Goal: Task Accomplishment & Management: Manage account settings

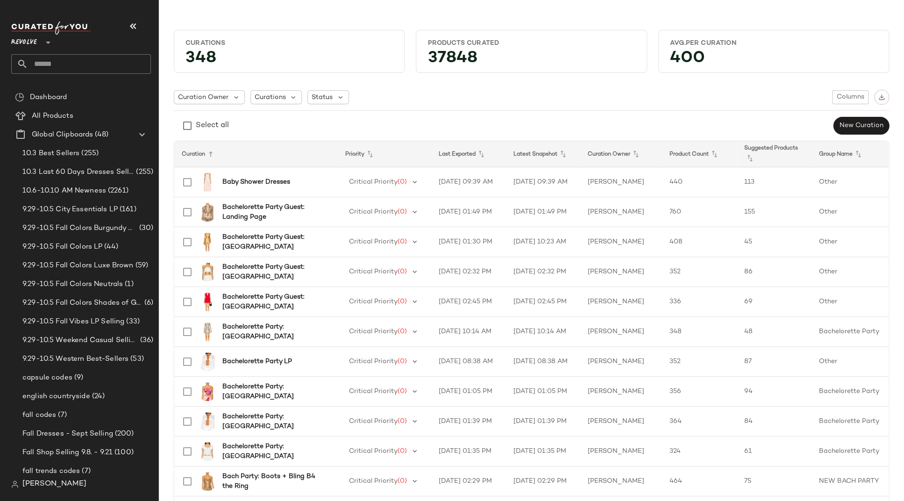
click at [21, 483] on div "[PERSON_NAME]" at bounding box center [48, 483] width 75 height 11
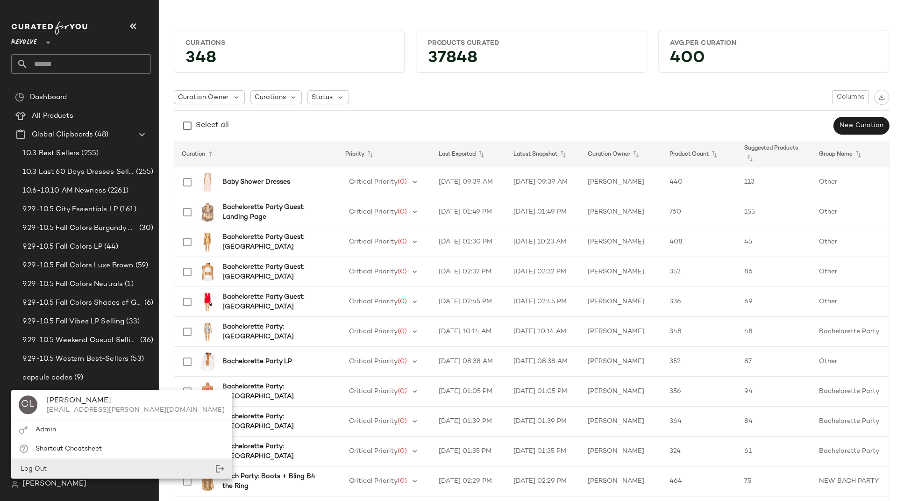
click at [37, 468] on span "Log Out" at bounding box center [33, 468] width 28 height 7
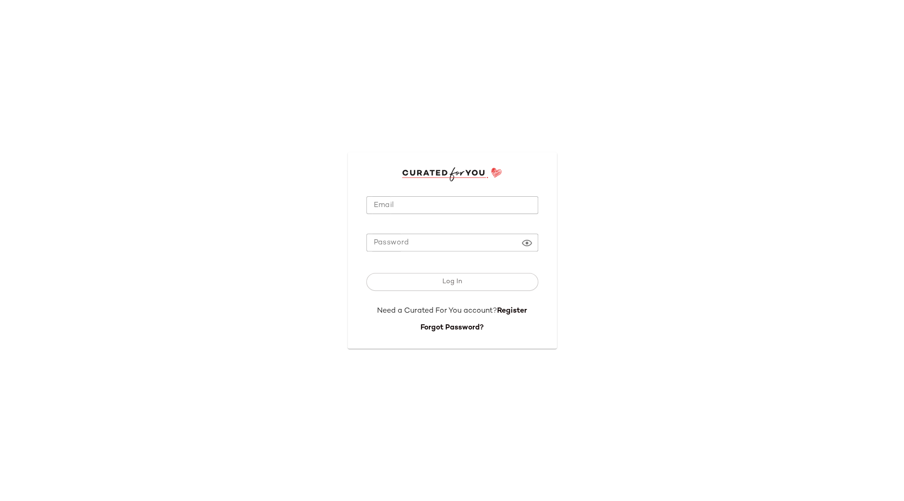
type input "**********"
click at [639, 164] on div "**********" at bounding box center [452, 250] width 904 height 501
click at [244, 63] on div "**********" at bounding box center [452, 250] width 904 height 501
click at [419, 207] on input "**********" at bounding box center [452, 205] width 172 height 18
click at [420, 204] on input "**********" at bounding box center [452, 205] width 172 height 18
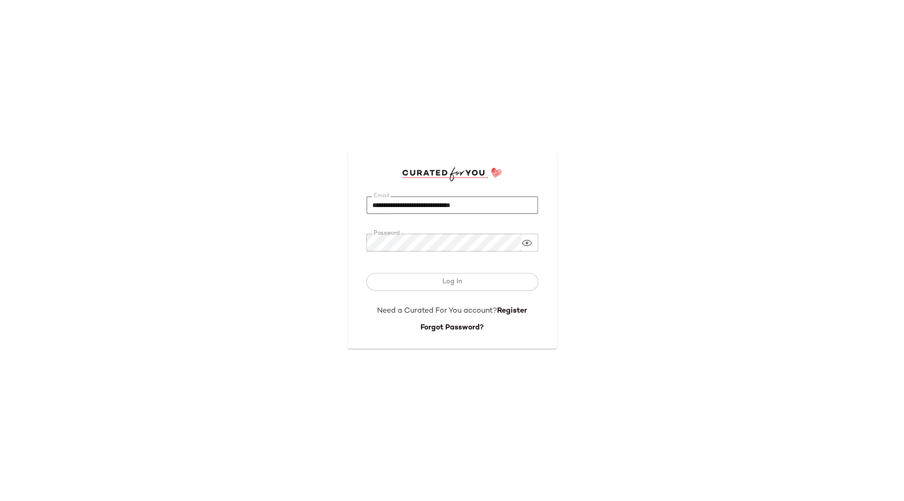
click at [420, 204] on input "**********" at bounding box center [452, 205] width 172 height 18
paste input "**********"
type input "**********"
click at [593, 198] on div "**********" at bounding box center [452, 250] width 904 height 501
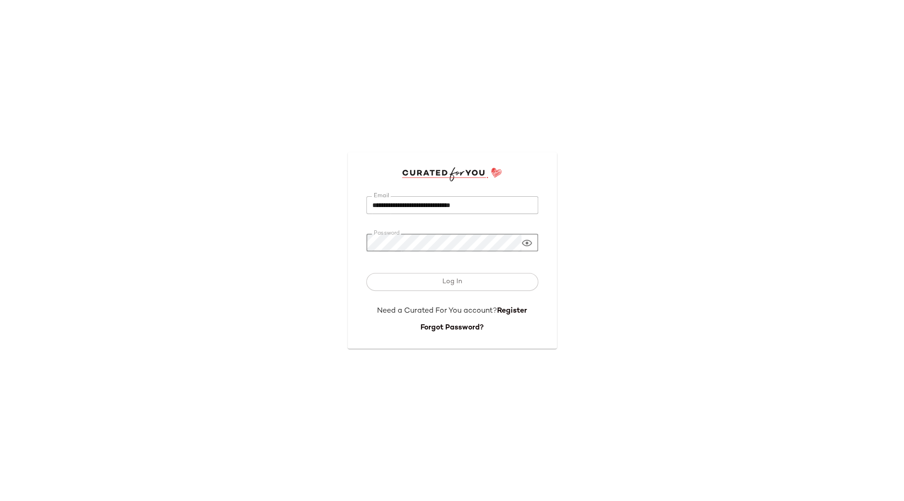
click at [355, 244] on div "**********" at bounding box center [452, 250] width 209 height 196
click at [366, 273] on button "Log In" at bounding box center [452, 282] width 172 height 18
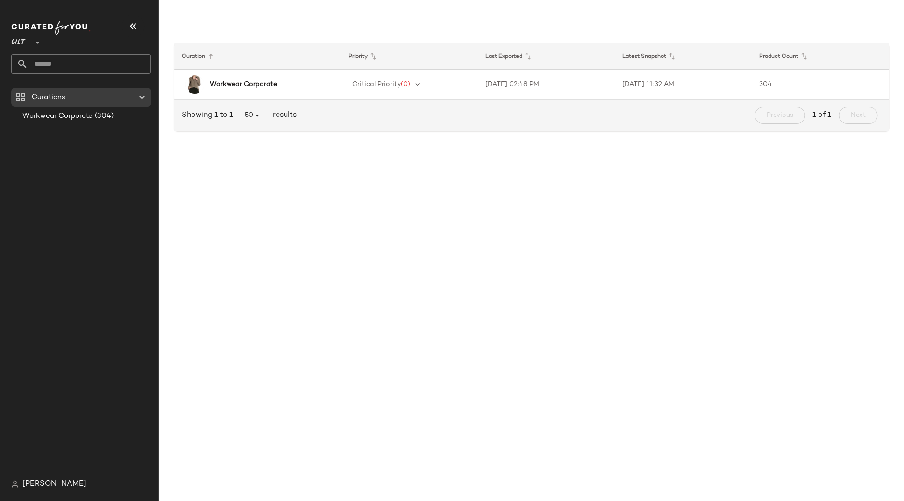
click at [24, 42] on span "Gilt" at bounding box center [18, 40] width 15 height 17
click at [32, 85] on div "Rue La La" at bounding box center [36, 85] width 35 height 11
click at [262, 79] on b "Summer Style Icon: [PERSON_NAME]" at bounding box center [267, 85] width 114 height 20
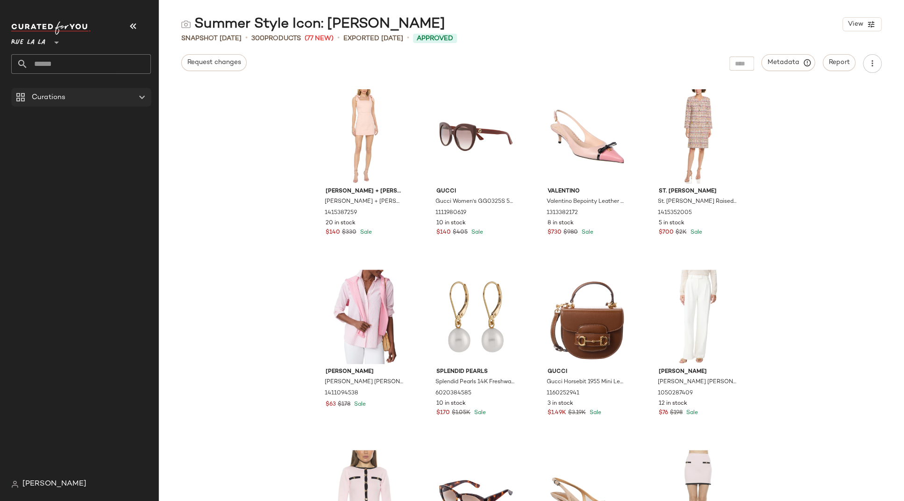
click at [137, 99] on icon at bounding box center [141, 97] width 11 height 11
click at [141, 98] on icon at bounding box center [141, 97] width 11 height 11
click at [38, 101] on span "Curations" at bounding box center [49, 97] width 34 height 11
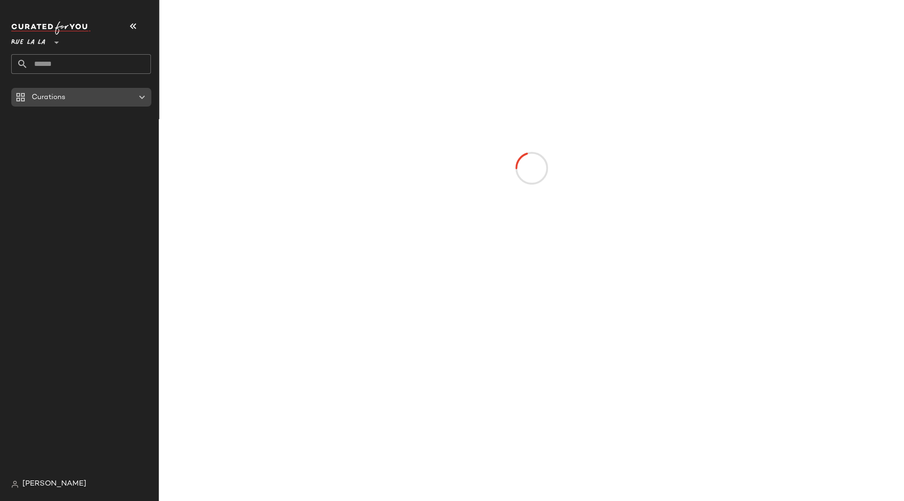
click at [38, 101] on span "Curations" at bounding box center [49, 97] width 34 height 11
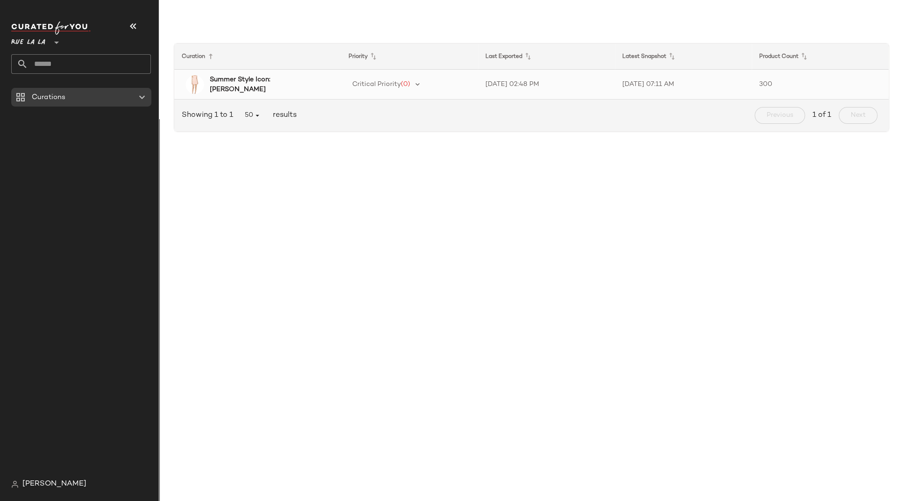
click at [242, 86] on b "Summer Style Icon: [PERSON_NAME]" at bounding box center [267, 85] width 114 height 20
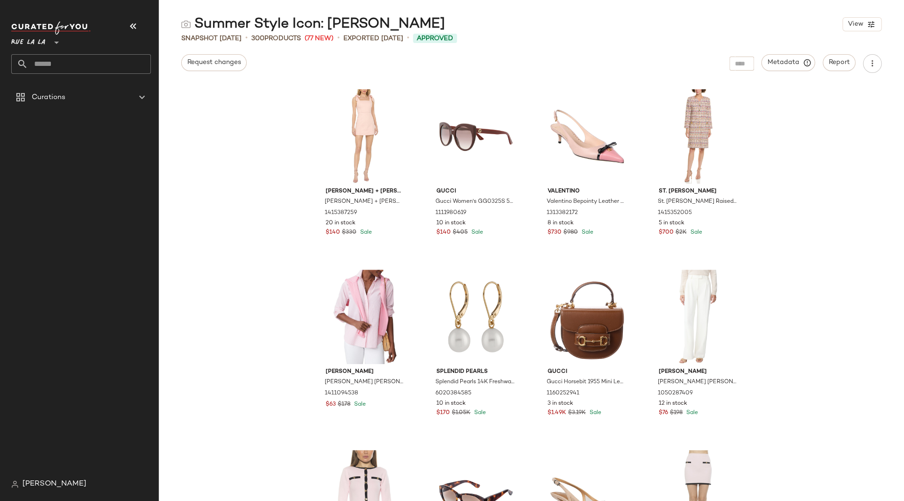
click at [831, 93] on div "[PERSON_NAME] + [PERSON_NAME] [PERSON_NAME] + [PERSON_NAME] [PERSON_NAME] Tie S…" at bounding box center [531, 292] width 745 height 417
click at [826, 63] on button "Report" at bounding box center [839, 62] width 33 height 17
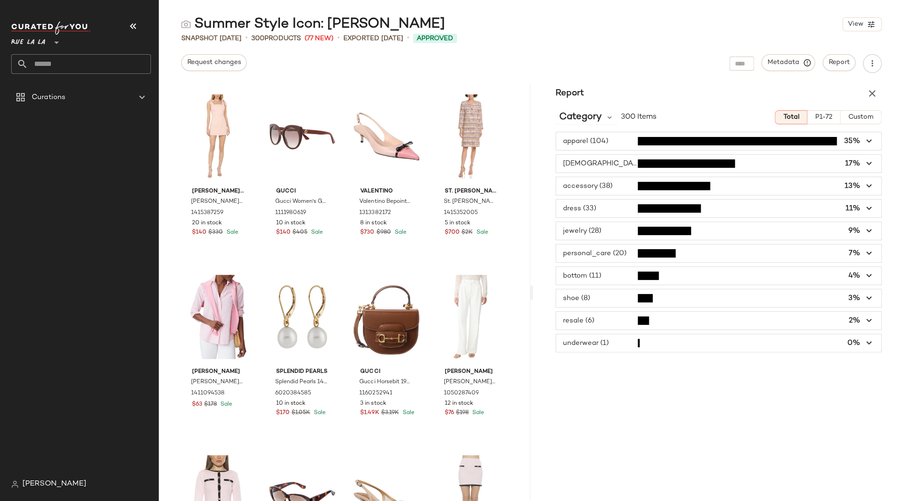
click at [827, 119] on span "P1-72" at bounding box center [824, 116] width 18 height 7
click at [870, 94] on icon "button" at bounding box center [871, 93] width 11 height 11
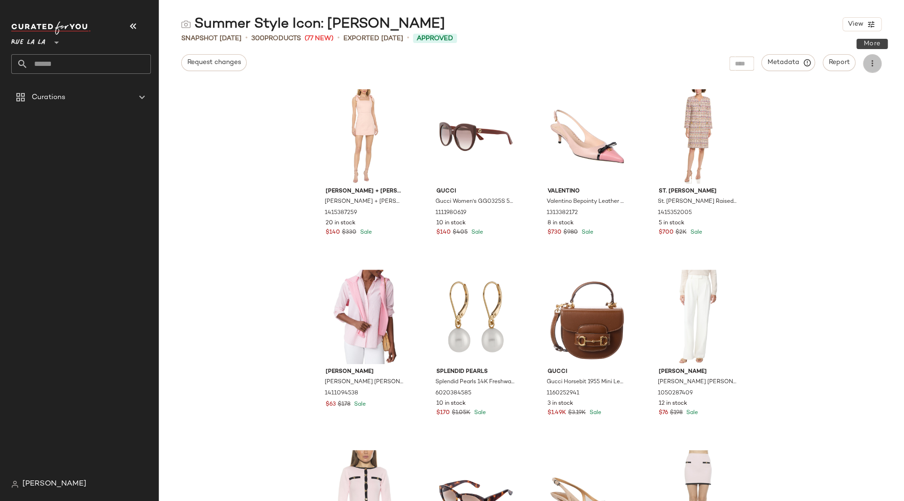
click at [873, 60] on icon "button" at bounding box center [871, 63] width 9 height 9
click at [839, 39] on div "Snapshot [DATE] • 300 Products (77 New) • Exported [DATE] • Approved" at bounding box center [531, 38] width 745 height 9
click at [854, 25] on span "View" at bounding box center [855, 24] width 16 height 7
click at [804, 78] on label "Mobile (2 Grid)" at bounding box center [808, 80] width 54 height 19
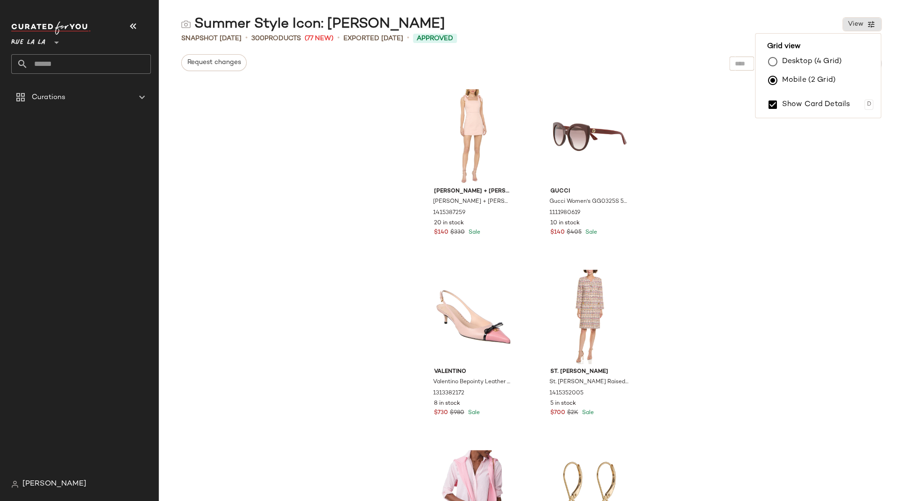
click at [805, 60] on label "Desktop (4 Grid)" at bounding box center [811, 61] width 60 height 19
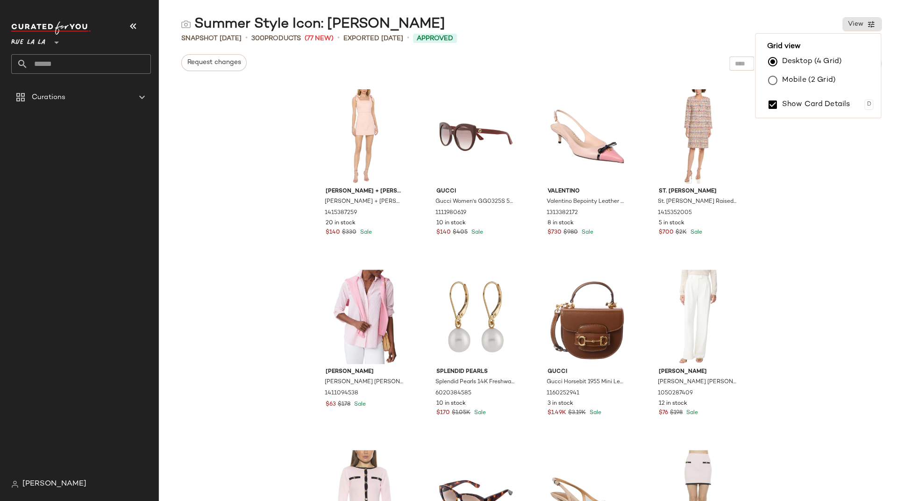
click at [797, 21] on div "Summer Style Icon: [PERSON_NAME] View" at bounding box center [531, 24] width 745 height 19
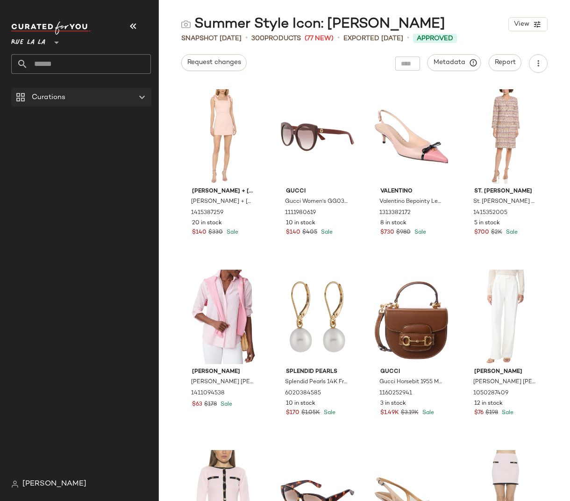
click at [63, 95] on span "Curations" at bounding box center [49, 97] width 34 height 11
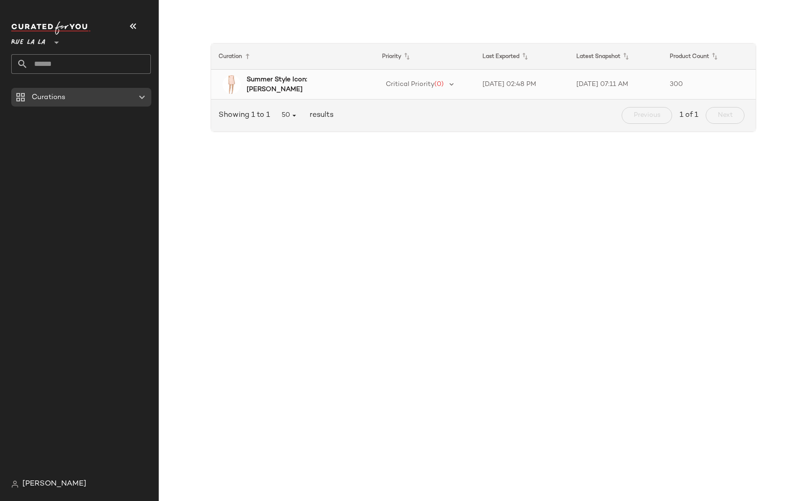
click at [326, 86] on b "Summer Style Icon: [PERSON_NAME]" at bounding box center [302, 85] width 111 height 20
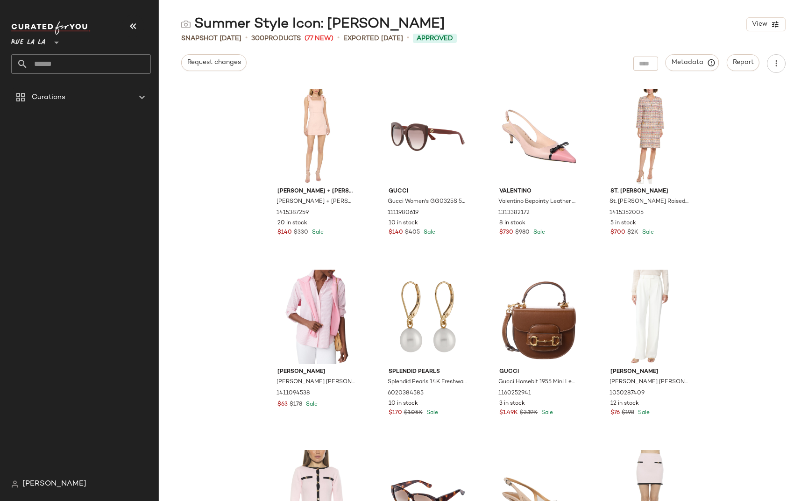
click at [550, 28] on div "Summer Style Icon: [PERSON_NAME] View" at bounding box center [483, 24] width 649 height 19
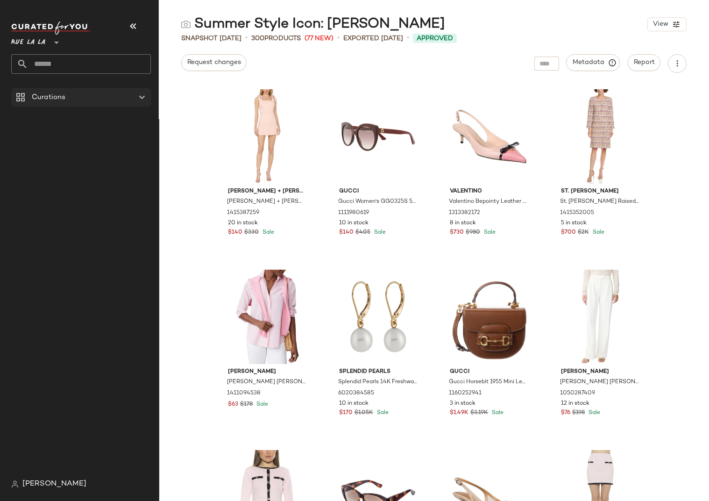
click at [21, 97] on icon at bounding box center [20, 97] width 11 height 11
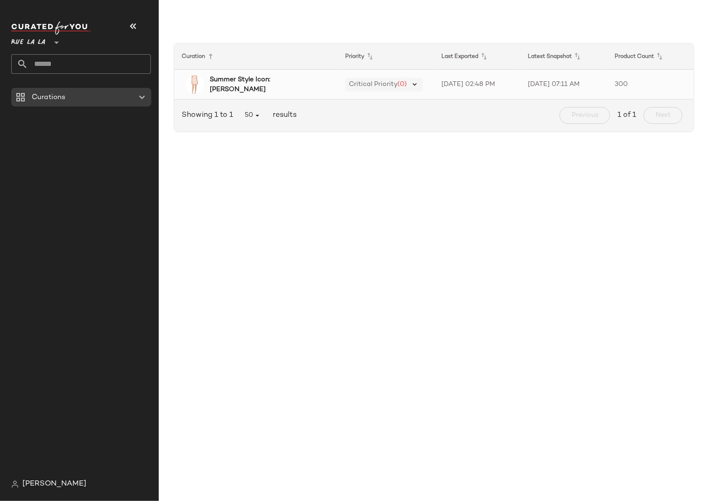
click at [414, 85] on icon at bounding box center [415, 84] width 8 height 8
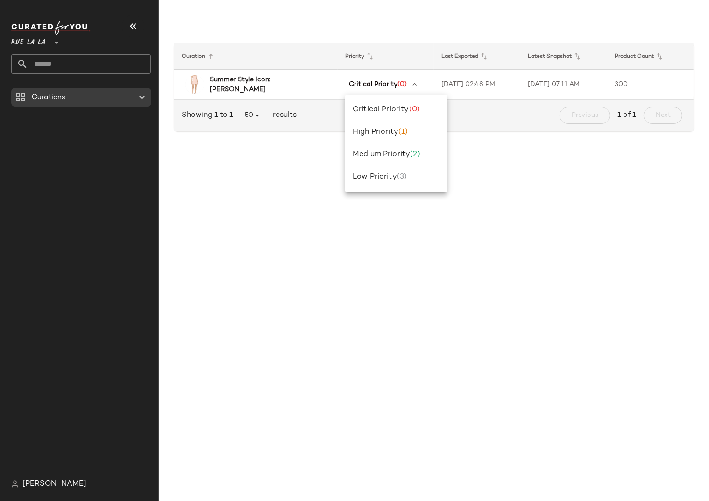
click at [392, 28] on div "Curation Priority Last Exported Latest Snapshot Product Count Summer Style Icon…" at bounding box center [433, 84] width 535 height 124
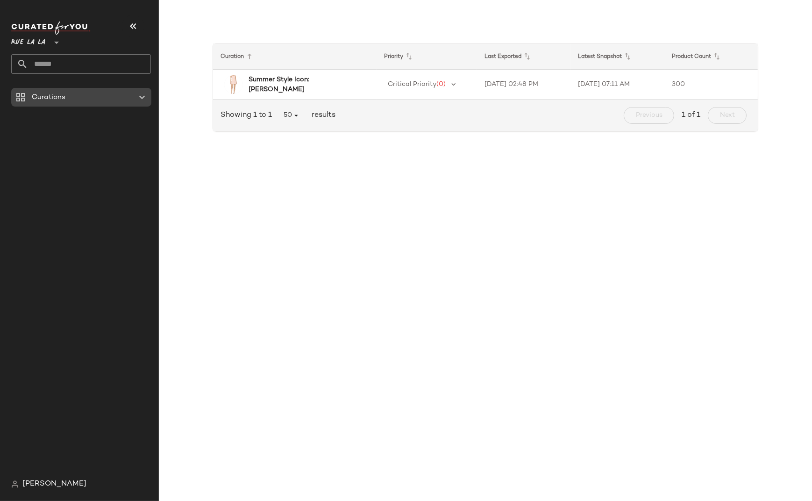
click at [145, 98] on icon at bounding box center [141, 97] width 11 height 11
click at [144, 99] on icon at bounding box center [141, 97] width 11 height 11
click at [318, 85] on b "Summer Style Icon: [PERSON_NAME]" at bounding box center [303, 85] width 111 height 20
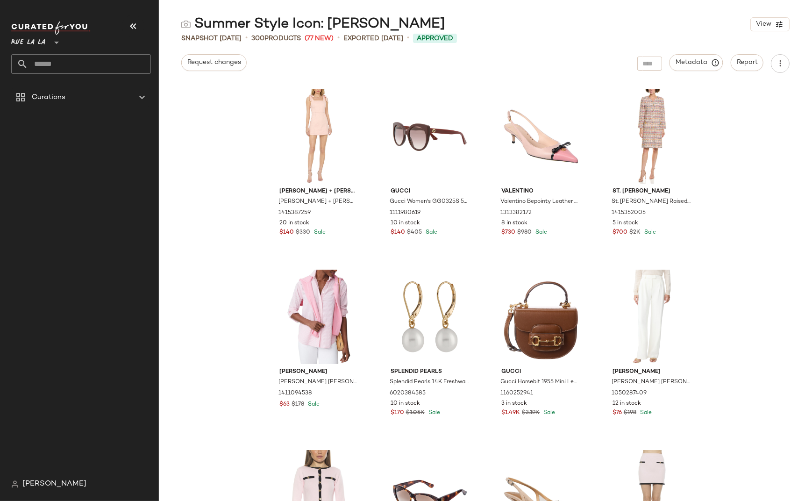
click at [185, 25] on img at bounding box center [185, 24] width 9 height 9
click at [352, 102] on img at bounding box center [353, 102] width 6 height 6
click at [352, 121] on icon at bounding box center [352, 119] width 7 height 7
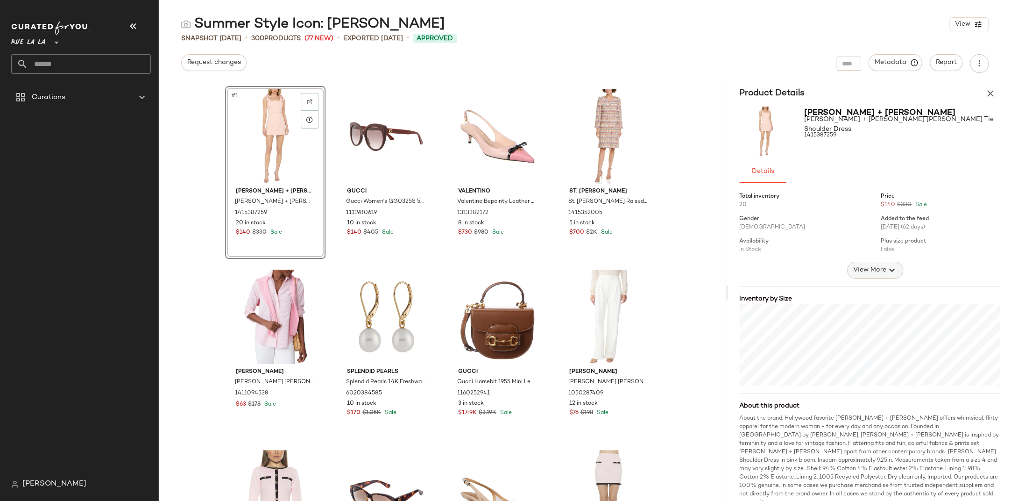
click at [887, 270] on icon "button" at bounding box center [892, 269] width 11 height 11
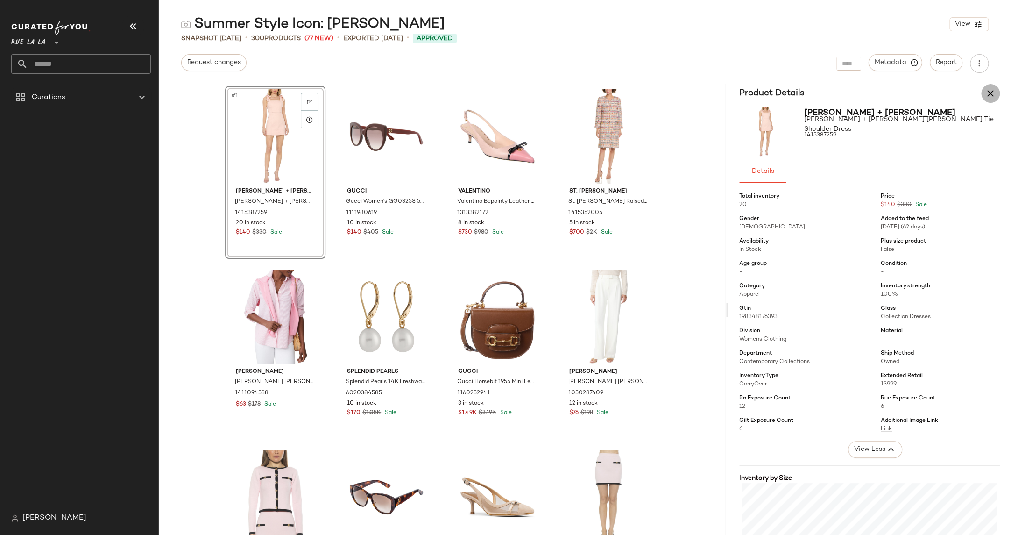
click at [903, 93] on icon "button" at bounding box center [990, 93] width 11 height 11
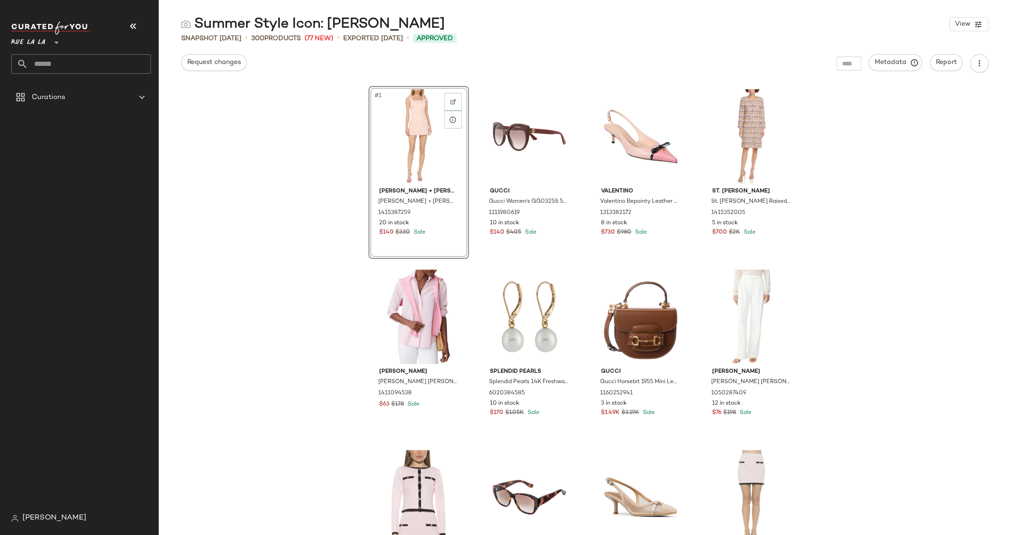
drag, startPoint x: 389, startPoint y: 149, endPoint x: 364, endPoint y: 168, distance: 31.4
click at [323, 166] on div "#1 [PERSON_NAME] + [PERSON_NAME] [PERSON_NAME] + [PERSON_NAME] [PERSON_NAME] Ti…" at bounding box center [585, 309] width 852 height 451
drag, startPoint x: 528, startPoint y: 164, endPoint x: 544, endPoint y: 185, distance: 26.4
click at [542, 196] on div "#2 Gucci Gucci Women's GG0325S 55mm Sunglasses 1111980619 10 in stock $140 $405…" at bounding box center [529, 172] width 99 height 171
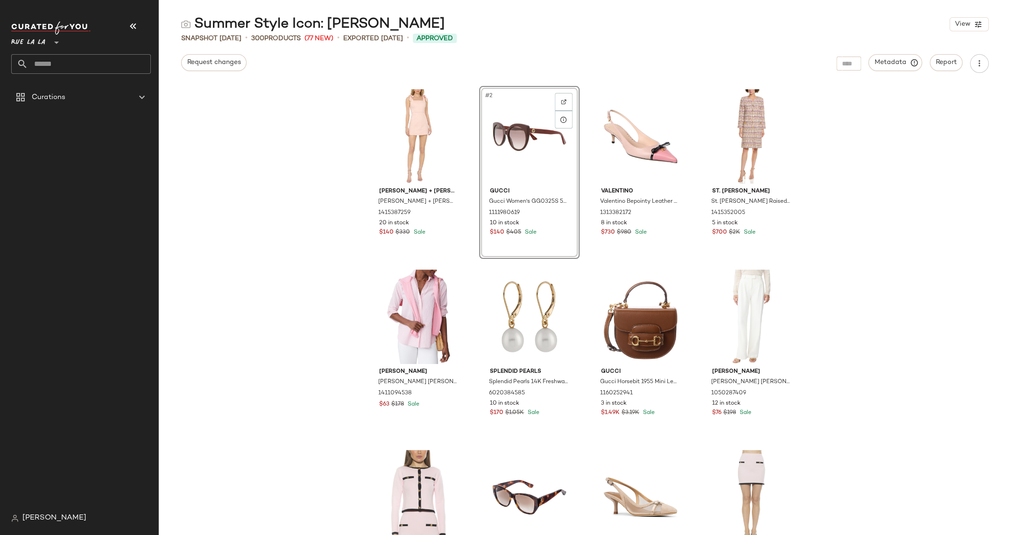
drag, startPoint x: 549, startPoint y: 168, endPoint x: 568, endPoint y: 161, distance: 20.2
click at [568, 161] on div "#2" at bounding box center [529, 136] width 94 height 94
drag, startPoint x: 768, startPoint y: 158, endPoint x: 852, endPoint y: 213, distance: 100.5
click at [852, 213] on div "[PERSON_NAME] + [PERSON_NAME] [PERSON_NAME] + [PERSON_NAME] [PERSON_NAME] Tie S…" at bounding box center [585, 309] width 852 height 451
drag, startPoint x: 779, startPoint y: 169, endPoint x: 869, endPoint y: 165, distance: 90.7
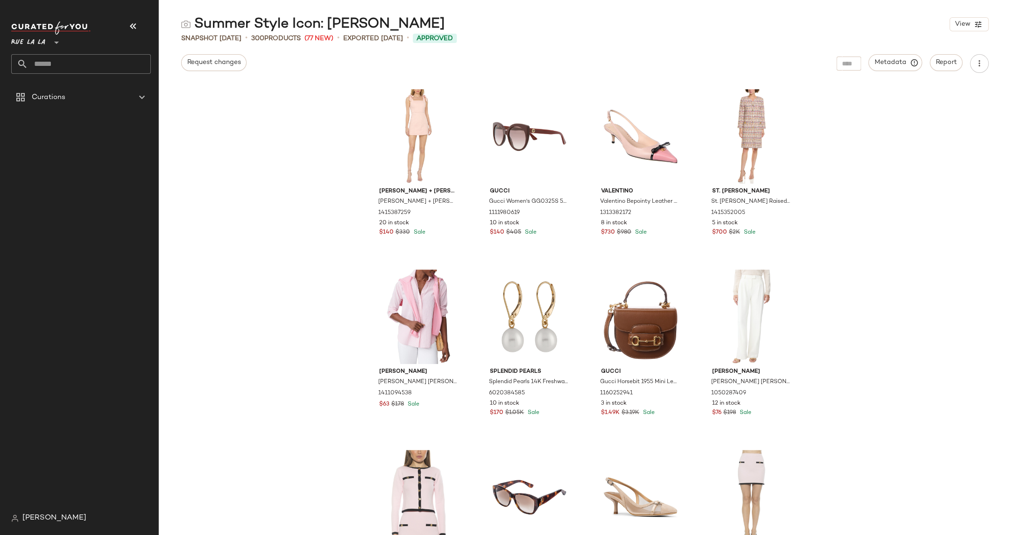
click at [869, 165] on div "[PERSON_NAME] + [PERSON_NAME] [PERSON_NAME] + [PERSON_NAME] [PERSON_NAME] Tie S…" at bounding box center [585, 309] width 852 height 451
click at [443, 408] on div "$63 $178 Sale" at bounding box center [418, 404] width 79 height 8
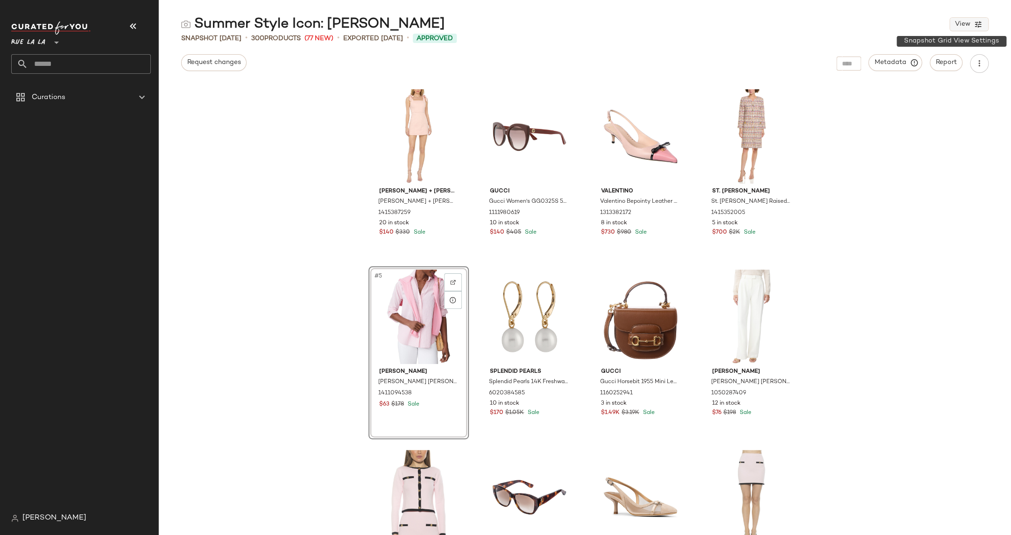
click at [903, 26] on button "View" at bounding box center [969, 24] width 39 height 14
click at [903, 77] on label "Mobile (2 Grid)" at bounding box center [916, 80] width 54 height 19
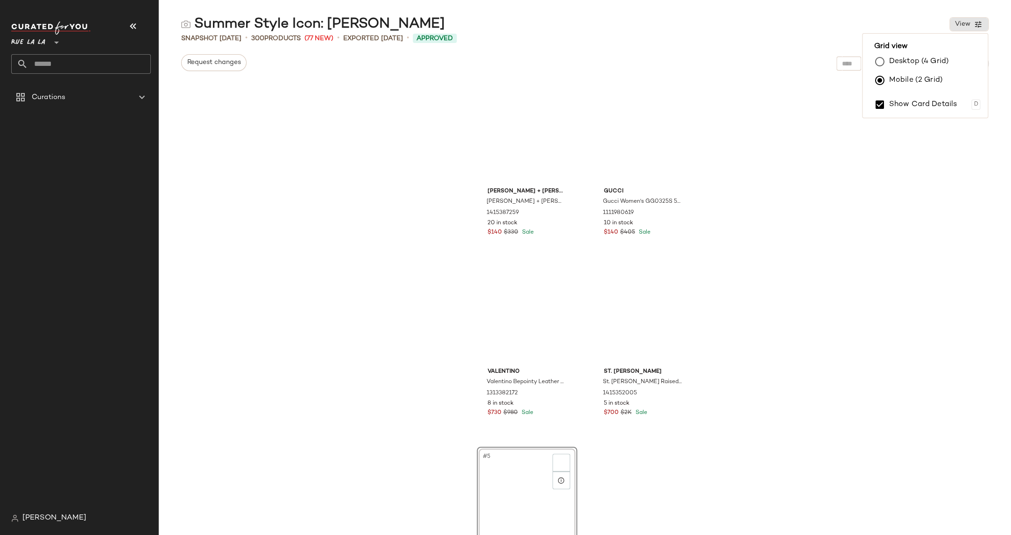
scroll to position [188, 0]
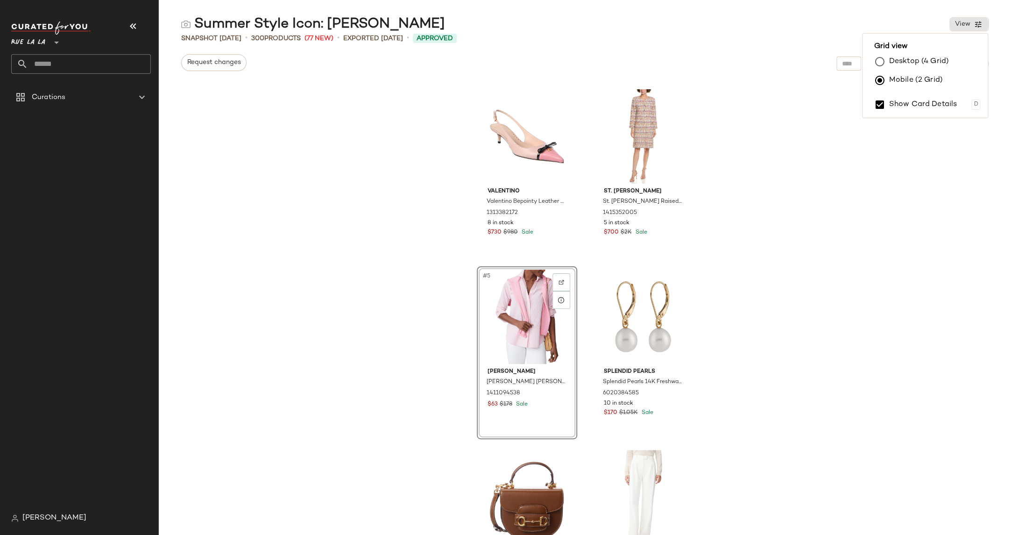
click at [903, 63] on label "Desktop (4 Grid)" at bounding box center [919, 61] width 60 height 19
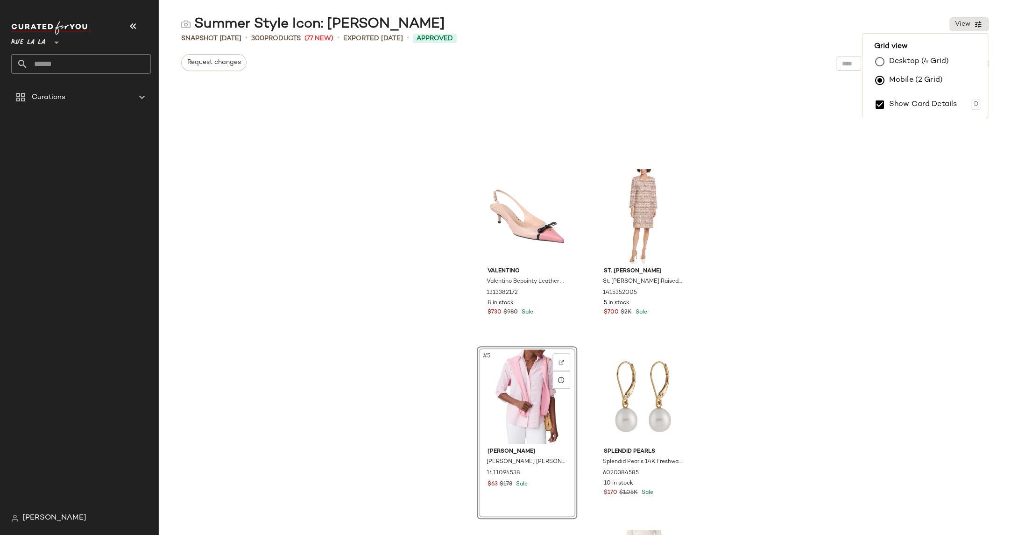
scroll to position [252, 0]
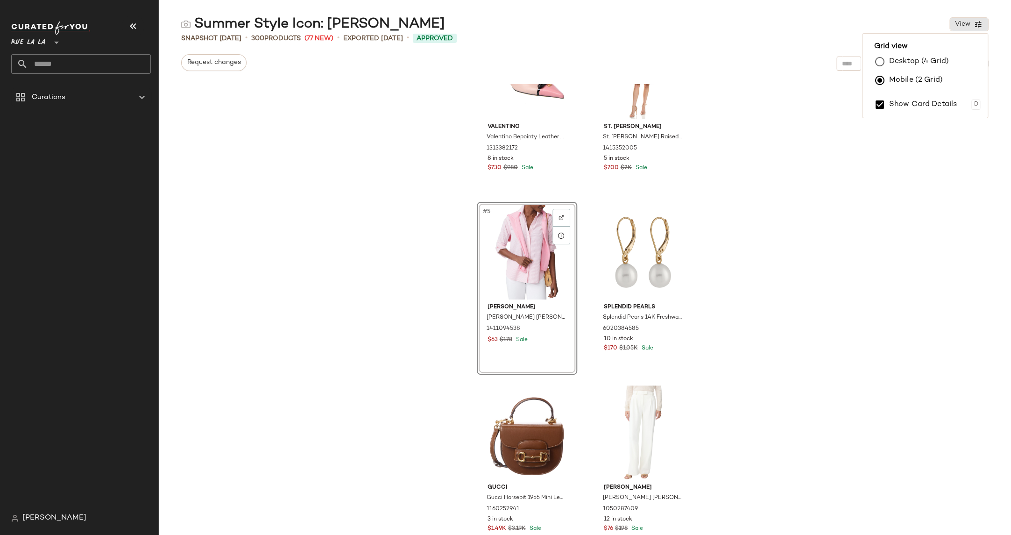
click at [903, 16] on div "Summer Style Icon: [PERSON_NAME] View" at bounding box center [585, 24] width 852 height 19
click at [856, 64] on div at bounding box center [849, 64] width 25 height 14
click at [771, 65] on input "Find by ID" at bounding box center [779, 64] width 73 height 14
click at [758, 65] on input "Find by ID" at bounding box center [779, 64] width 73 height 14
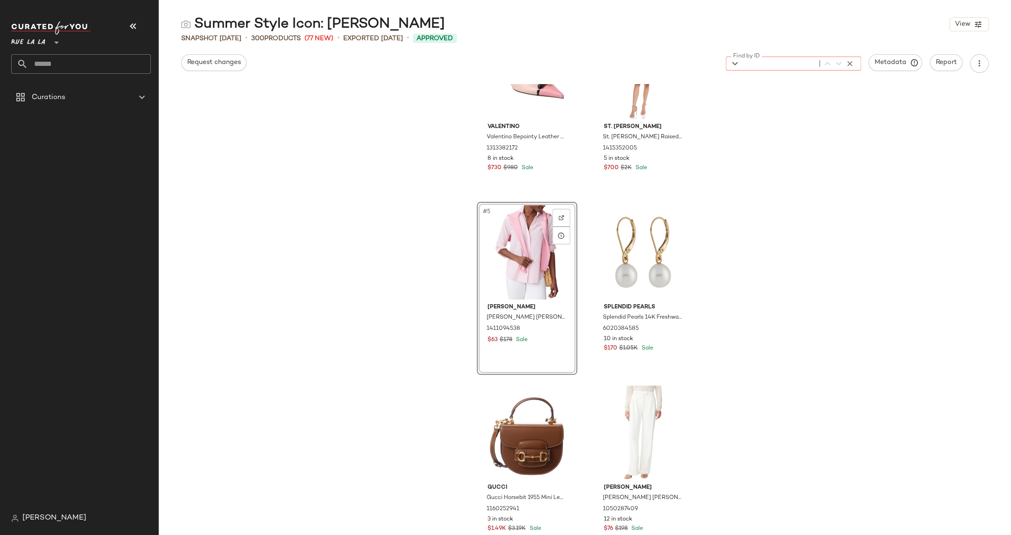
click at [898, 31] on div "Summer Style Icon: [PERSON_NAME] View" at bounding box center [585, 24] width 852 height 19
click at [899, 63] on span "Metadata" at bounding box center [895, 62] width 43 height 8
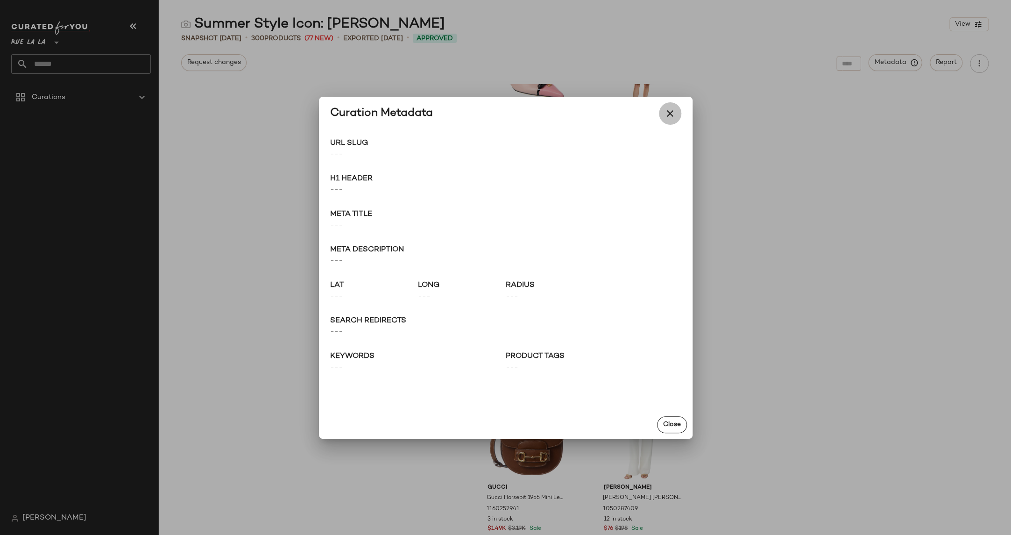
click at [667, 112] on icon "button" at bounding box center [670, 113] width 11 height 11
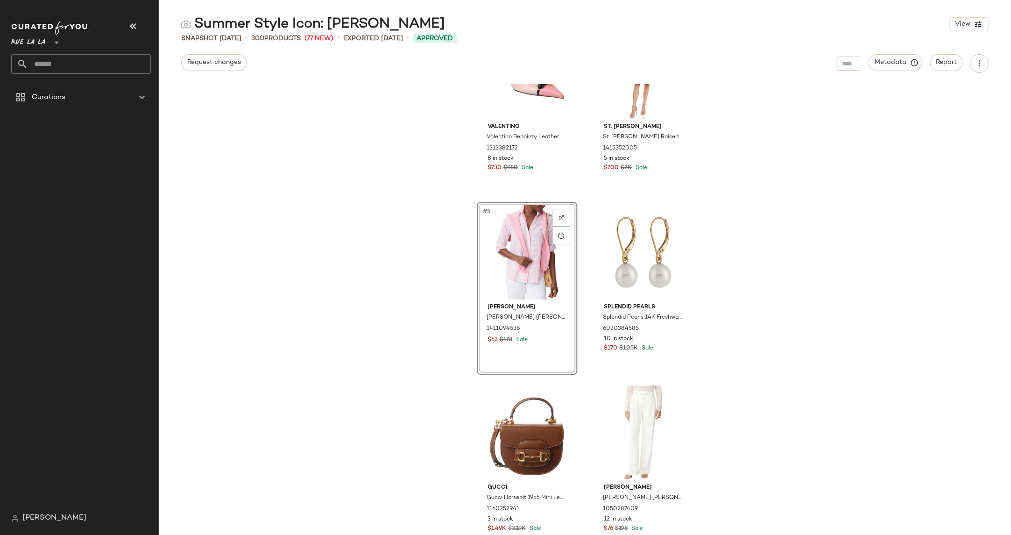
click at [886, 111] on div "[PERSON_NAME] Bepointy Leather Slingback Pump 1313382172 8 in stock $730 $980 S…" at bounding box center [585, 309] width 852 height 451
click at [903, 62] on icon "button" at bounding box center [914, 62] width 8 height 8
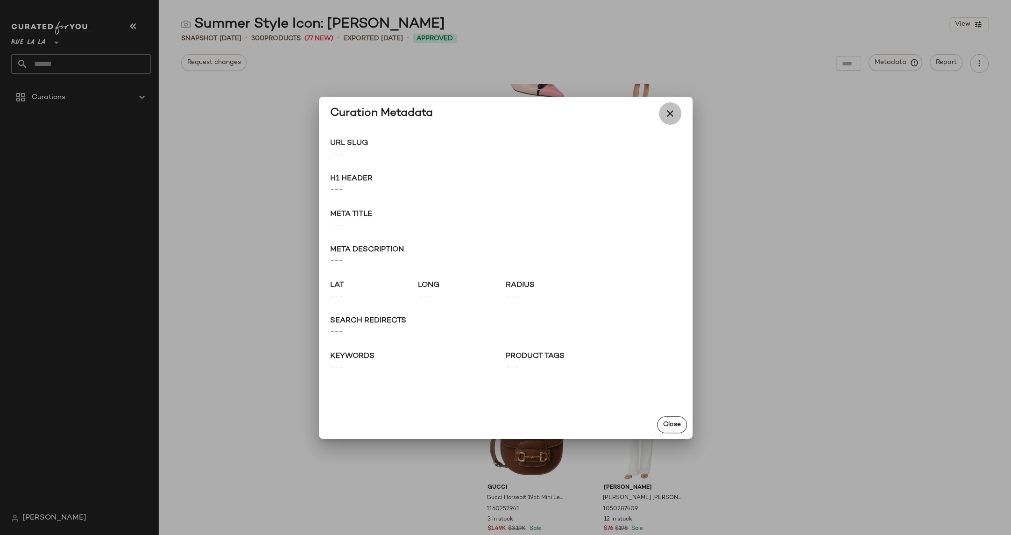
click at [668, 115] on icon "button" at bounding box center [670, 113] width 11 height 11
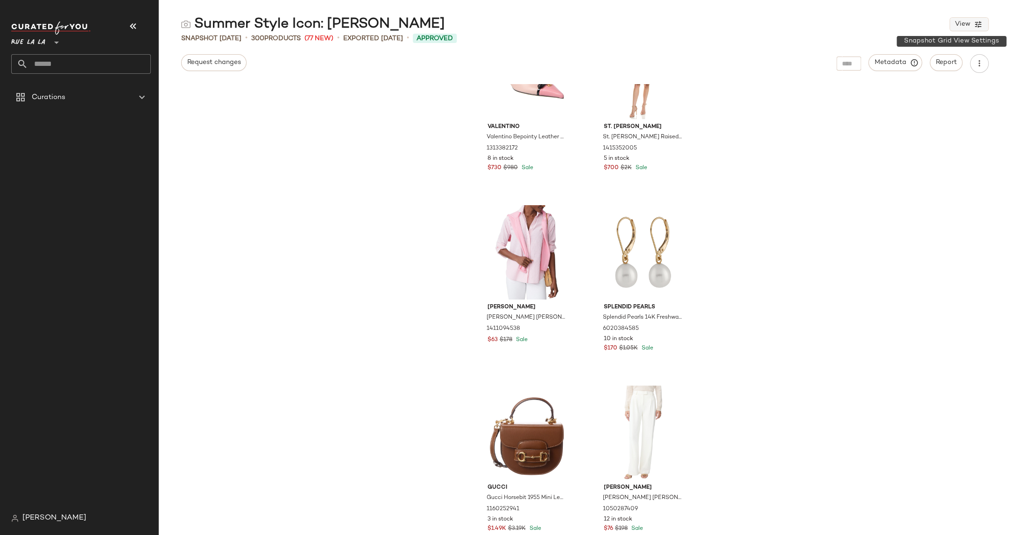
click at [903, 25] on span "View" at bounding box center [963, 24] width 16 height 7
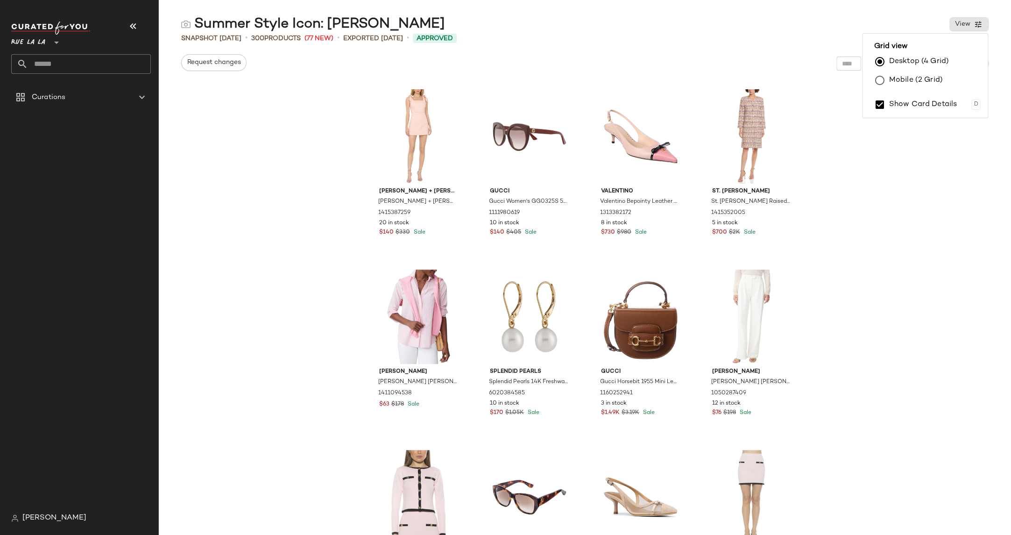
click at [903, 24] on div "Summer Style Icon: [PERSON_NAME] View" at bounding box center [585, 24] width 852 height 19
click at [903, 63] on span "Metadata" at bounding box center [895, 62] width 43 height 8
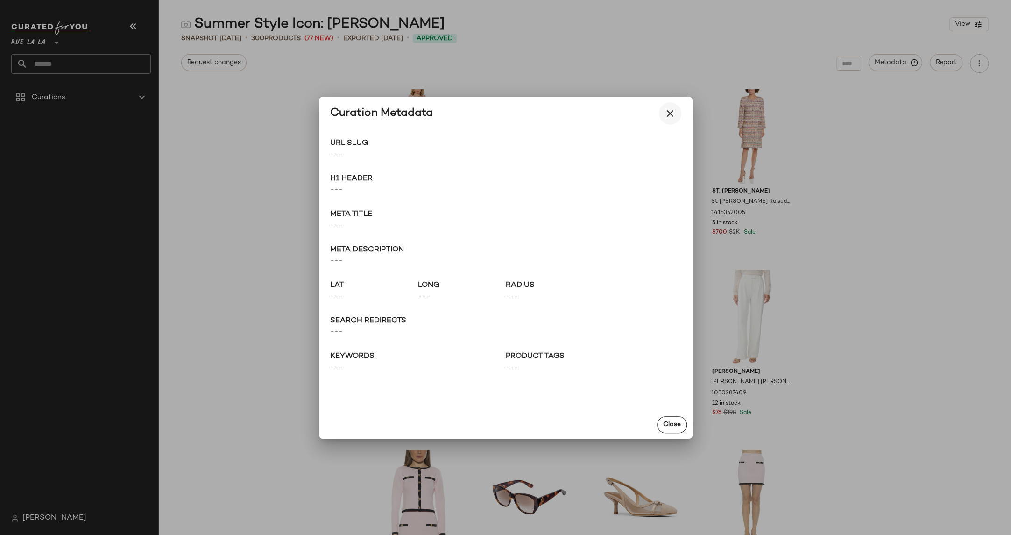
click at [672, 110] on icon "button" at bounding box center [670, 113] width 11 height 11
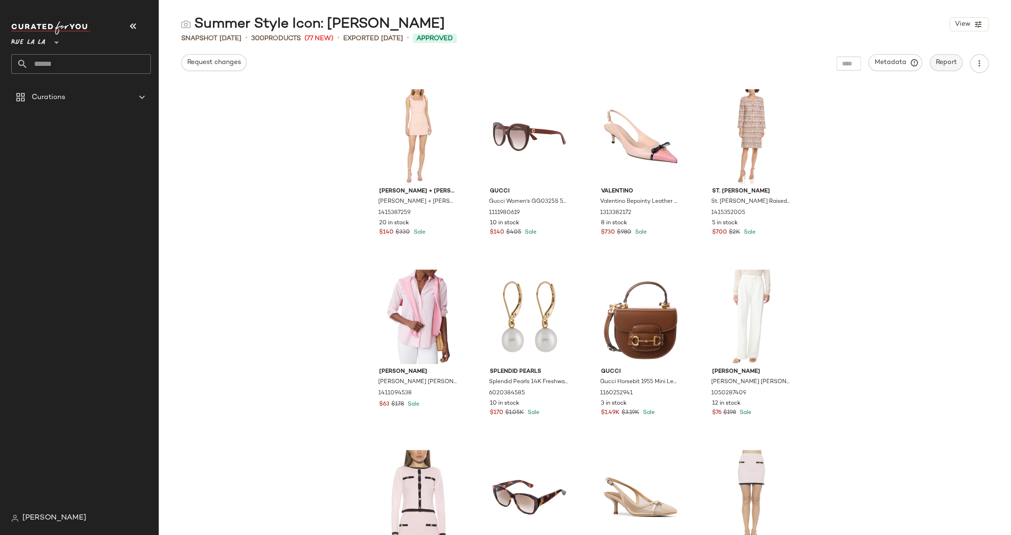
click at [903, 65] on span "Report" at bounding box center [946, 62] width 21 height 7
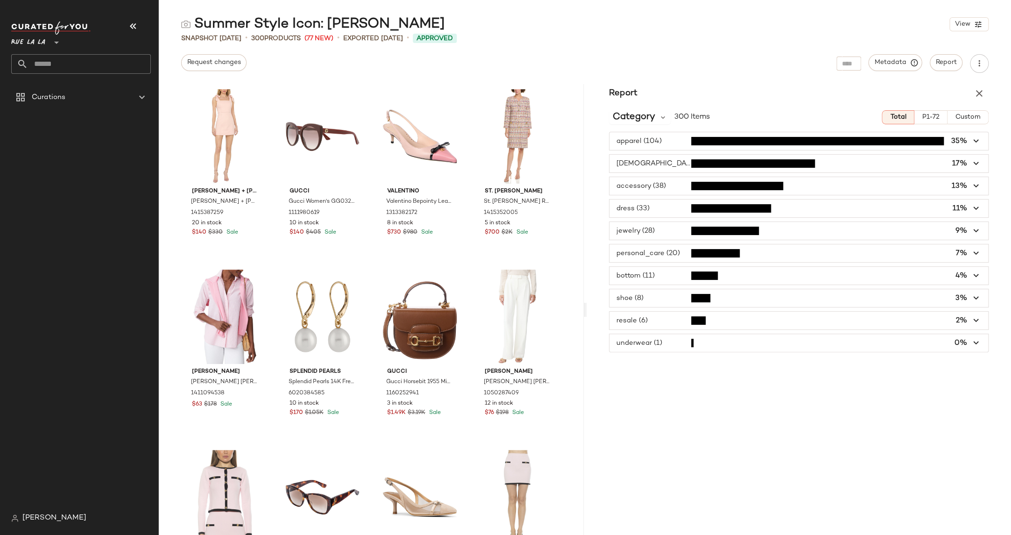
click at [52, 44] on icon at bounding box center [56, 42] width 11 height 11
click at [39, 60] on div "Gilt" at bounding box center [37, 63] width 36 height 11
type input "**"
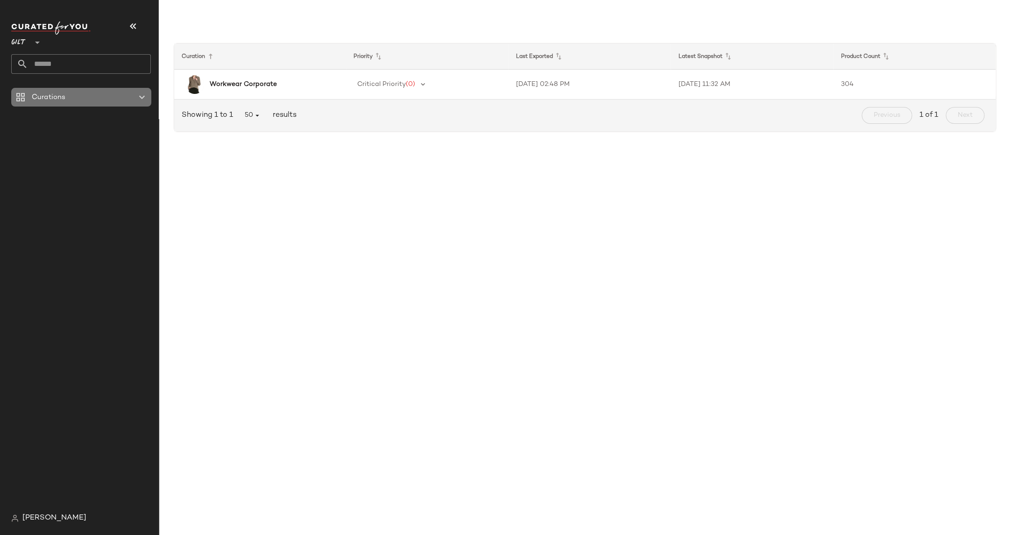
click at [143, 97] on icon at bounding box center [141, 97] width 11 height 11
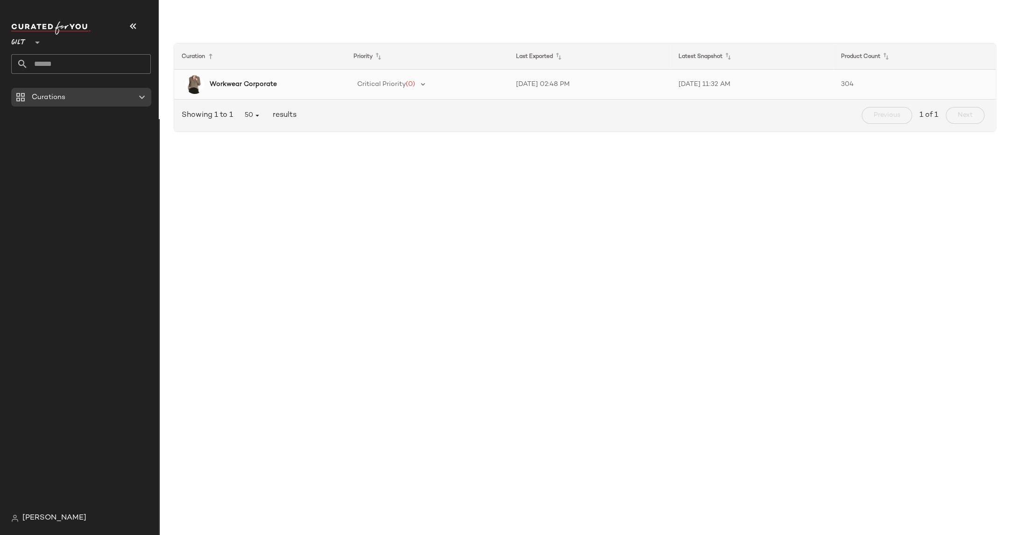
click at [451, 83] on div "Critical Priority (0)" at bounding box center [428, 85] width 148 height 14
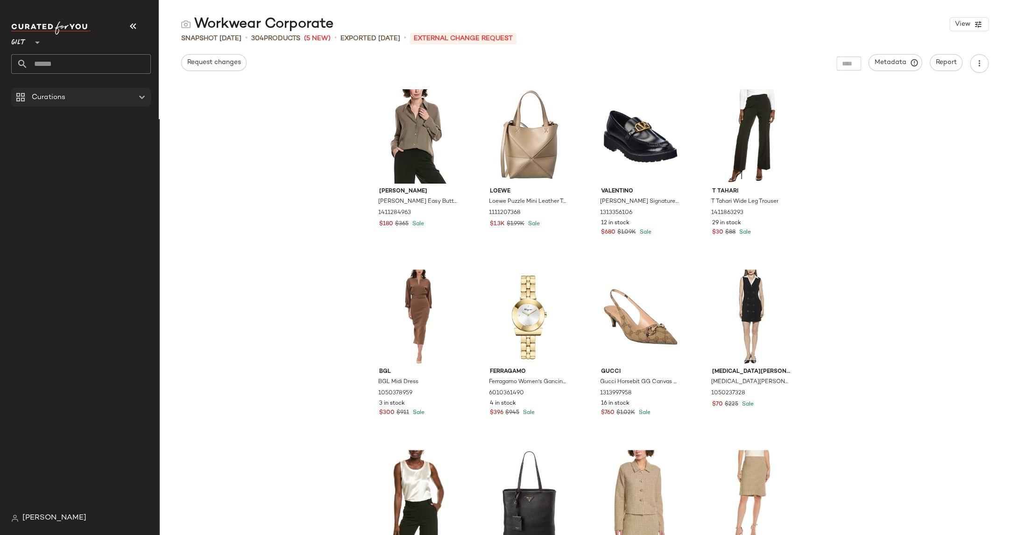
click at [37, 101] on span "Curations" at bounding box center [49, 97] width 34 height 11
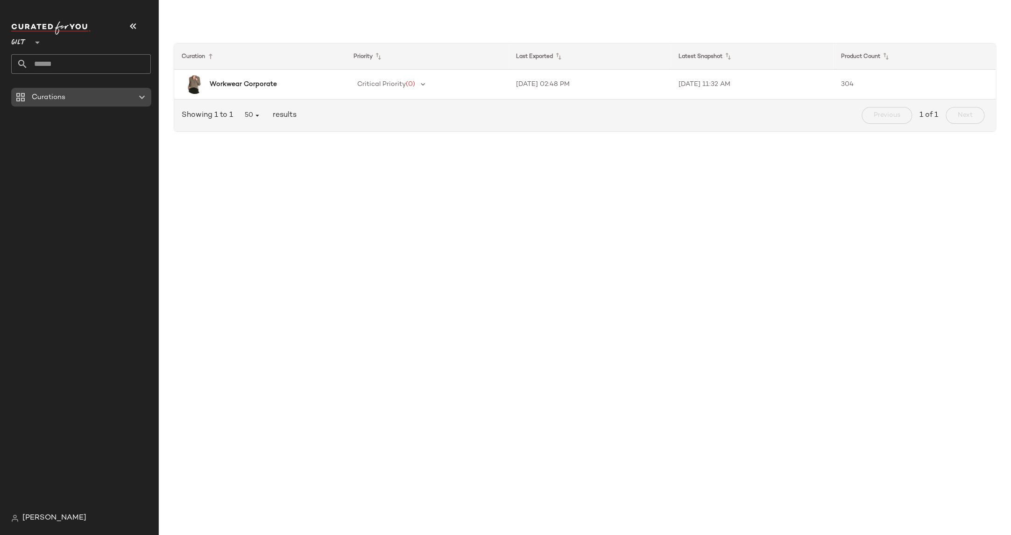
click at [20, 98] on icon at bounding box center [20, 97] width 11 height 11
click at [145, 97] on icon at bounding box center [141, 97] width 11 height 11
click at [60, 111] on div "Curations" at bounding box center [84, 298] width 147 height 421
click at [285, 148] on div "Curation Priority Last Exported Latest Snapshot Product Count Workwear Corporat…" at bounding box center [585, 275] width 852 height 520
click at [261, 85] on b "Workwear Corporate" at bounding box center [243, 84] width 67 height 10
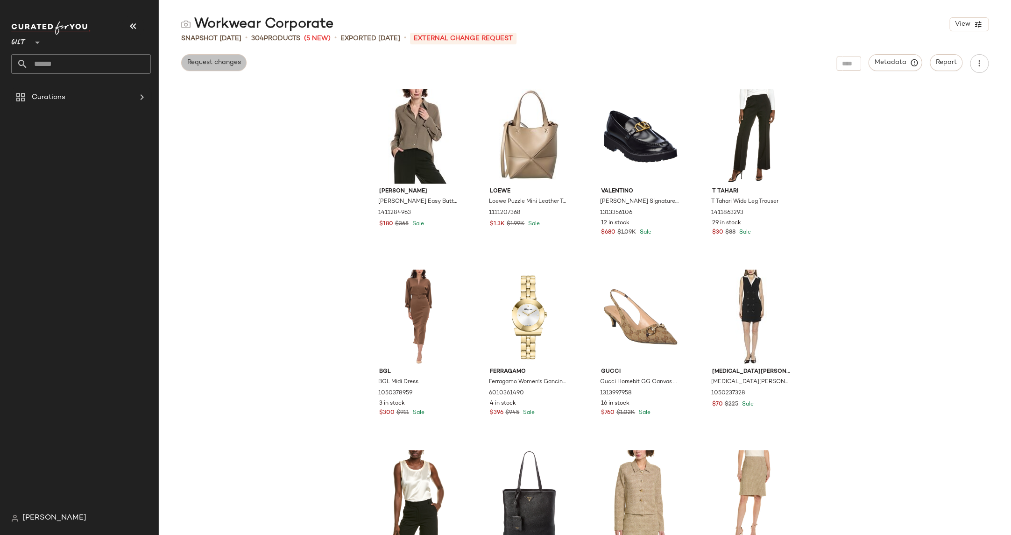
click at [231, 65] on span "Request changes" at bounding box center [214, 62] width 54 height 7
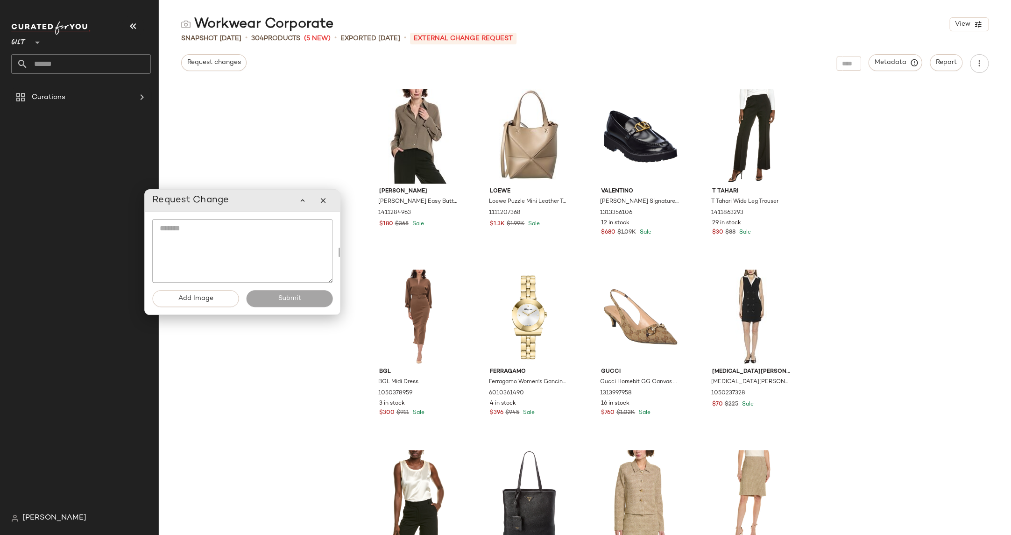
drag, startPoint x: 175, startPoint y: 69, endPoint x: 270, endPoint y: 206, distance: 167.3
click at [270, 206] on div "Request Change" at bounding box center [242, 200] width 180 height 19
click at [303, 202] on icon "button" at bounding box center [303, 203] width 8 height 8
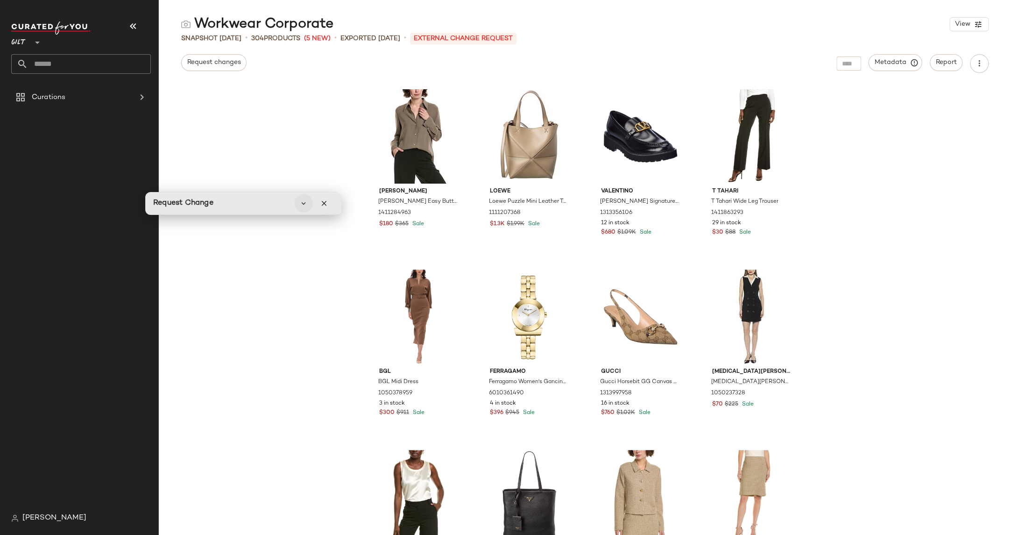
click at [303, 202] on icon "button" at bounding box center [303, 203] width 8 height 8
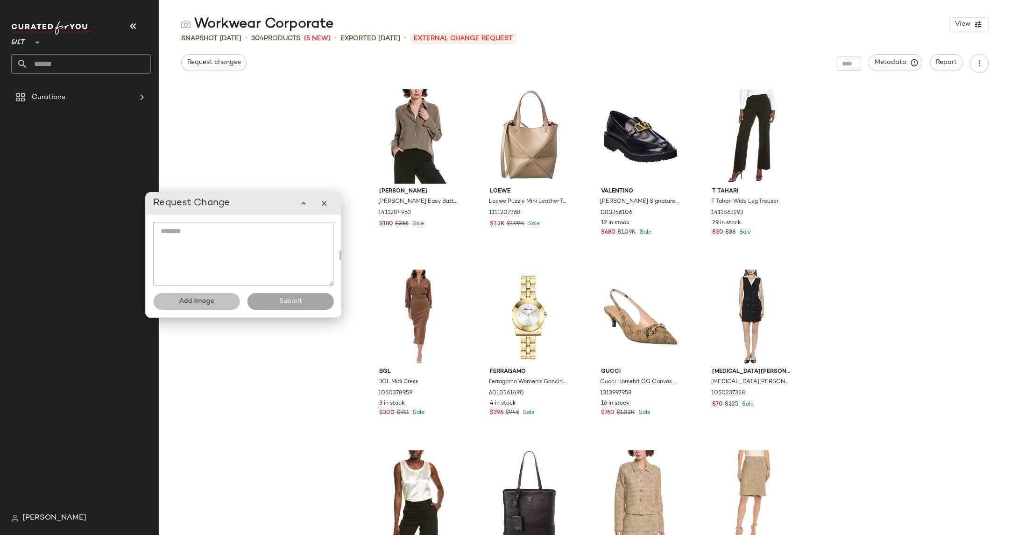
click at [184, 296] on button "Add Image" at bounding box center [196, 301] width 86 height 17
click at [326, 203] on icon "button" at bounding box center [324, 203] width 8 height 8
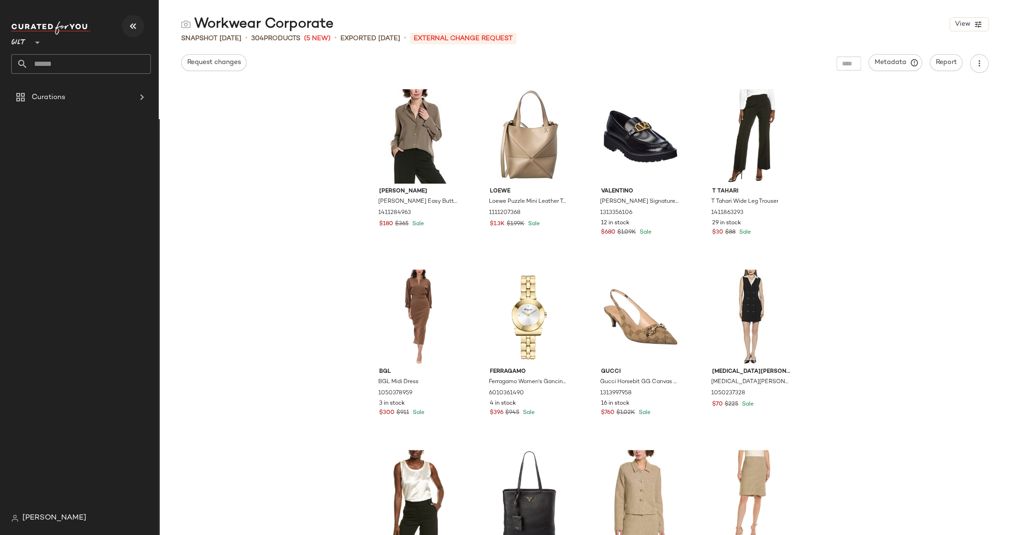
click at [135, 23] on icon "button" at bounding box center [133, 26] width 11 height 11
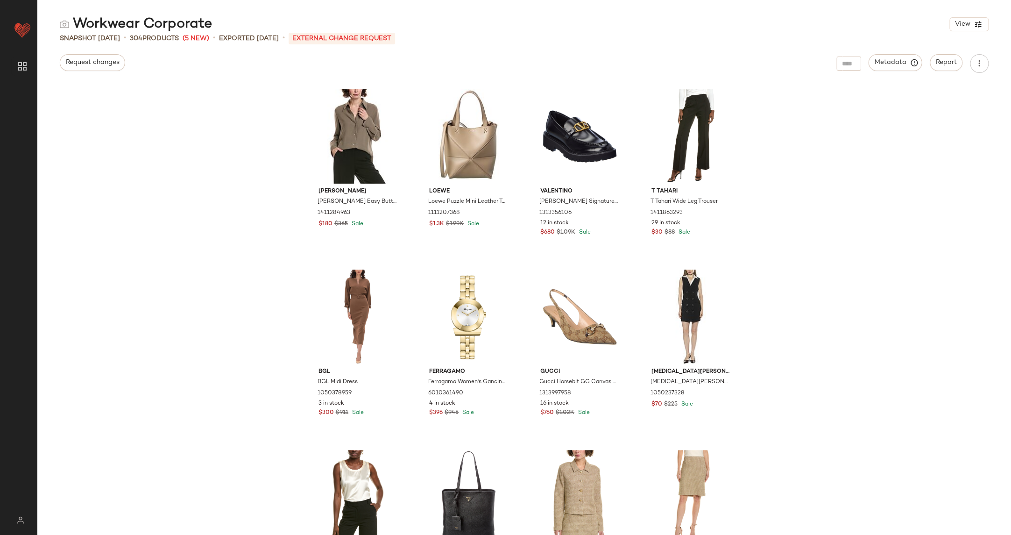
click at [155, 54] on div "Request changes Metadata Report" at bounding box center [524, 63] width 974 height 19
click at [90, 61] on span "Request changes" at bounding box center [92, 62] width 54 height 7
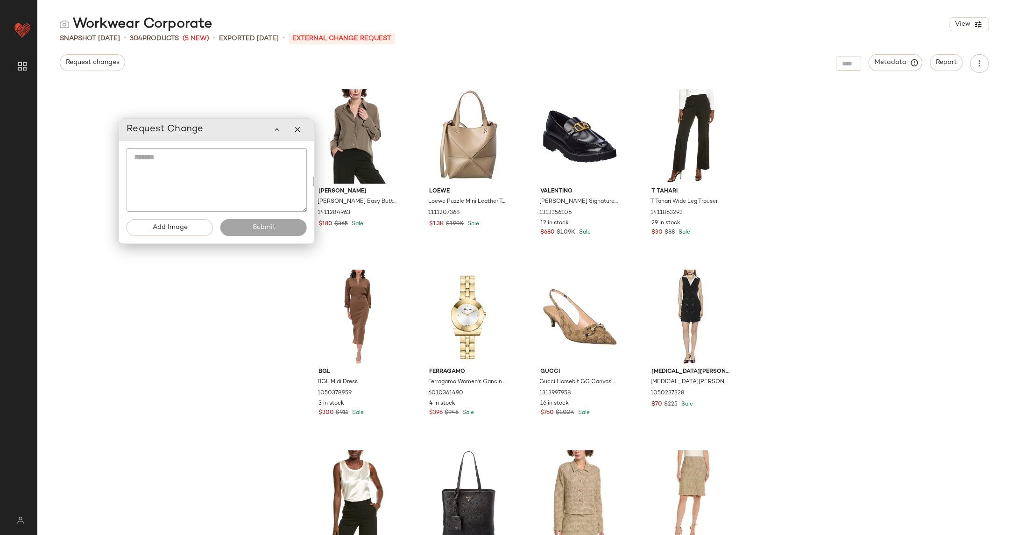
drag, startPoint x: 239, startPoint y: 208, endPoint x: 212, endPoint y: 134, distance: 78.5
click at [212, 134] on div "Request Change" at bounding box center [217, 129] width 180 height 19
drag, startPoint x: 216, startPoint y: 131, endPoint x: 222, endPoint y: 131, distance: 6.1
click at [222, 131] on div "Request Change" at bounding box center [217, 129] width 180 height 19
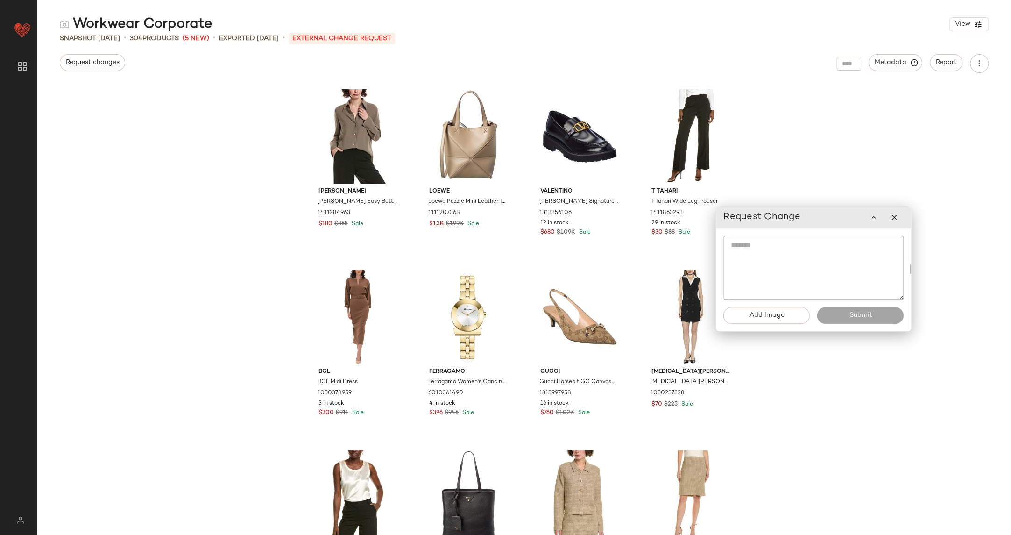
drag, startPoint x: 219, startPoint y: 134, endPoint x: 809, endPoint y: 221, distance: 596.3
click at [809, 221] on div "Request Change" at bounding box center [813, 217] width 180 height 19
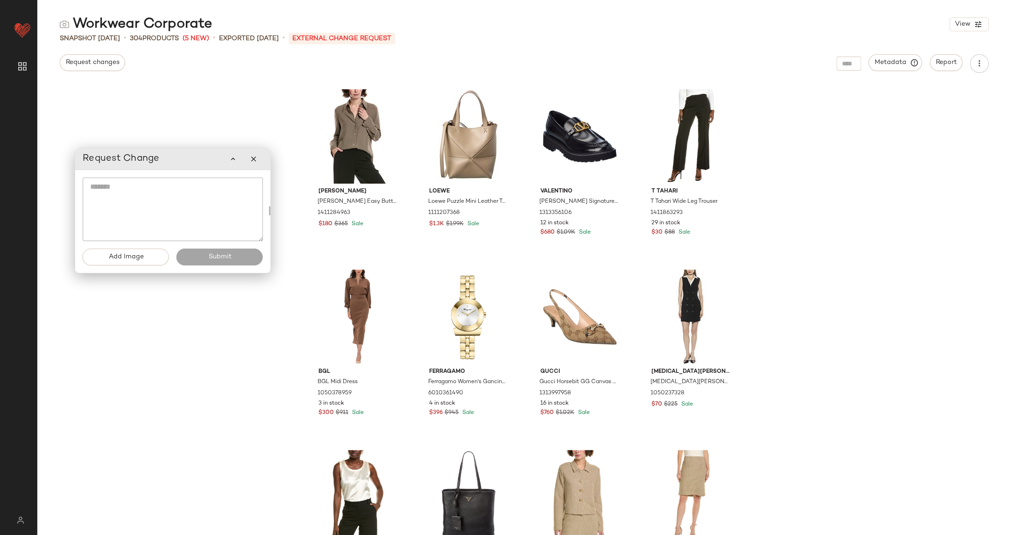
drag, startPoint x: 805, startPoint y: 220, endPoint x: 166, endPoint y: 162, distance: 642.1
click at [166, 162] on div "Request Change" at bounding box center [173, 158] width 180 height 19
click at [118, 193] on textarea at bounding box center [173, 209] width 180 height 64
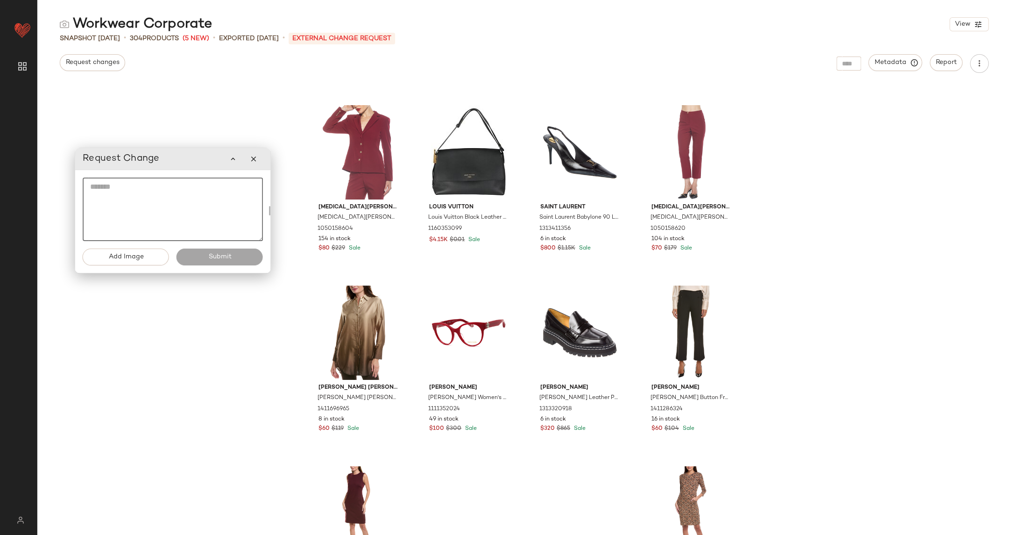
scroll to position [1245, 0]
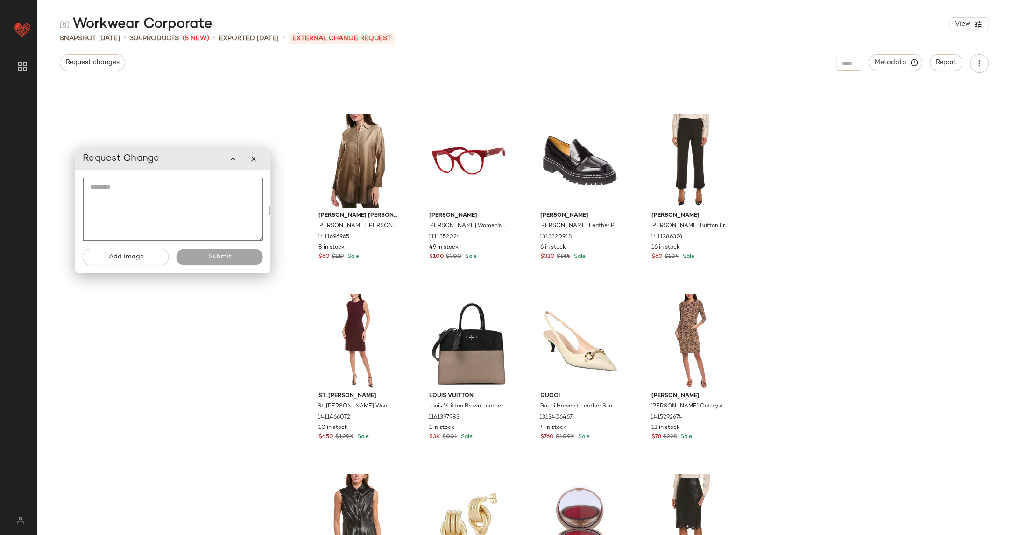
click at [131, 191] on textarea at bounding box center [173, 209] width 180 height 64
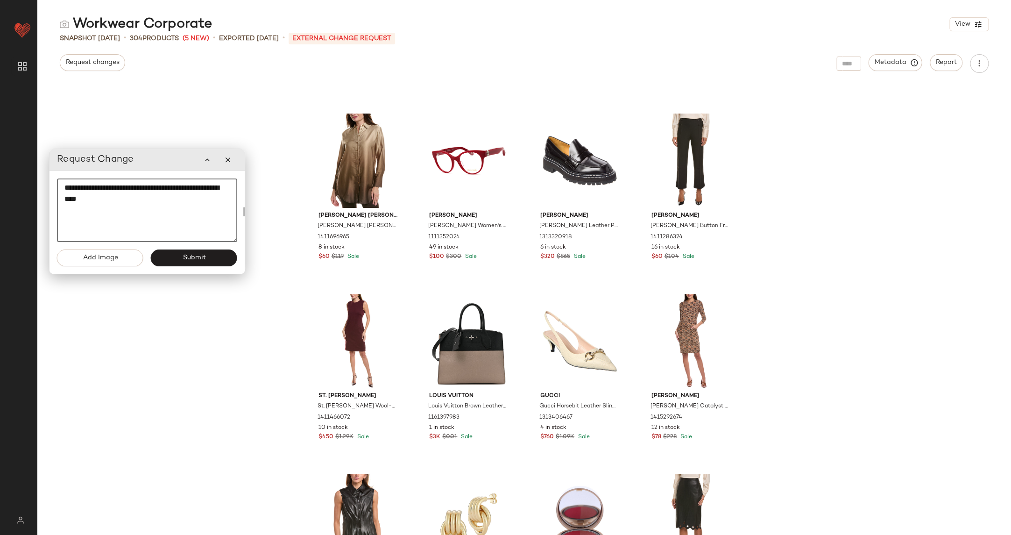
drag, startPoint x: 162, startPoint y: 193, endPoint x: 146, endPoint y: 192, distance: 15.9
click at [146, 192] on textarea "**********" at bounding box center [147, 210] width 180 height 64
drag, startPoint x: 140, startPoint y: 196, endPoint x: 135, endPoint y: 195, distance: 5.2
click at [135, 195] on textarea "**********" at bounding box center [151, 208] width 180 height 64
type textarea "*"
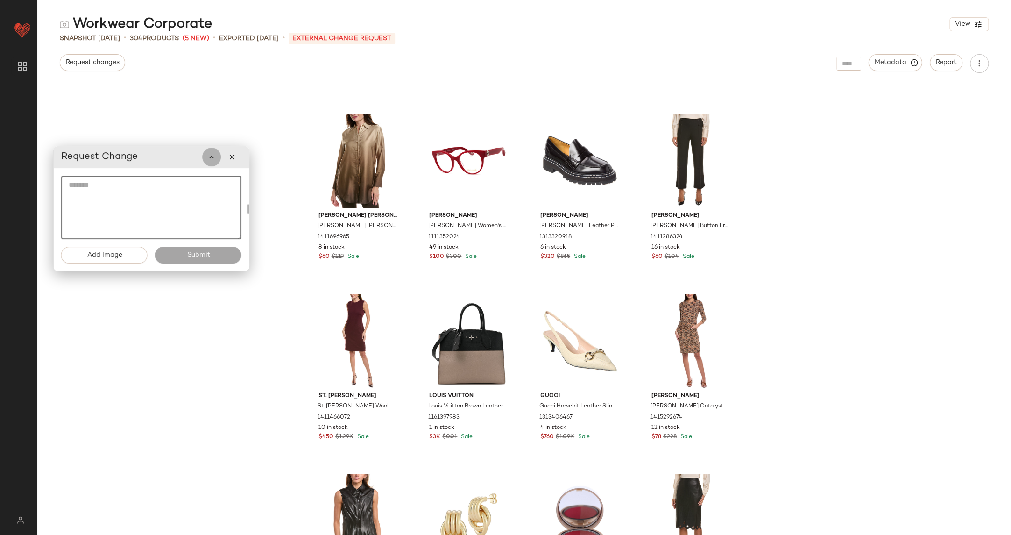
click at [213, 160] on icon "button" at bounding box center [211, 157] width 8 height 8
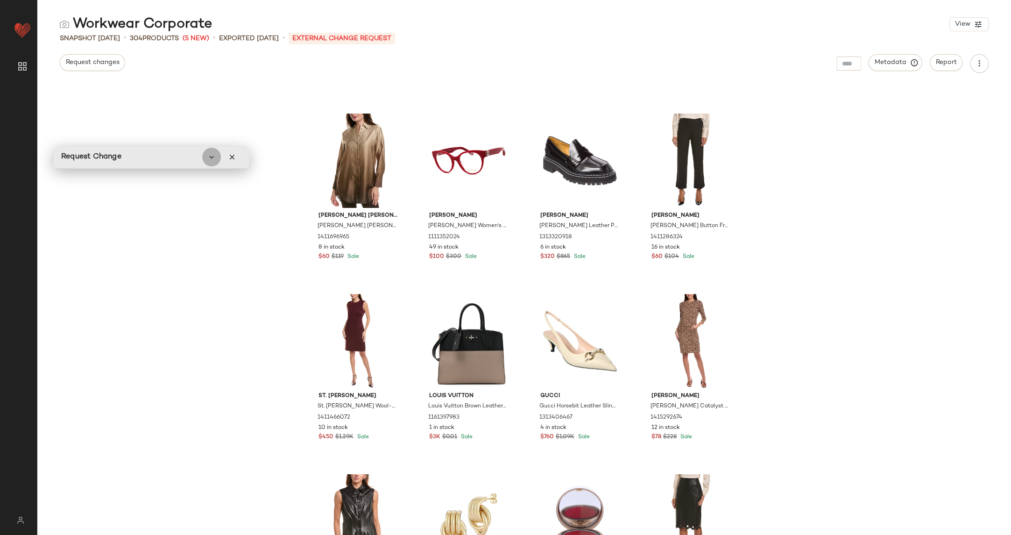
click at [213, 160] on icon "button" at bounding box center [211, 157] width 8 height 8
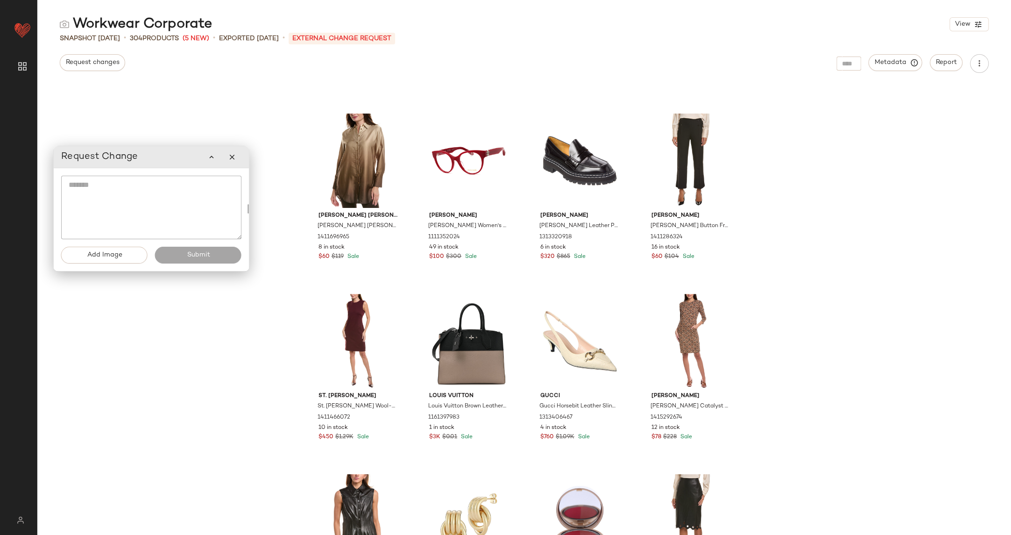
click at [104, 185] on textarea at bounding box center [151, 208] width 180 height 64
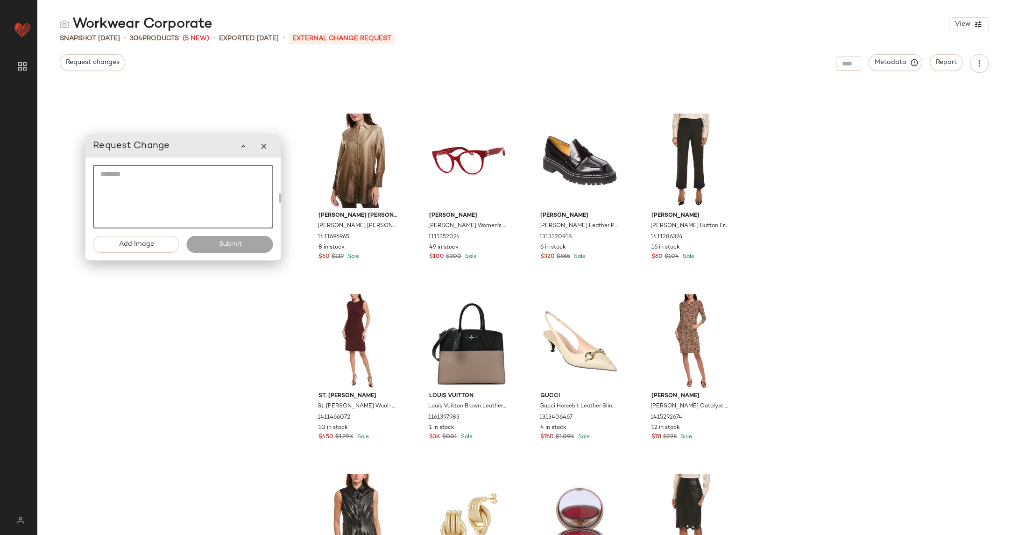
drag, startPoint x: 165, startPoint y: 160, endPoint x: 197, endPoint y: 149, distance: 33.5
click at [197, 149] on div "Request Change" at bounding box center [183, 146] width 180 height 19
click at [106, 176] on textarea at bounding box center [183, 197] width 180 height 64
click at [130, 245] on span "Add Image" at bounding box center [135, 244] width 35 height 7
click at [127, 179] on textarea at bounding box center [183, 197] width 180 height 64
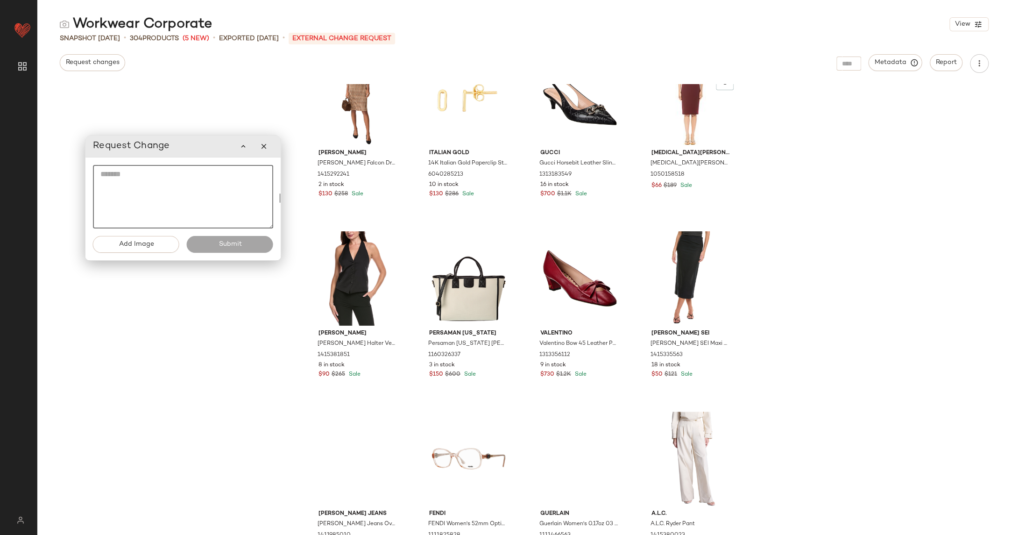
scroll to position [2406, 0]
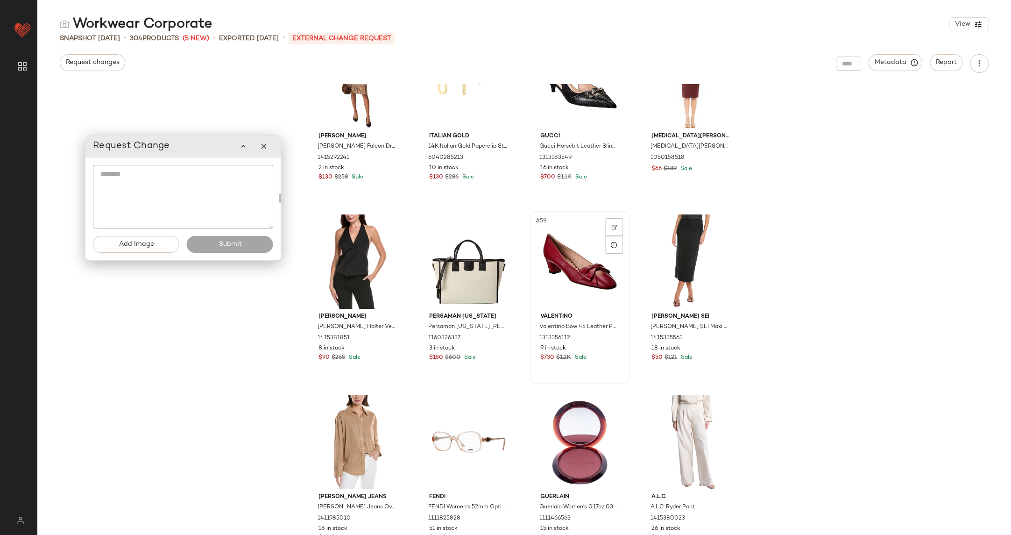
drag, startPoint x: 573, startPoint y: 227, endPoint x: 587, endPoint y: 213, distance: 19.2
click at [587, 214] on div "#59" at bounding box center [580, 261] width 94 height 94
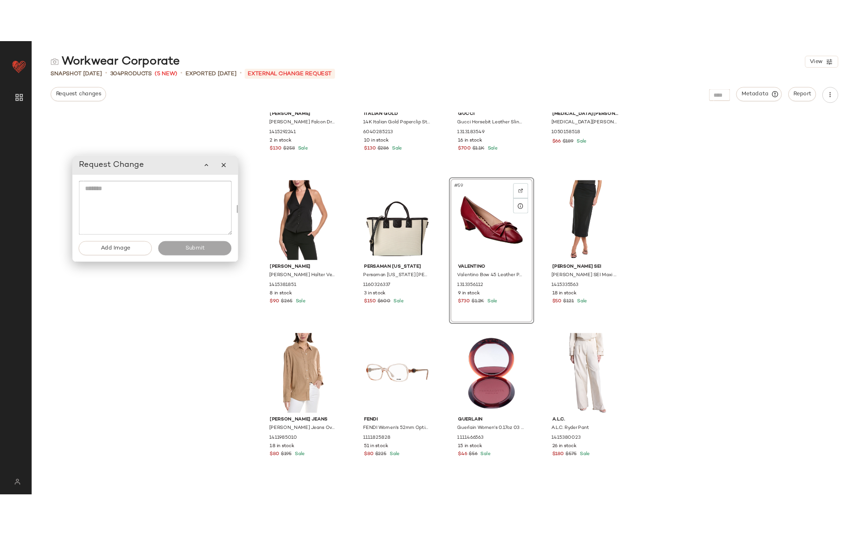
scroll to position [2471, 0]
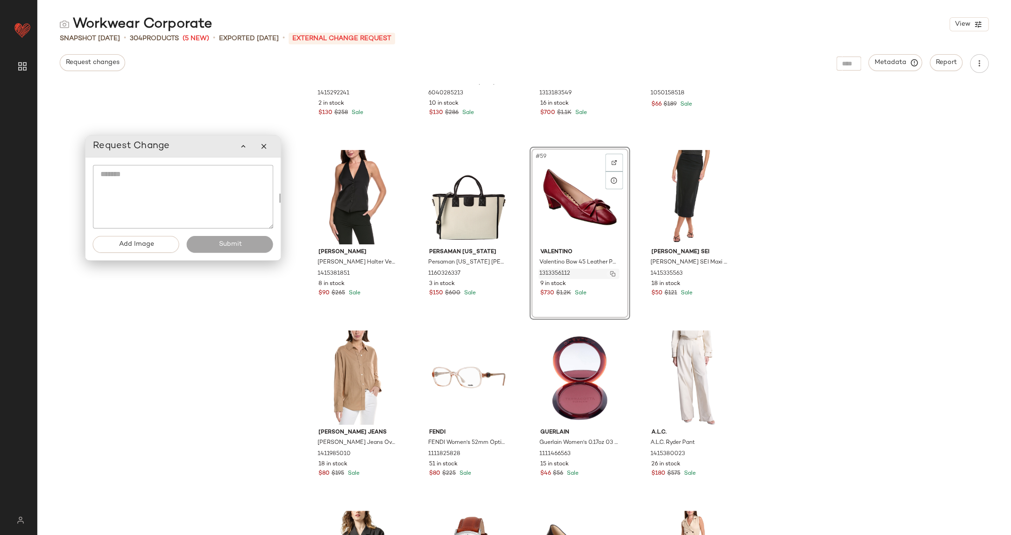
click at [613, 272] on button "button" at bounding box center [612, 274] width 13 height 8
click at [125, 173] on textarea at bounding box center [183, 197] width 180 height 64
paste textarea "**********"
click at [388, 453] on img "button" at bounding box center [391, 454] width 6 height 6
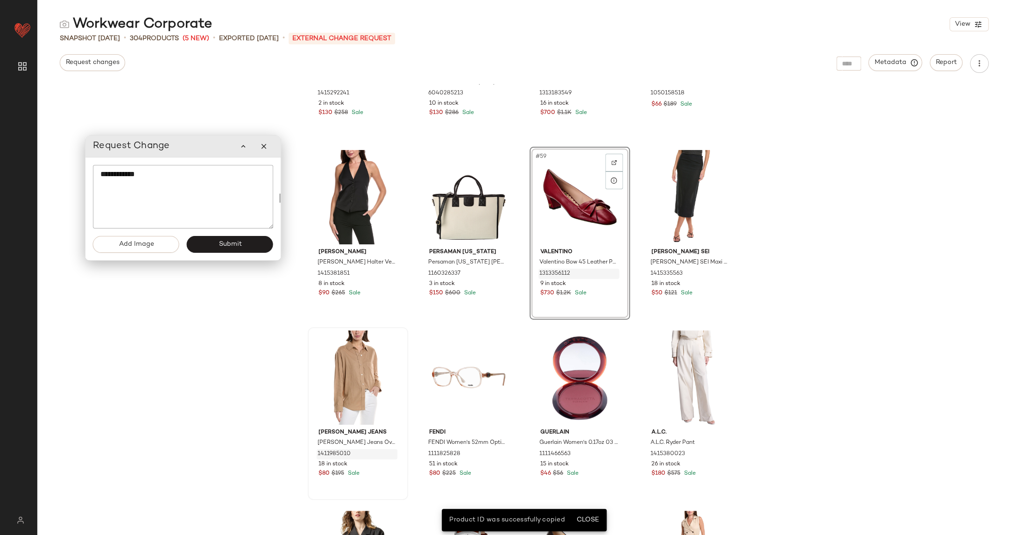
click at [155, 175] on textarea "**********" at bounding box center [183, 197] width 180 height 64
paste textarea "**********"
click at [98, 175] on textarea "**********" at bounding box center [183, 197] width 180 height 64
click at [103, 174] on textarea "**********" at bounding box center [183, 197] width 180 height 64
click at [194, 172] on textarea "**********" at bounding box center [183, 197] width 180 height 64
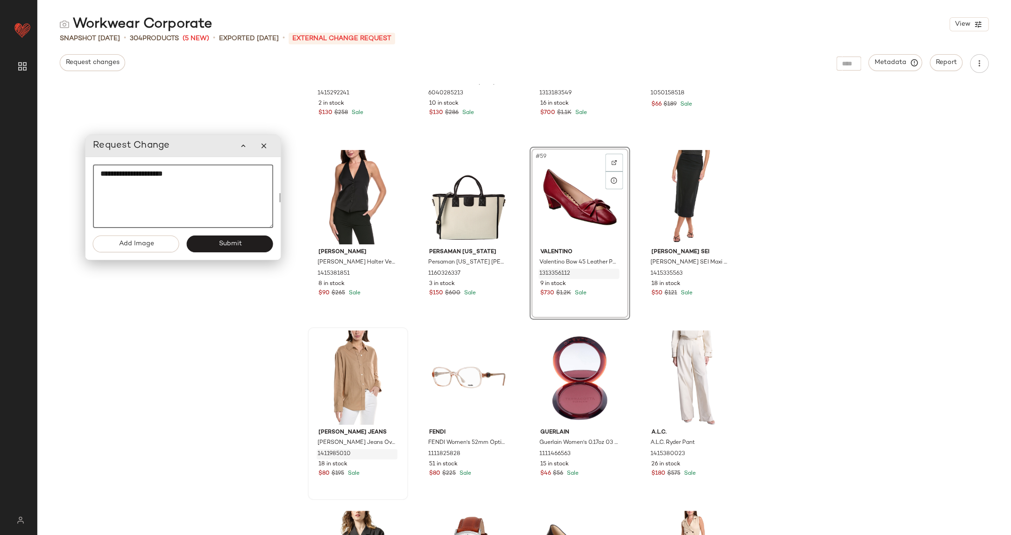
click at [143, 172] on textarea "**********" at bounding box center [183, 196] width 180 height 64
click at [119, 172] on textarea "**********" at bounding box center [183, 196] width 180 height 64
click at [185, 173] on textarea "**********" at bounding box center [183, 196] width 180 height 64
type textarea "**********"
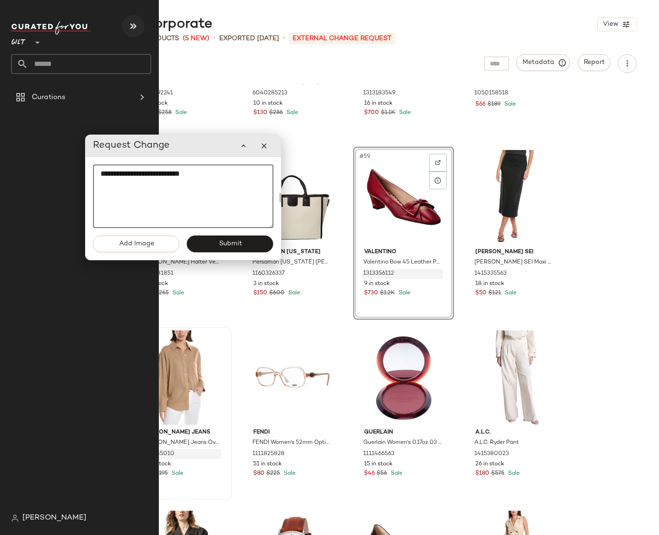
click at [133, 27] on icon "button" at bounding box center [133, 26] width 11 height 11
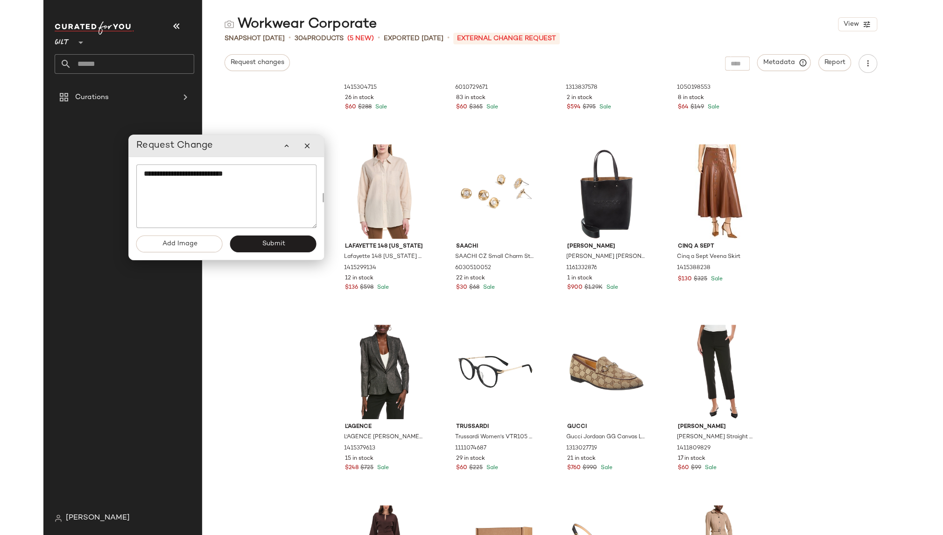
scroll to position [2844, 0]
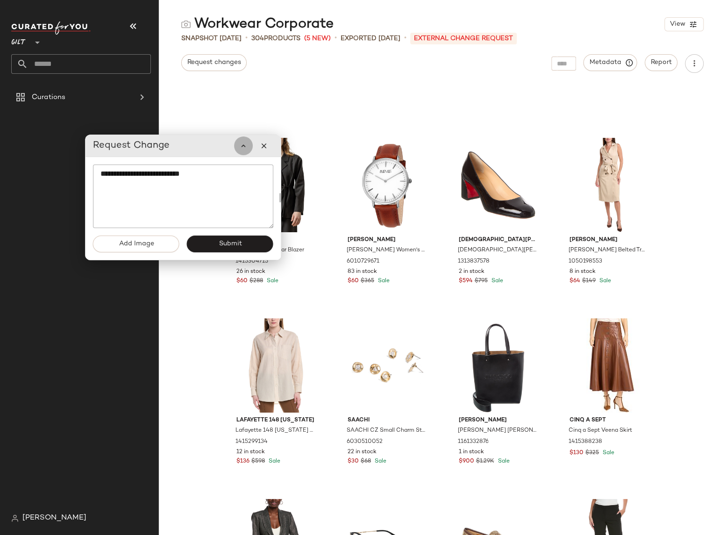
click at [241, 144] on icon "button" at bounding box center [243, 146] width 8 height 8
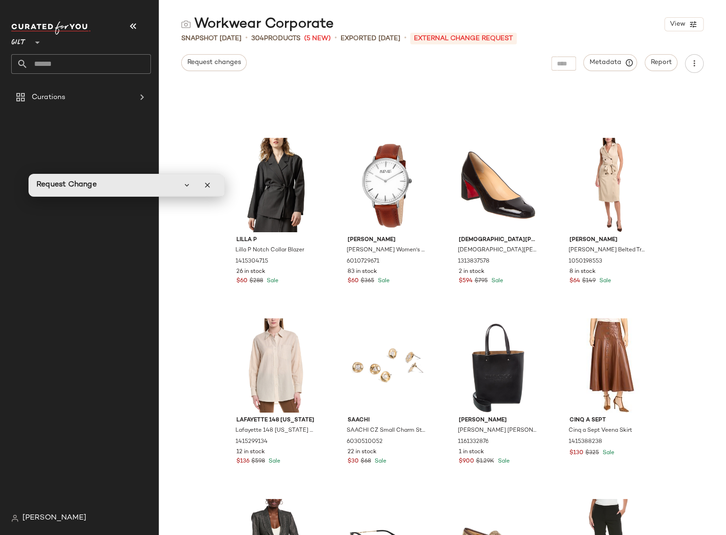
drag, startPoint x: 194, startPoint y: 151, endPoint x: 138, endPoint y: 190, distance: 68.8
click at [138, 190] on div "Request Change" at bounding box center [126, 185] width 180 height 19
drag, startPoint x: 206, startPoint y: 183, endPoint x: 206, endPoint y: 189, distance: 5.6
click at [206, 183] on icon "button" at bounding box center [207, 185] width 8 height 8
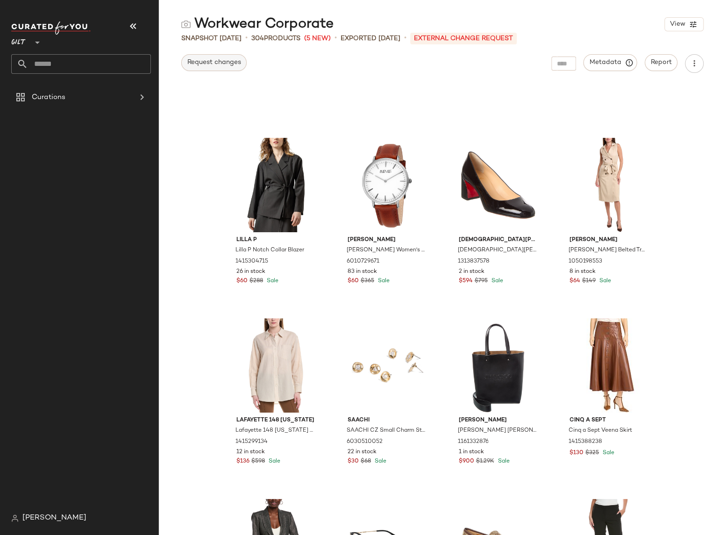
click at [207, 63] on span "Request changes" at bounding box center [214, 62] width 54 height 7
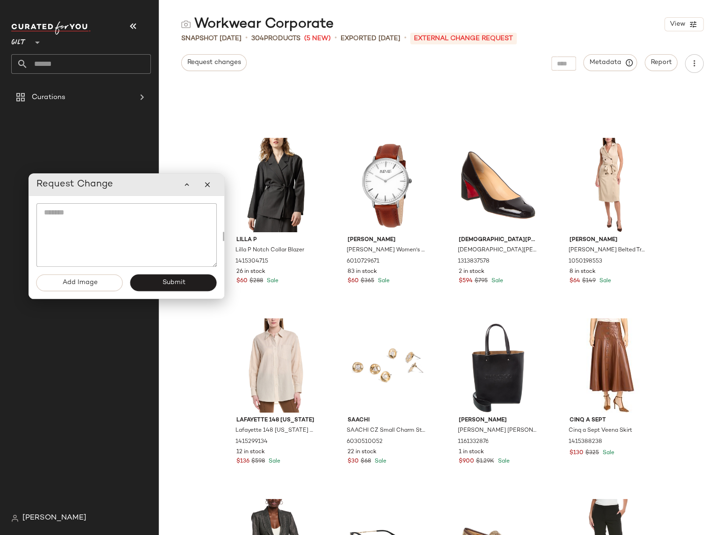
click at [163, 211] on textarea at bounding box center [126, 235] width 180 height 64
click at [181, 184] on button "button" at bounding box center [186, 184] width 19 height 19
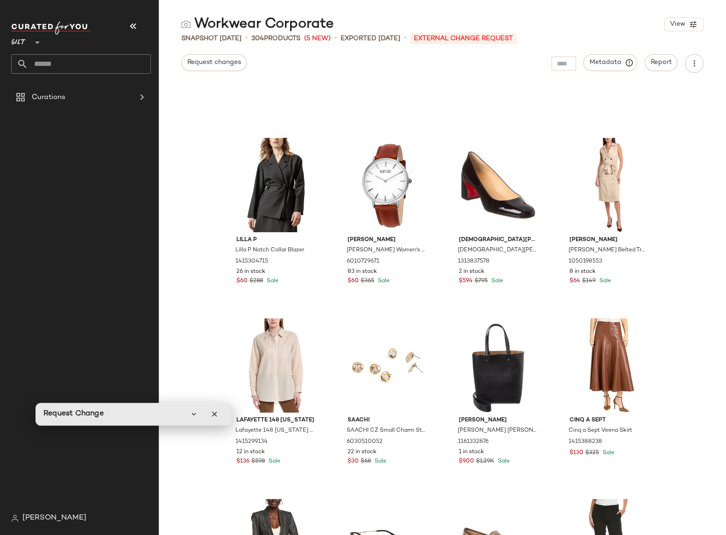
drag, startPoint x: 136, startPoint y: 184, endPoint x: 143, endPoint y: 413, distance: 229.4
click at [143, 413] on div "Request Change" at bounding box center [133, 413] width 180 height 19
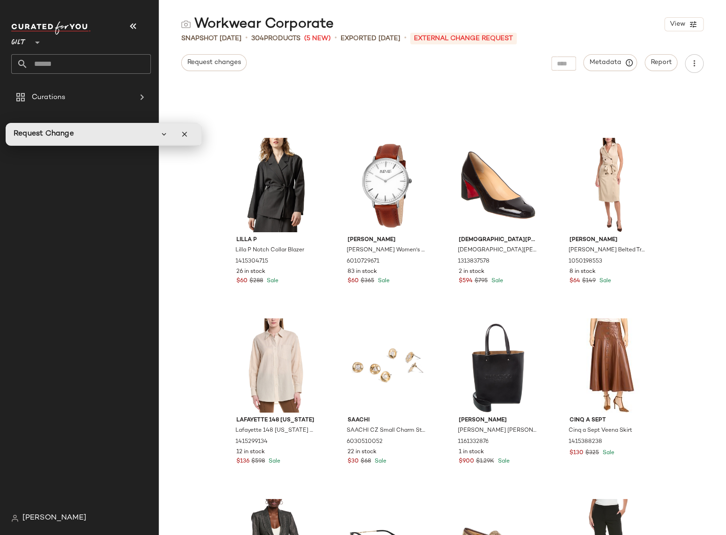
drag, startPoint x: 142, startPoint y: 416, endPoint x: 113, endPoint y: 136, distance: 281.4
click at [113, 136] on div "Request Change" at bounding box center [104, 134] width 180 height 19
click at [162, 133] on icon "button" at bounding box center [164, 134] width 8 height 8
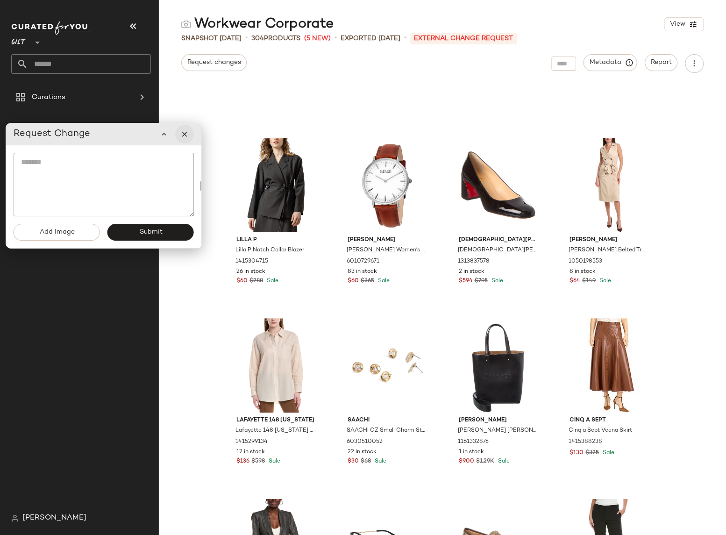
click at [188, 133] on icon "button" at bounding box center [184, 134] width 8 height 8
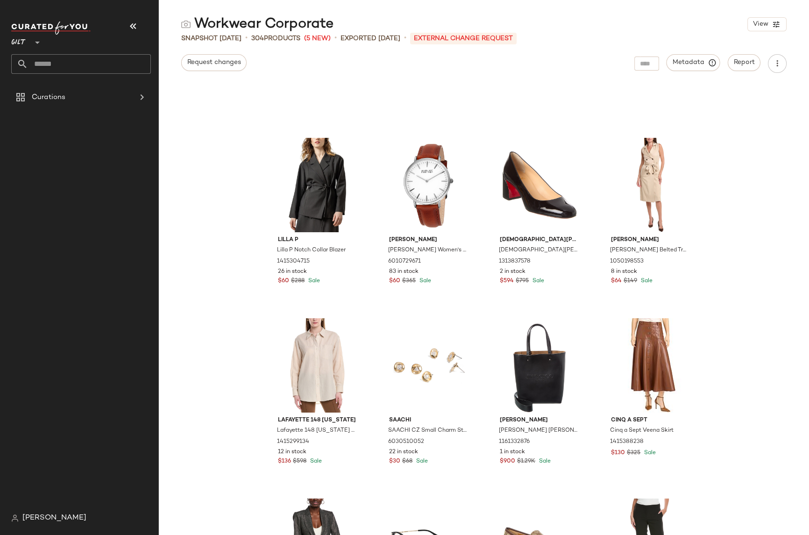
click at [727, 170] on div "[PERSON_NAME] P Notch Collar Blazer 1415304715 26 in stock $60 $288 Sale [PERSO…" at bounding box center [484, 309] width 650 height 451
click at [349, 149] on img at bounding box center [352, 151] width 6 height 6
click at [647, 64] on div at bounding box center [646, 64] width 25 height 14
click at [678, 63] on span "Metadata" at bounding box center [693, 62] width 43 height 8
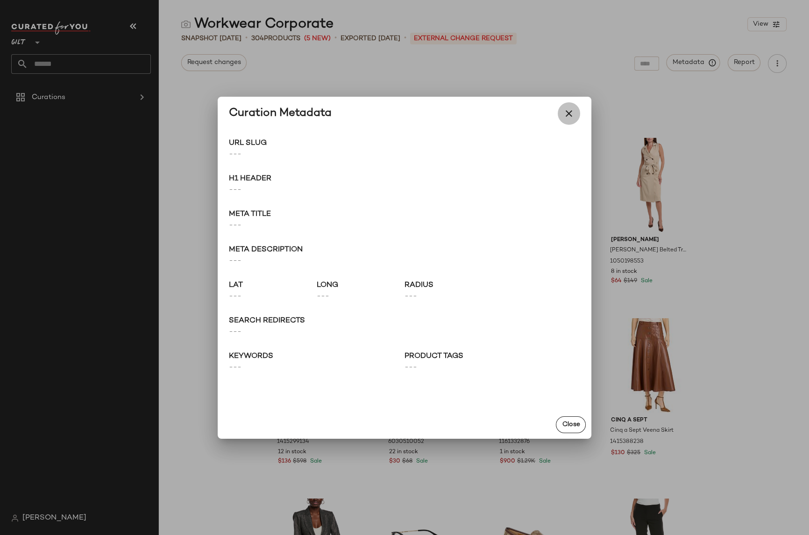
click at [571, 114] on icon "button" at bounding box center [568, 113] width 11 height 11
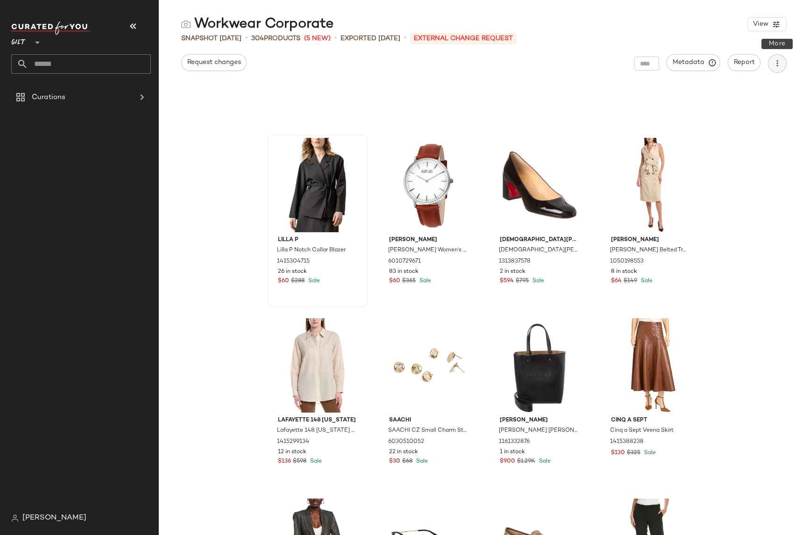
click at [777, 64] on icon "button" at bounding box center [777, 63] width 9 height 9
click at [740, 89] on span "Download CSV" at bounding box center [735, 90] width 88 height 10
click at [774, 92] on div "[PERSON_NAME] P Notch Collar Blazer 1415304715 26 in stock $60 $288 Sale [PERSO…" at bounding box center [484, 309] width 650 height 451
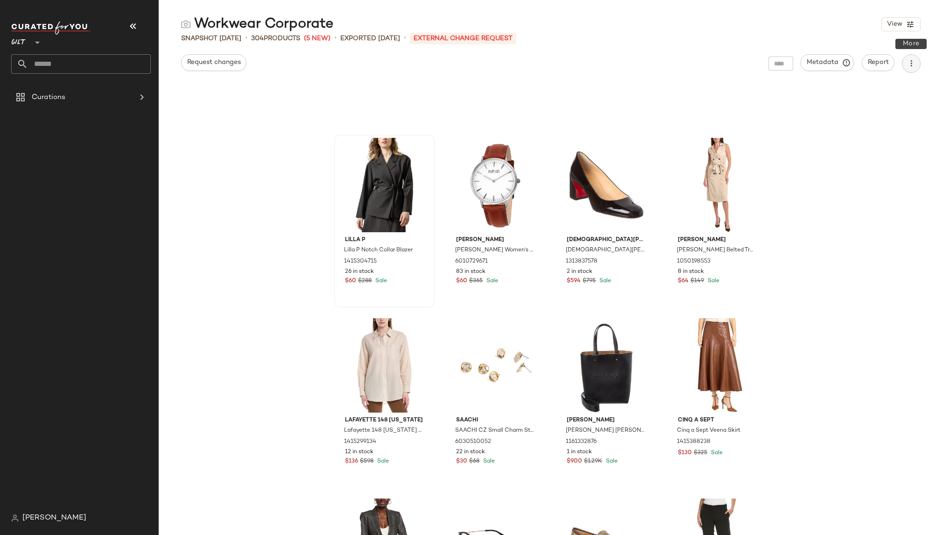
click at [903, 68] on icon "button" at bounding box center [911, 63] width 9 height 9
click at [860, 120] on div "[PERSON_NAME] P Notch Collar Blazer 1415304715 26 in stock $60 $288 Sale [PERSO…" at bounding box center [551, 309] width 785 height 451
click at [878, 63] on span "Report" at bounding box center [878, 62] width 21 height 7
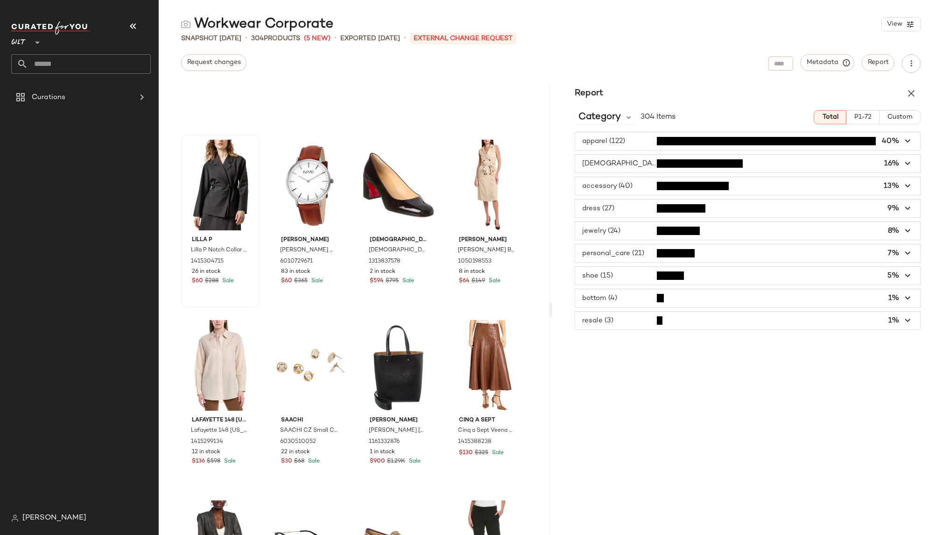
click at [871, 120] on span "P1-72" at bounding box center [863, 116] width 18 height 7
click at [903, 117] on span "Custom" at bounding box center [900, 116] width 26 height 7
click at [894, 118] on span "Custom" at bounding box center [900, 116] width 26 height 7
click at [903, 118] on span "Custom" at bounding box center [900, 116] width 26 height 7
click at [897, 117] on span "Custom" at bounding box center [900, 116] width 26 height 7
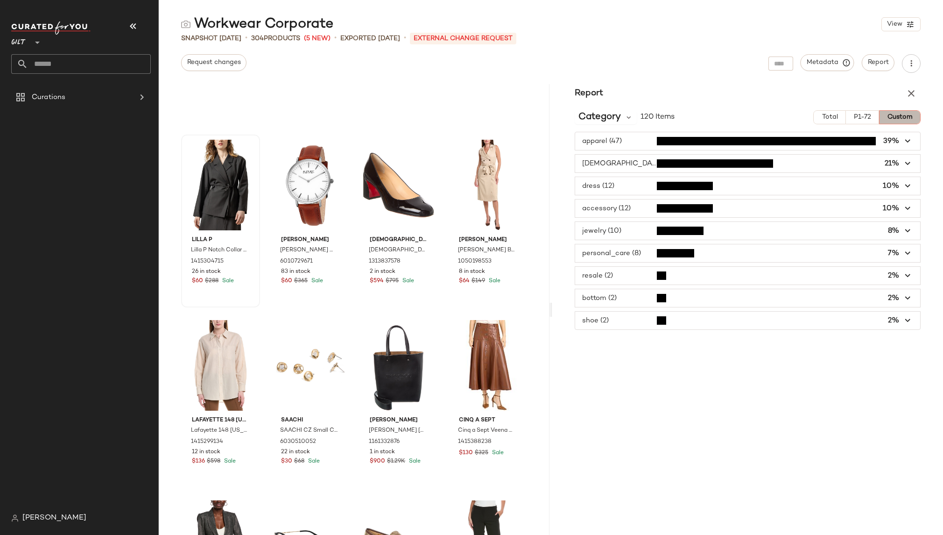
click at [897, 117] on span "Custom" at bounding box center [900, 116] width 26 height 7
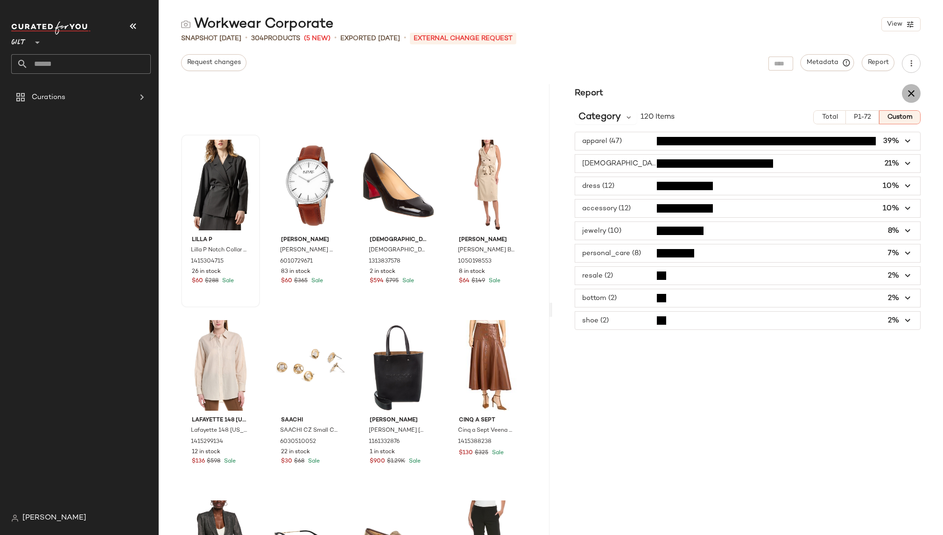
click at [903, 96] on icon "button" at bounding box center [911, 93] width 11 height 11
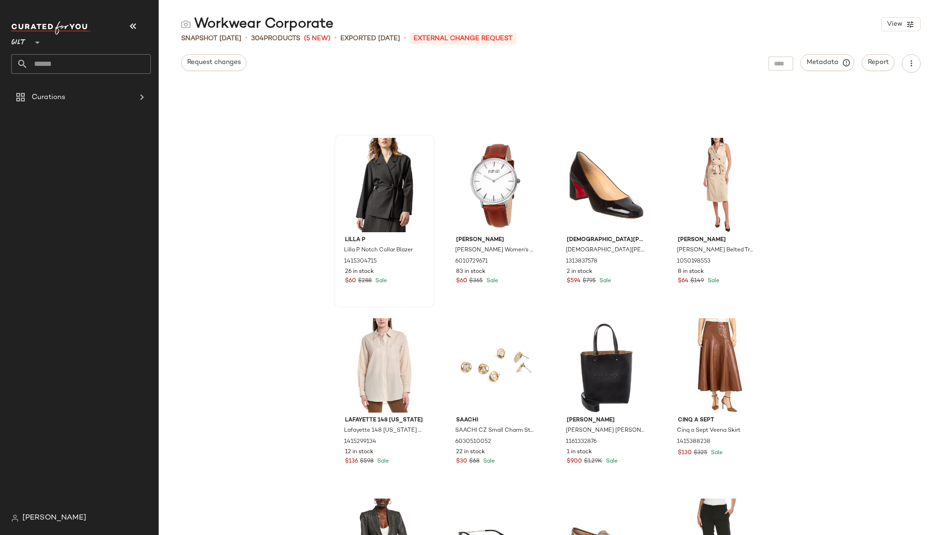
click at [903, 94] on div "[PERSON_NAME] P Notch Collar Blazer 1415304715 26 in stock $60 $288 Sale [PERSO…" at bounding box center [551, 309] width 785 height 451
click at [903, 113] on div "[PERSON_NAME] P Notch Collar Blazer 1415304715 26 in stock $60 $288 Sale [PERSO…" at bounding box center [551, 309] width 785 height 451
click at [903, 69] on button "button" at bounding box center [911, 63] width 19 height 19
drag, startPoint x: 929, startPoint y: 78, endPoint x: 898, endPoint y: 57, distance: 37.6
click at [903, 78] on div "Workwear Corporate View Snapshot [DATE] • 304 Products (5 New) • Exported [DATE…" at bounding box center [551, 275] width 785 height 520
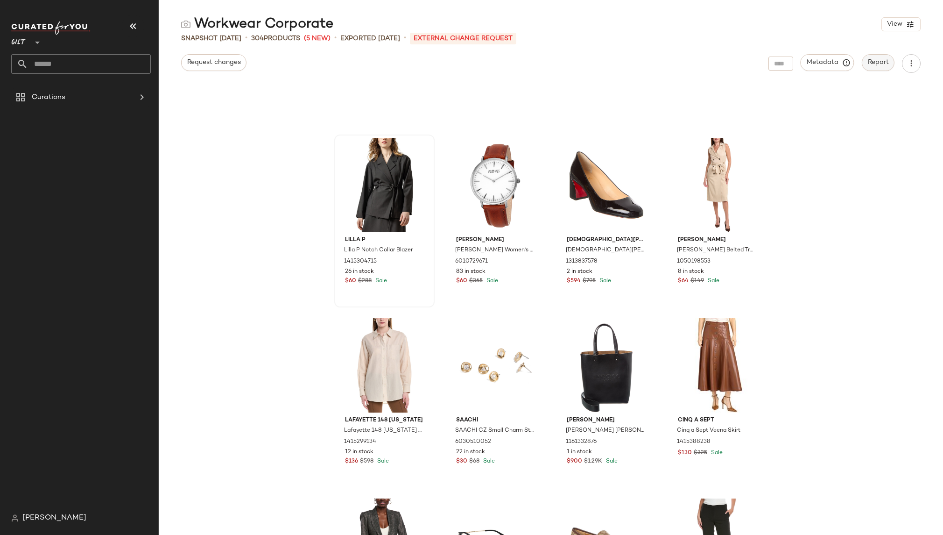
click at [879, 59] on span "Report" at bounding box center [878, 62] width 21 height 7
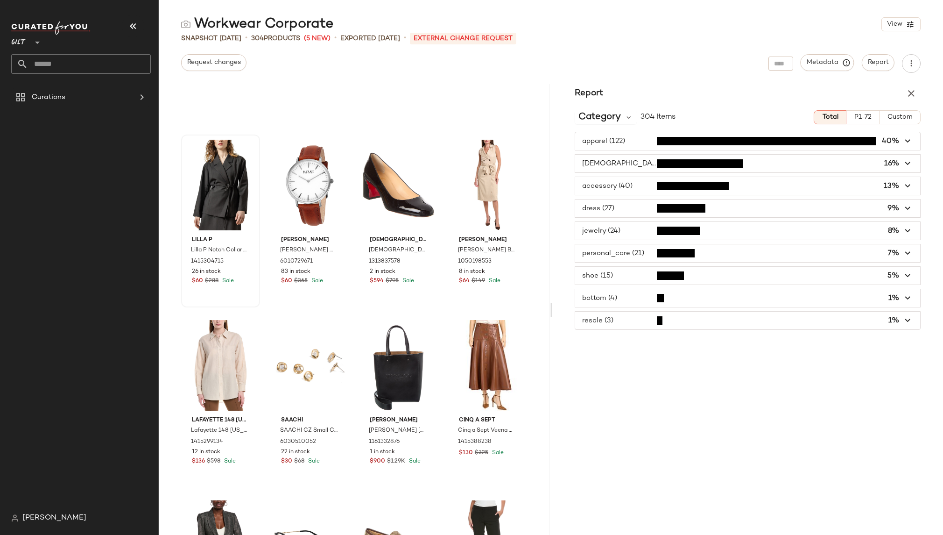
click at [867, 118] on span "P1-72" at bounding box center [863, 116] width 18 height 7
click at [868, 116] on span "P1-72" at bounding box center [863, 116] width 18 height 7
click at [828, 116] on span "Total" at bounding box center [830, 116] width 16 height 7
click at [634, 140] on span "button" at bounding box center [747, 141] width 345 height 18
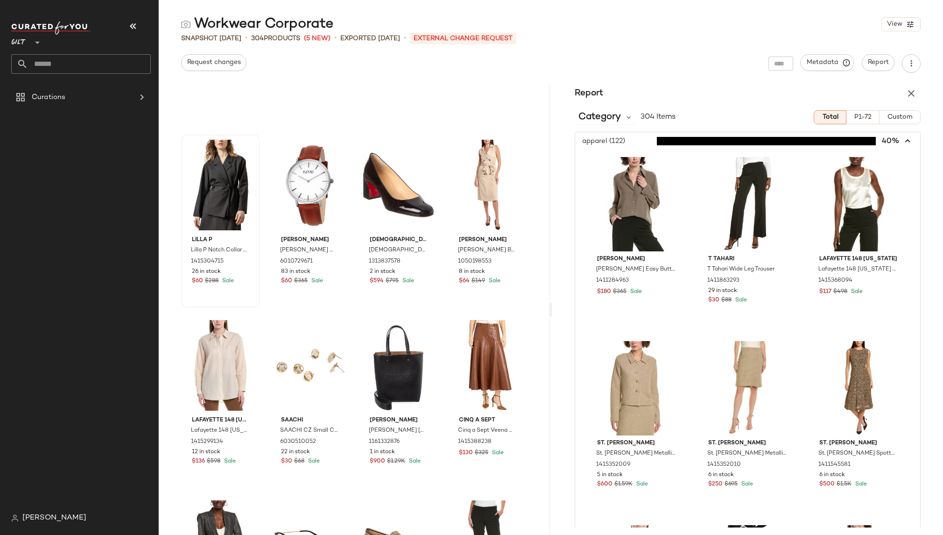
click at [634, 140] on span "button" at bounding box center [747, 141] width 345 height 18
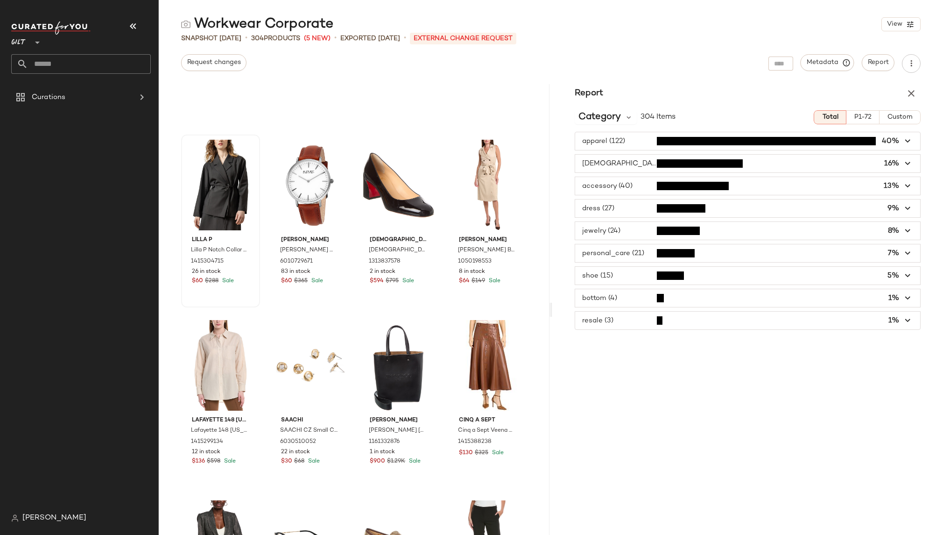
click at [629, 210] on span "button" at bounding box center [747, 208] width 345 height 18
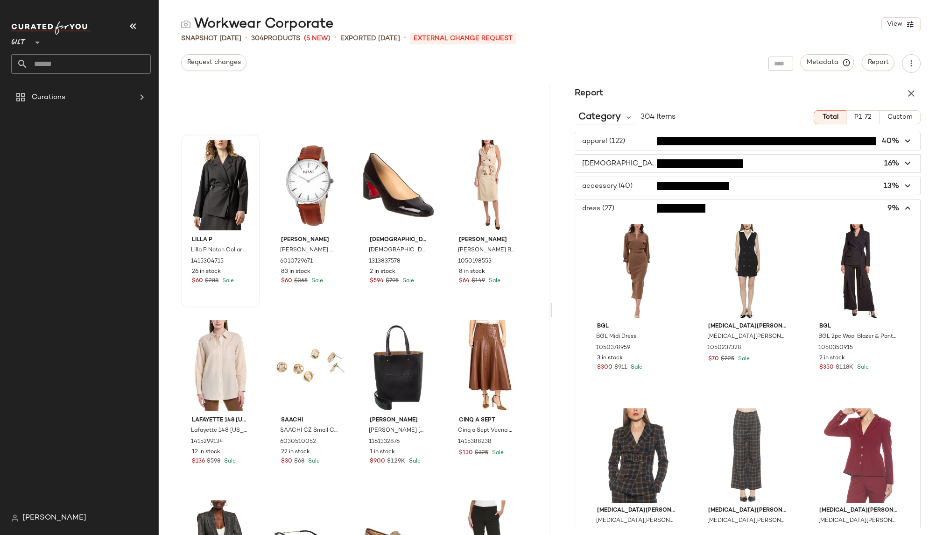
click at [631, 209] on span "button" at bounding box center [747, 208] width 345 height 18
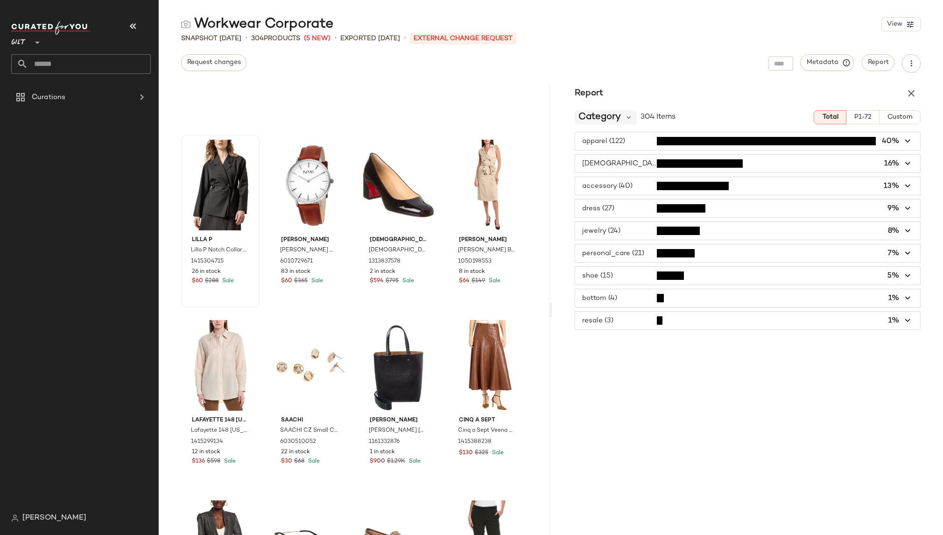
click at [610, 118] on span "Category" at bounding box center [600, 117] width 43 height 14
click at [655, 170] on div "Brand Breakdown" at bounding box center [625, 167] width 87 height 11
click at [613, 120] on icon at bounding box center [613, 117] width 8 height 8
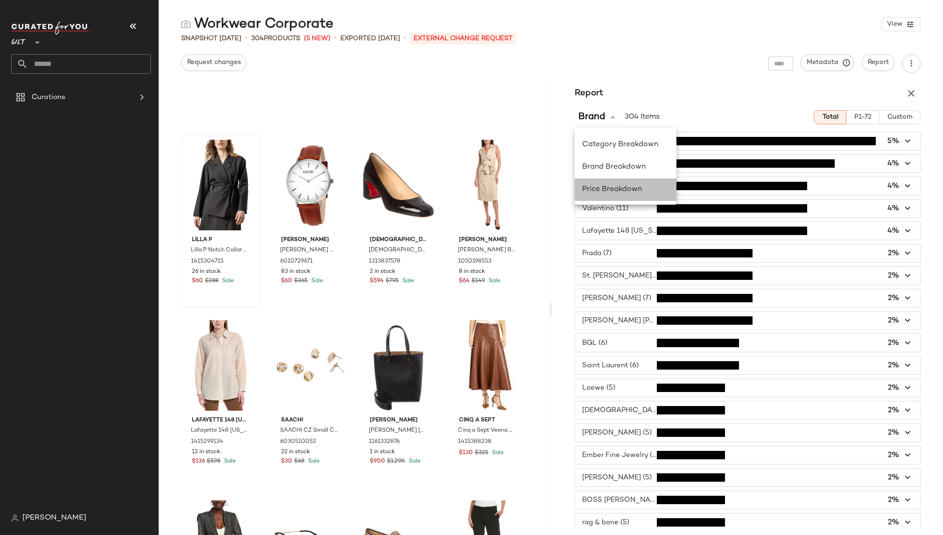
click at [617, 191] on span "Price Breakdown" at bounding box center [612, 189] width 60 height 8
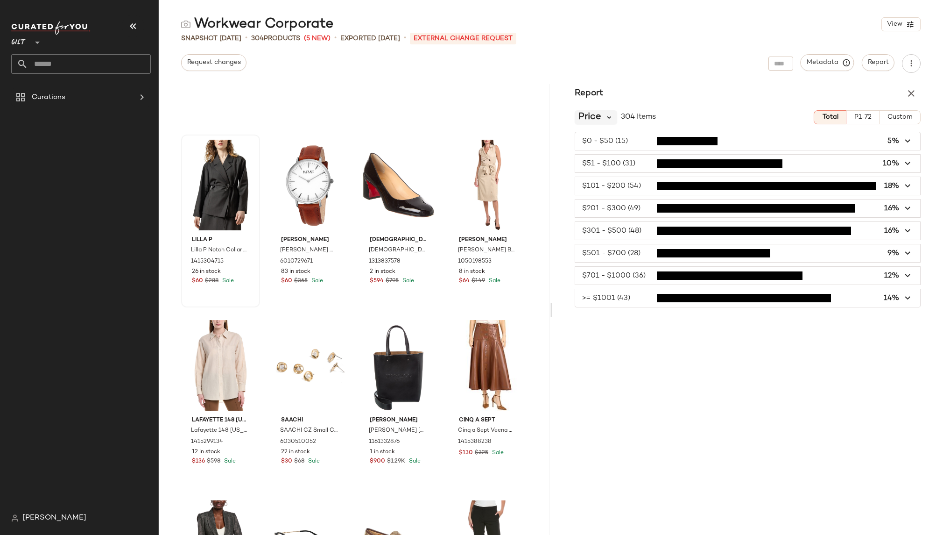
click at [609, 118] on icon at bounding box center [609, 117] width 8 height 8
click at [677, 95] on div "Report" at bounding box center [748, 93] width 391 height 19
click at [602, 115] on div "Price" at bounding box center [596, 117] width 43 height 14
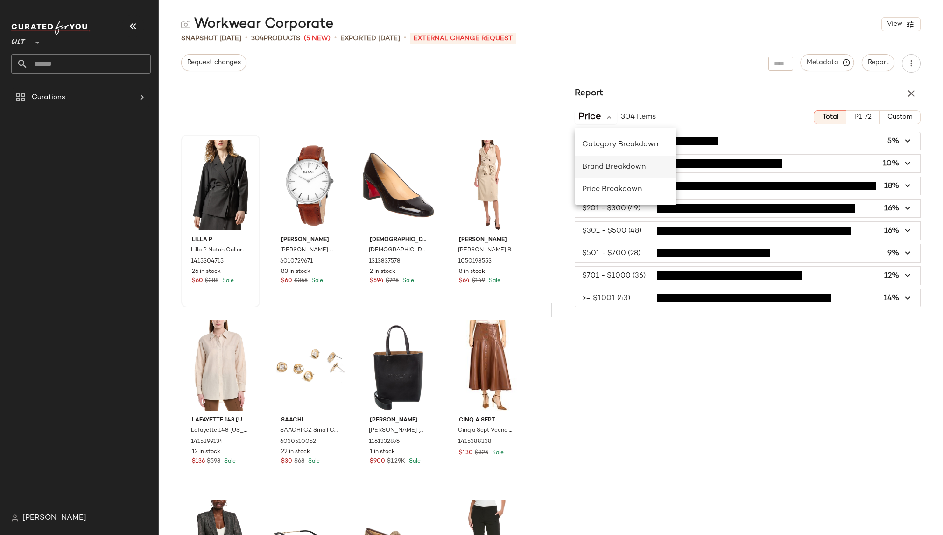
click at [623, 167] on span "Brand Breakdown" at bounding box center [614, 167] width 64 height 8
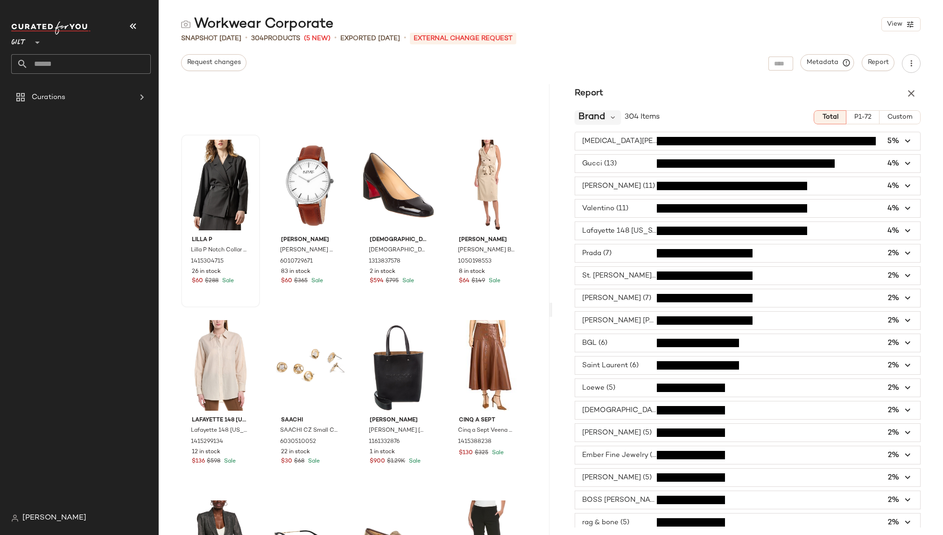
click at [600, 121] on span "Brand" at bounding box center [592, 117] width 27 height 14
click at [604, 146] on span "Category Breakdown" at bounding box center [620, 145] width 76 height 8
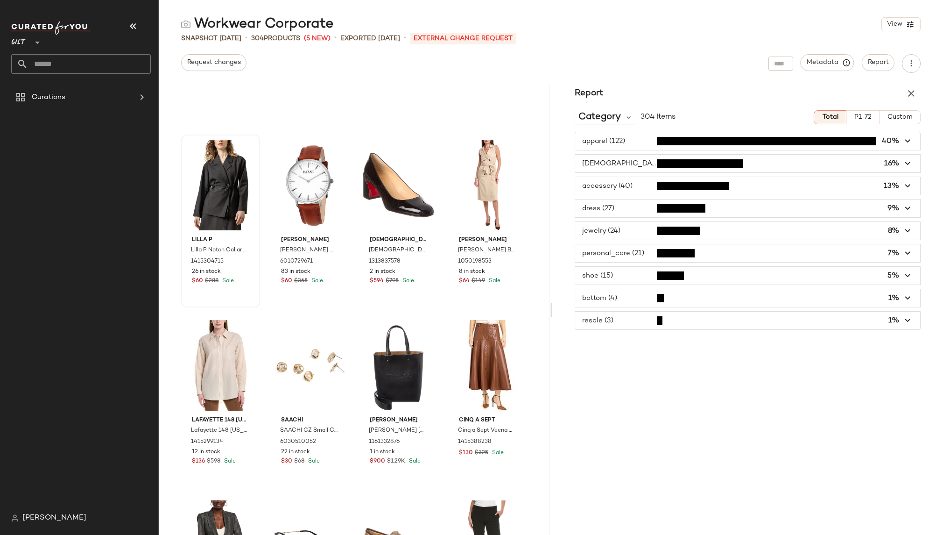
click at [640, 319] on span "button" at bounding box center [747, 321] width 345 height 18
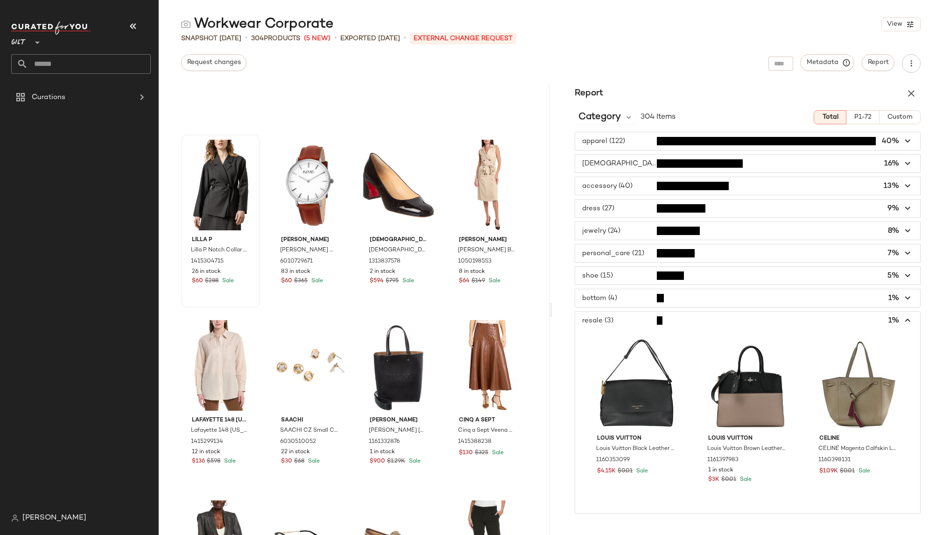
click at [903, 316] on icon "button" at bounding box center [908, 320] width 11 height 11
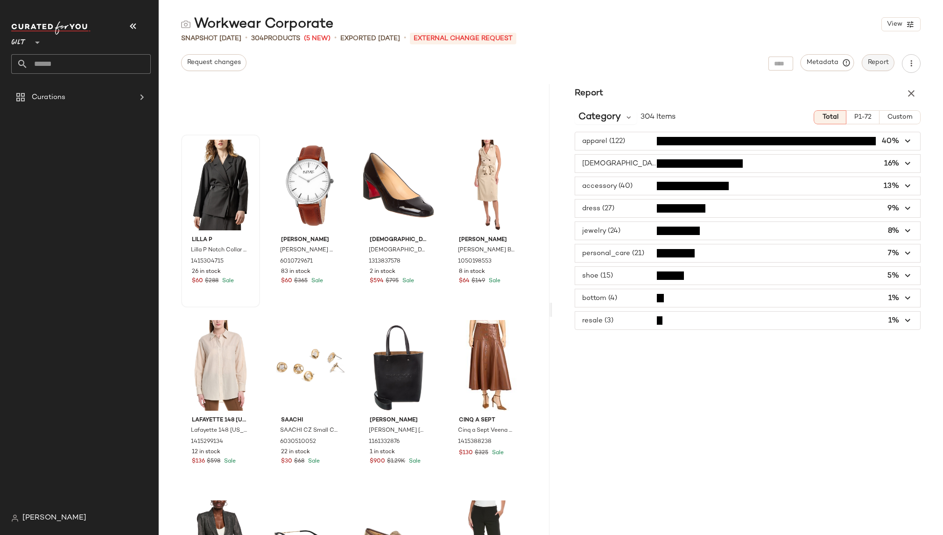
click at [878, 65] on span "Report" at bounding box center [878, 62] width 21 height 7
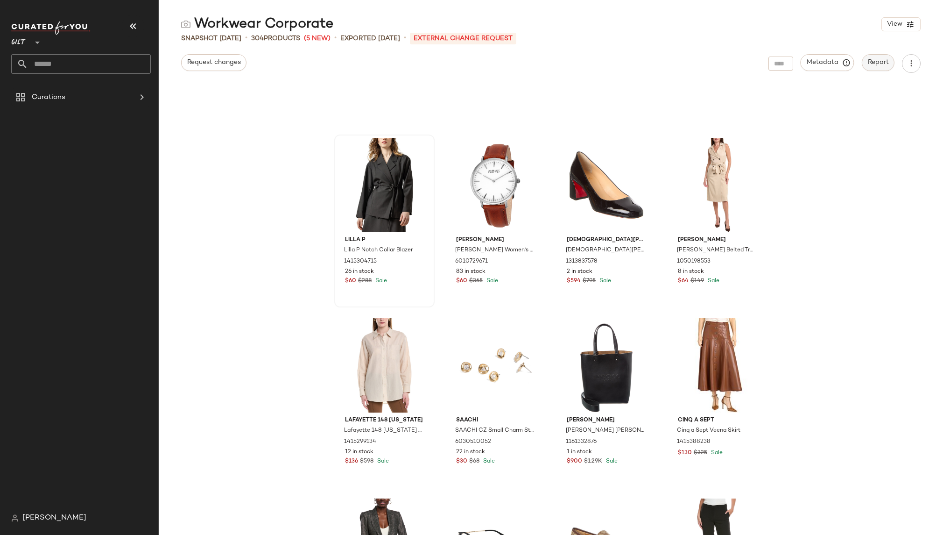
click at [878, 65] on span "Report" at bounding box center [878, 62] width 21 height 7
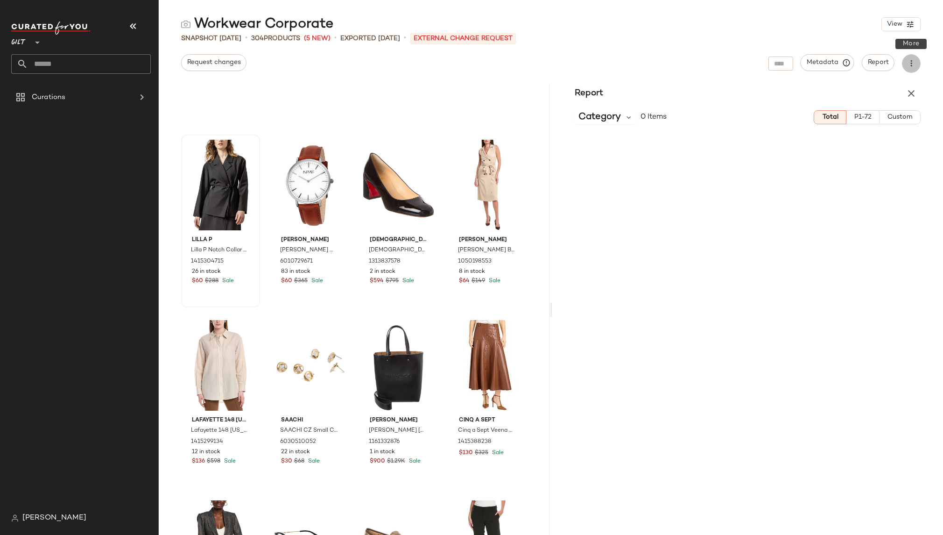
click at [903, 66] on icon "button" at bounding box center [911, 63] width 9 height 9
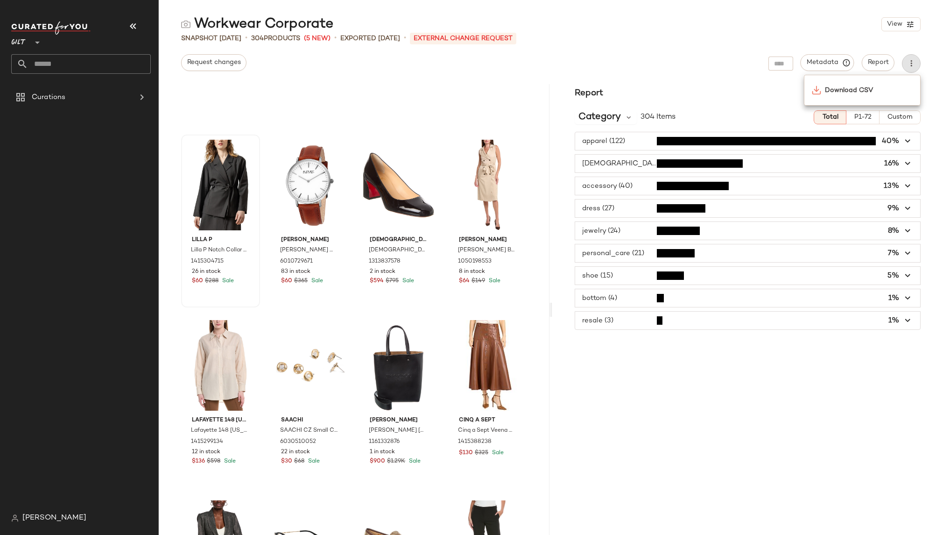
click at [720, 60] on div "Request changes Metadata Report" at bounding box center [551, 63] width 785 height 19
click at [820, 61] on span "Metadata" at bounding box center [828, 62] width 43 height 8
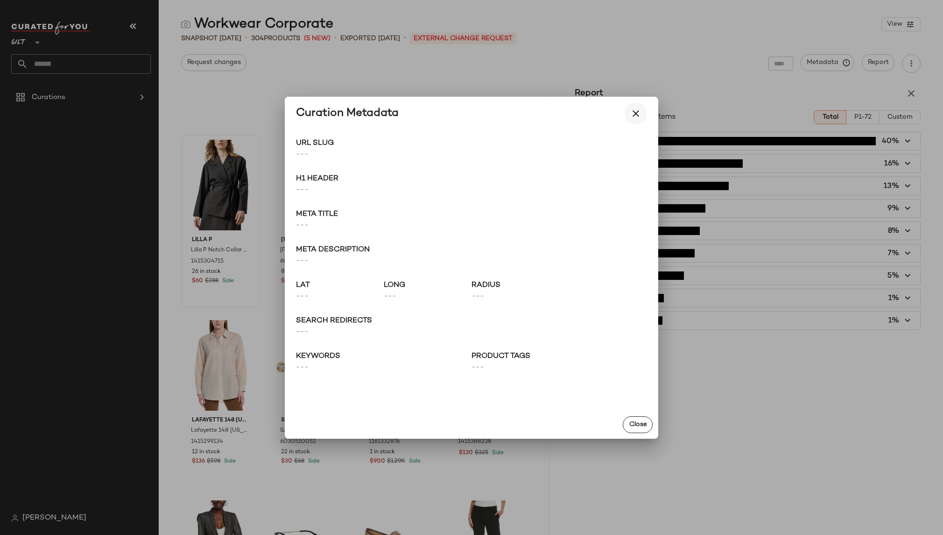
click at [641, 115] on icon "button" at bounding box center [636, 113] width 11 height 11
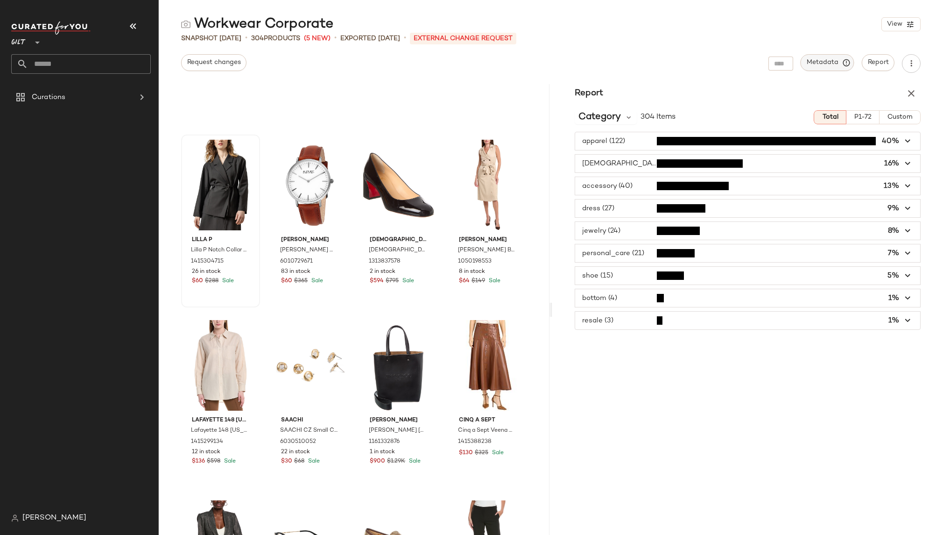
click at [844, 62] on icon "button" at bounding box center [847, 62] width 8 height 8
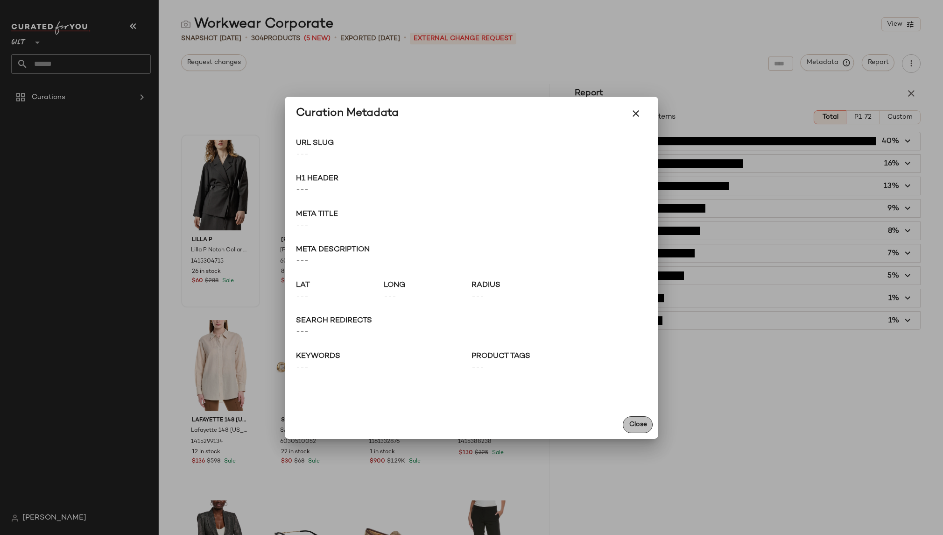
click at [641, 426] on span "Close" at bounding box center [638, 424] width 18 height 7
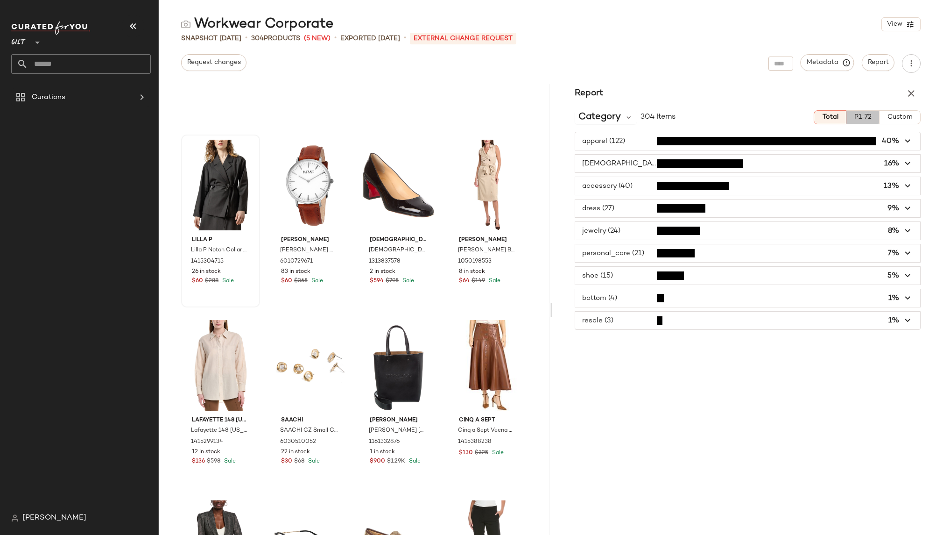
click at [866, 118] on span "P1-72" at bounding box center [863, 116] width 18 height 7
click at [903, 117] on span "Custom" at bounding box center [900, 116] width 26 height 7
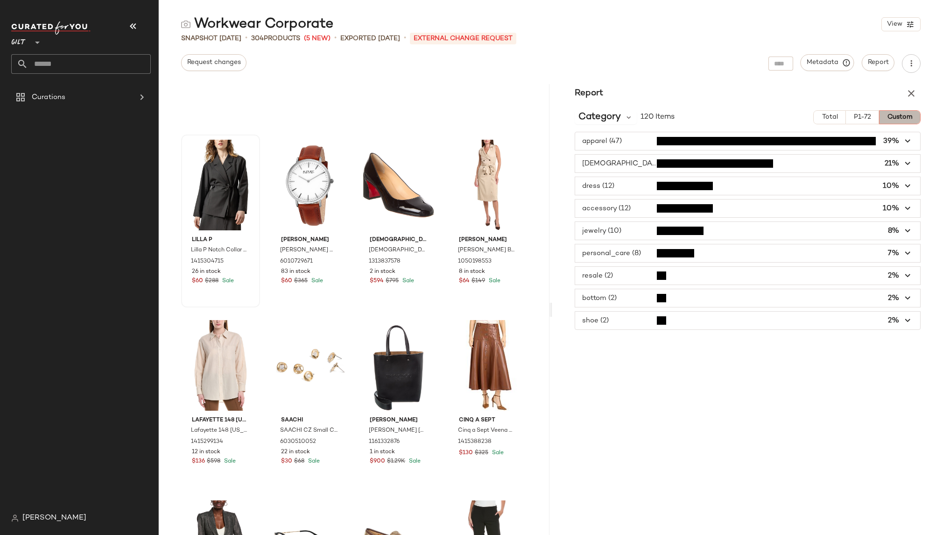
click at [903, 117] on span "Custom" at bounding box center [900, 116] width 26 height 7
click at [866, 116] on span "P1-72" at bounding box center [863, 116] width 18 height 7
click at [823, 118] on span "Total" at bounding box center [830, 116] width 16 height 7
click at [824, 118] on span "Total" at bounding box center [830, 116] width 16 height 7
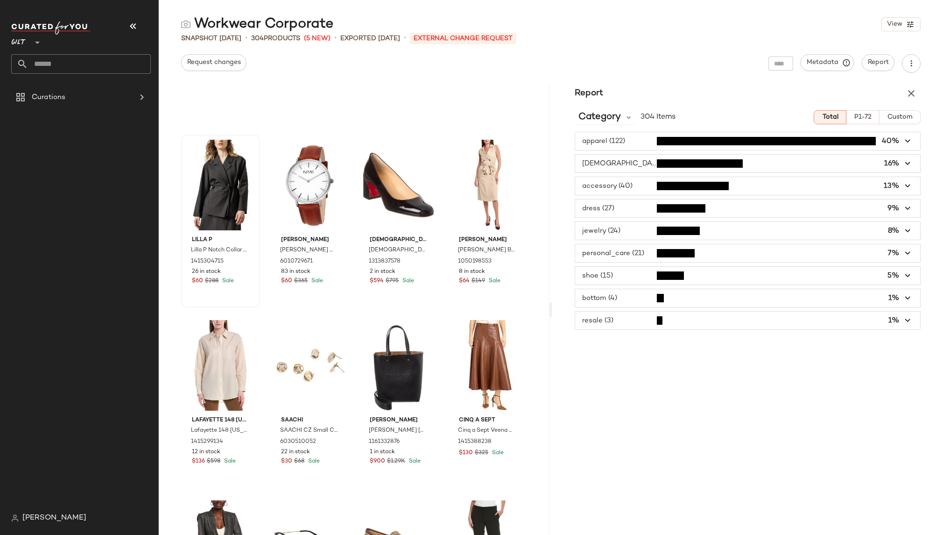
click at [856, 122] on button "P1-72" at bounding box center [863, 117] width 33 height 14
click at [903, 116] on span "Custom" at bounding box center [900, 116] width 26 height 7
click at [903, 118] on span "Custom" at bounding box center [900, 116] width 26 height 7
click at [630, 116] on icon at bounding box center [629, 117] width 8 height 8
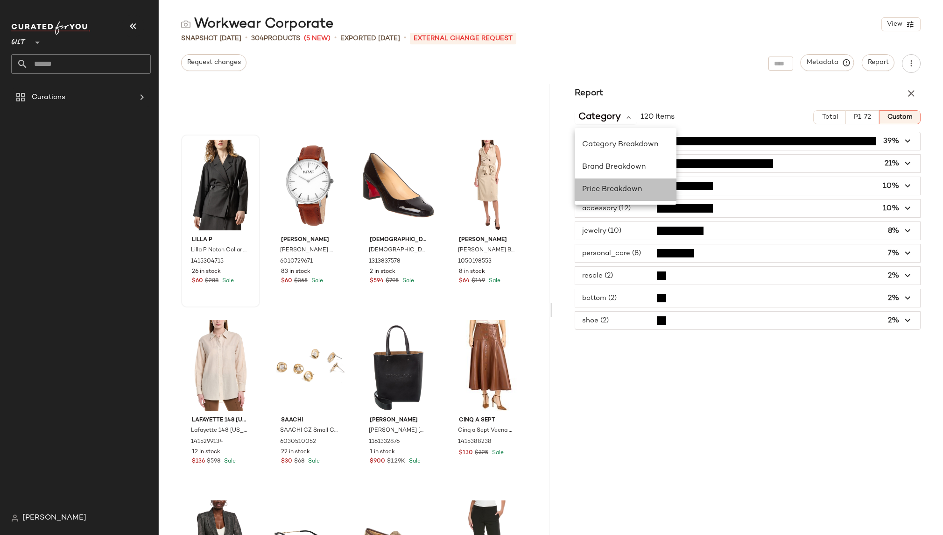
click at [611, 189] on span "Price Breakdown" at bounding box center [612, 189] width 60 height 8
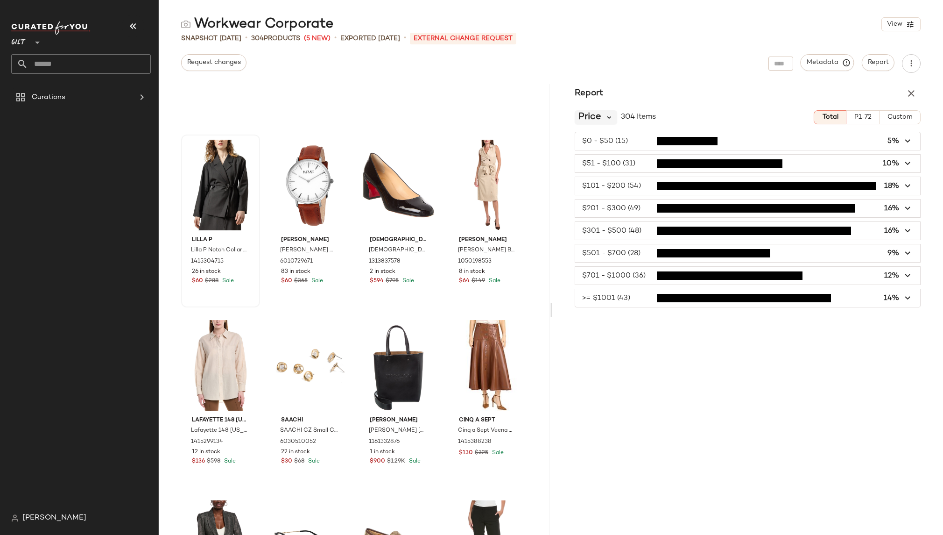
click at [610, 116] on icon at bounding box center [609, 117] width 8 height 8
click at [674, 80] on div "Workwear Corporate View Snapshot [DATE] • 304 Products (5 New) • Exported [DATE…" at bounding box center [551, 275] width 785 height 520
click at [903, 90] on icon "button" at bounding box center [911, 93] width 11 height 11
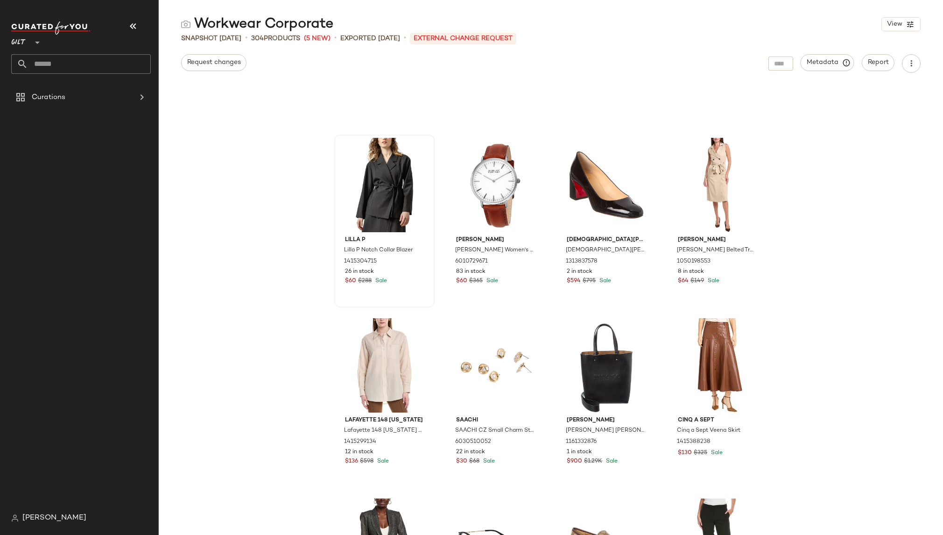
click at [29, 41] on div "Gilt **" at bounding box center [20, 36] width 19 height 23
click at [41, 88] on div "Rue La La" at bounding box center [36, 85] width 35 height 11
type input "**"
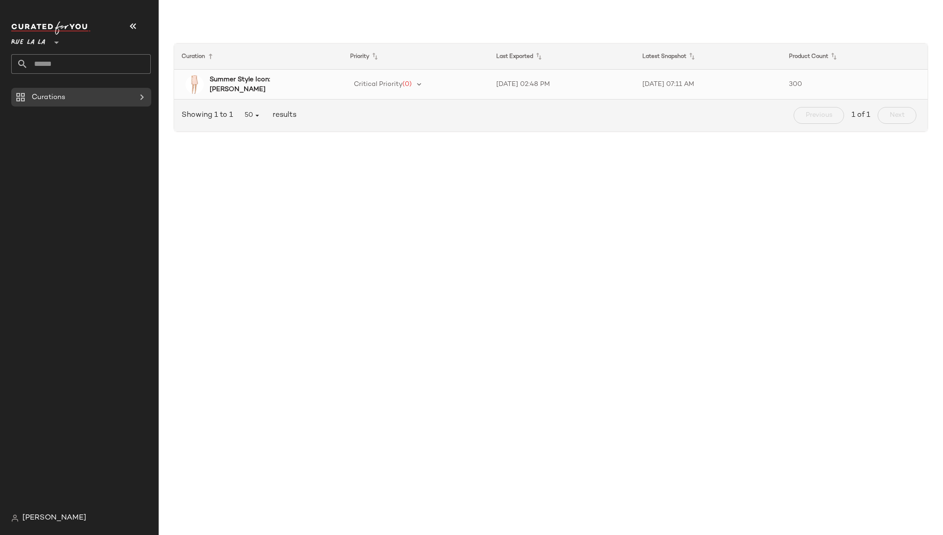
click at [291, 78] on div "Summer Style Icon: [PERSON_NAME]" at bounding box center [260, 85] width 152 height 20
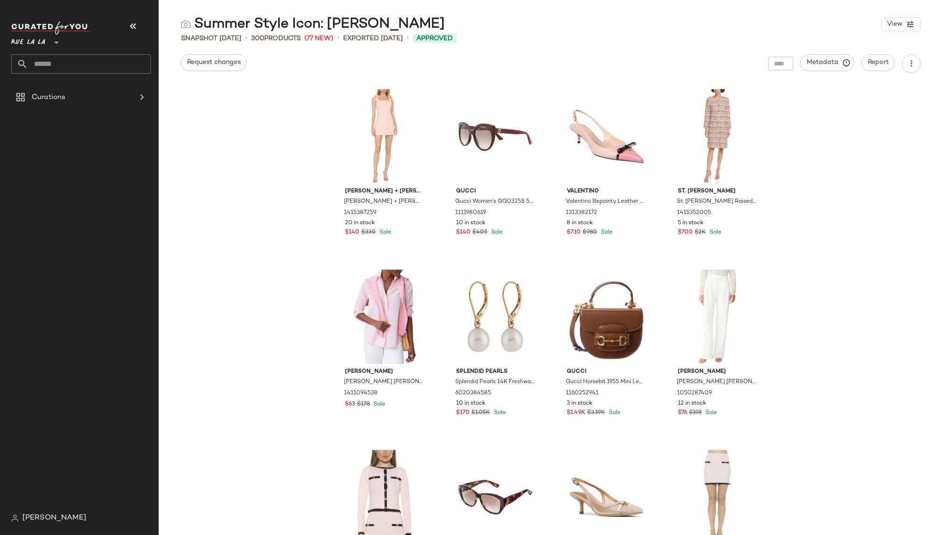
click at [852, 142] on div "[PERSON_NAME] + [PERSON_NAME] [PERSON_NAME] + [PERSON_NAME] [PERSON_NAME] Tie S…" at bounding box center [551, 309] width 785 height 451
click at [865, 64] on button "Report" at bounding box center [878, 62] width 33 height 17
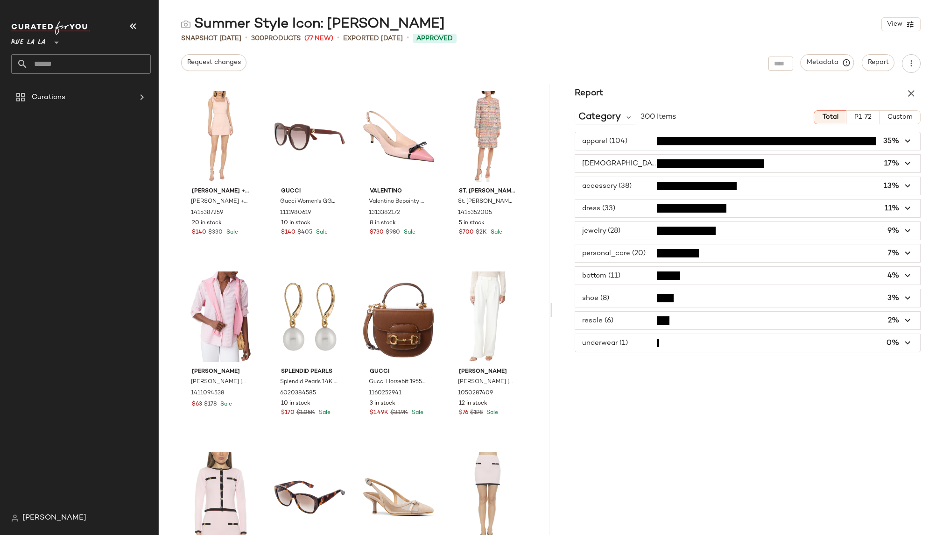
click at [903, 115] on span "Custom" at bounding box center [900, 116] width 26 height 7
click at [869, 118] on span "P1-72" at bounding box center [863, 116] width 18 height 7
click at [830, 116] on span "Total" at bounding box center [830, 116] width 16 height 7
click at [903, 119] on span "Custom" at bounding box center [900, 116] width 26 height 7
click at [833, 62] on span "Metadata" at bounding box center [828, 62] width 43 height 8
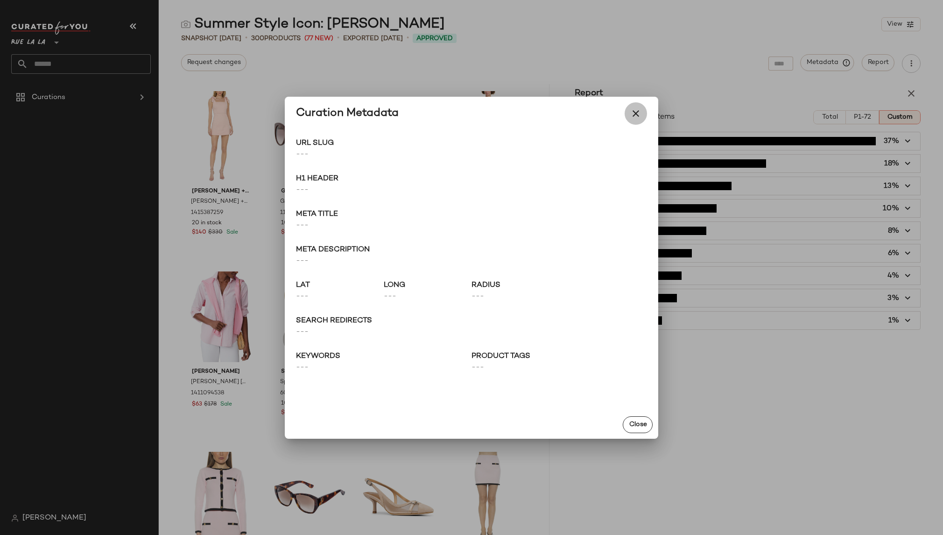
click at [632, 117] on icon "button" at bounding box center [636, 113] width 11 height 11
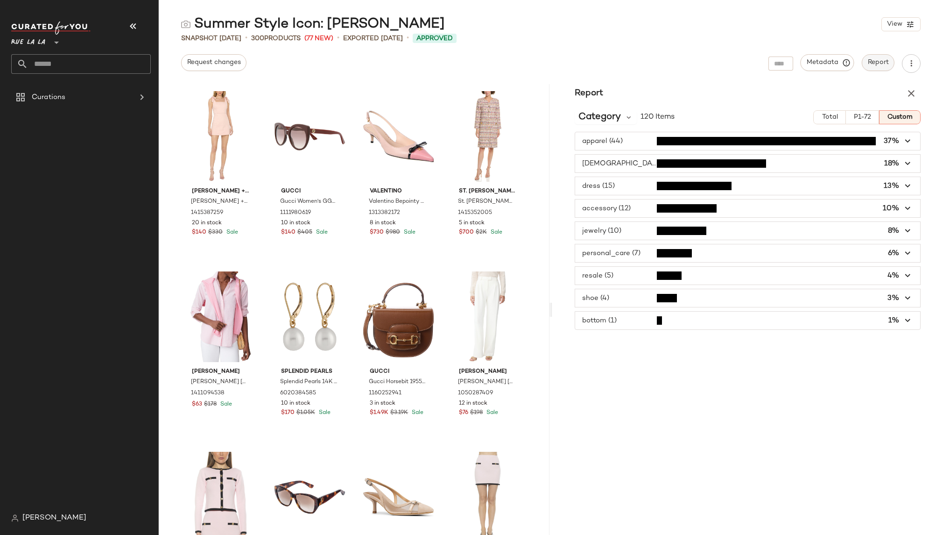
click at [877, 64] on span "Report" at bounding box center [878, 62] width 21 height 7
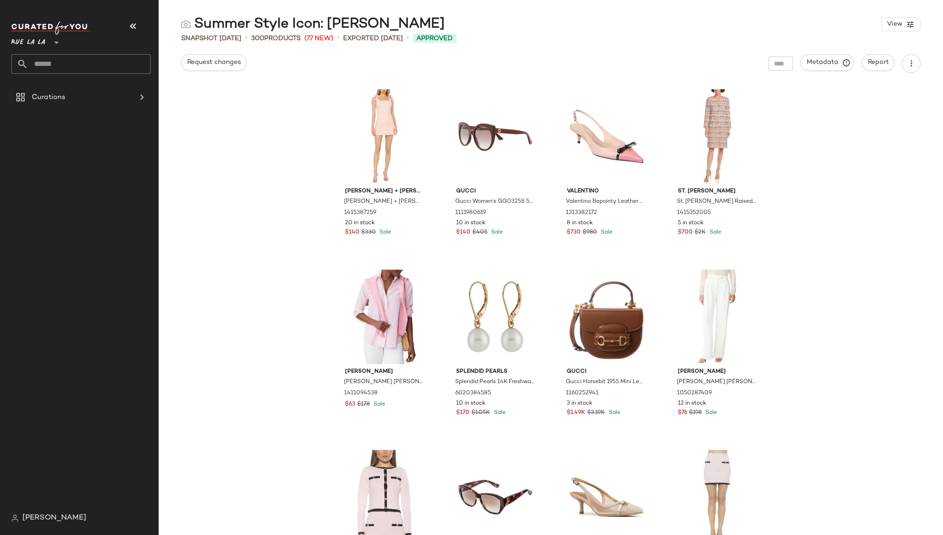
click at [862, 105] on div "[PERSON_NAME] + [PERSON_NAME] [PERSON_NAME] + [PERSON_NAME] [PERSON_NAME] Tie S…" at bounding box center [551, 309] width 785 height 451
click at [875, 64] on span "Report" at bounding box center [878, 62] width 21 height 7
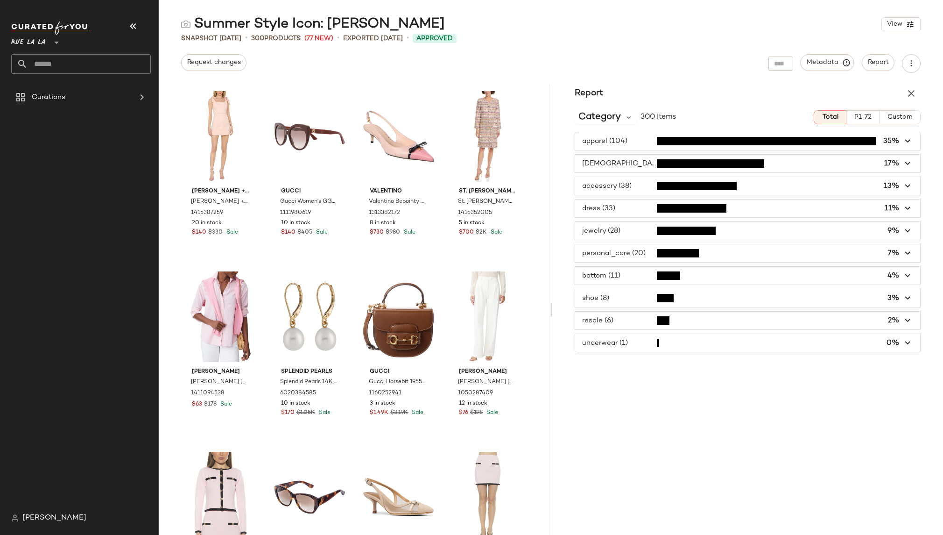
click at [651, 141] on span "button" at bounding box center [747, 141] width 345 height 18
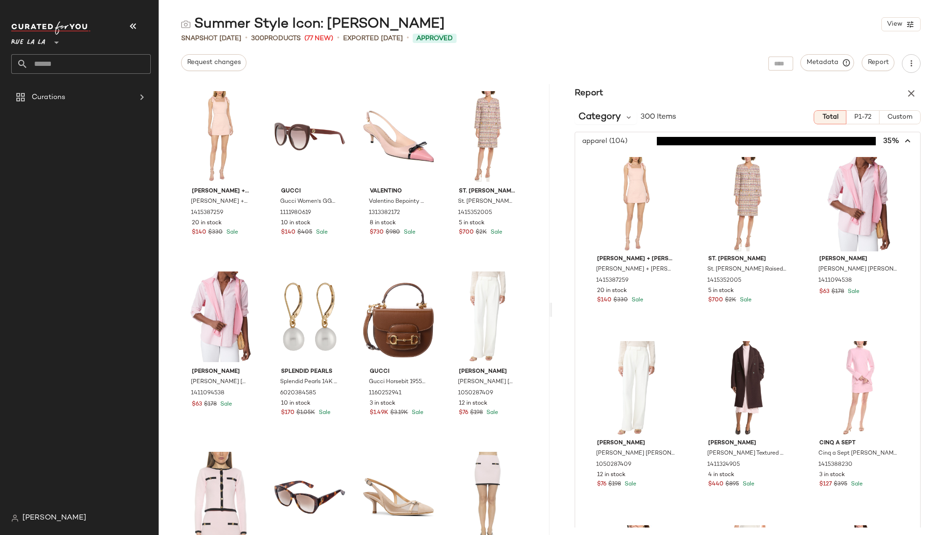
click at [903, 140] on icon "button" at bounding box center [908, 141] width 11 height 11
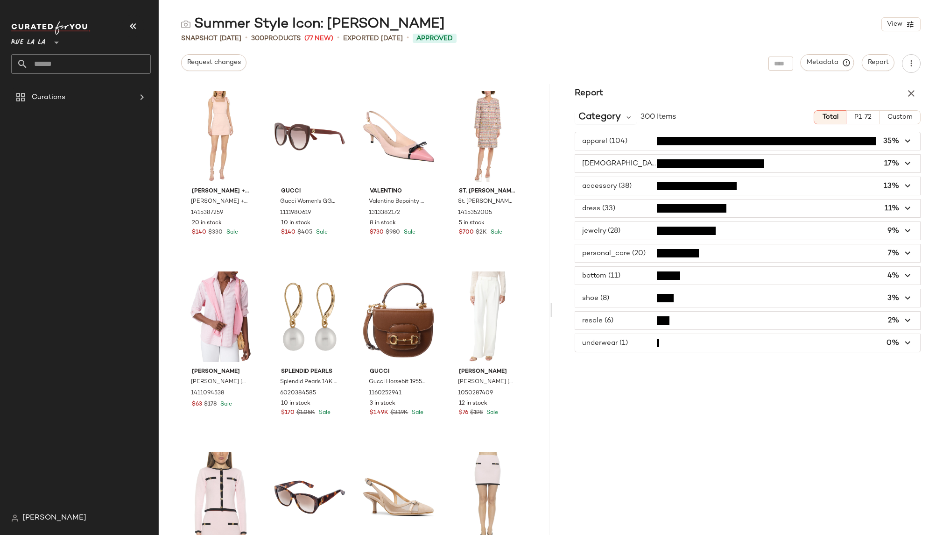
click at [630, 183] on span "button" at bounding box center [747, 186] width 345 height 18
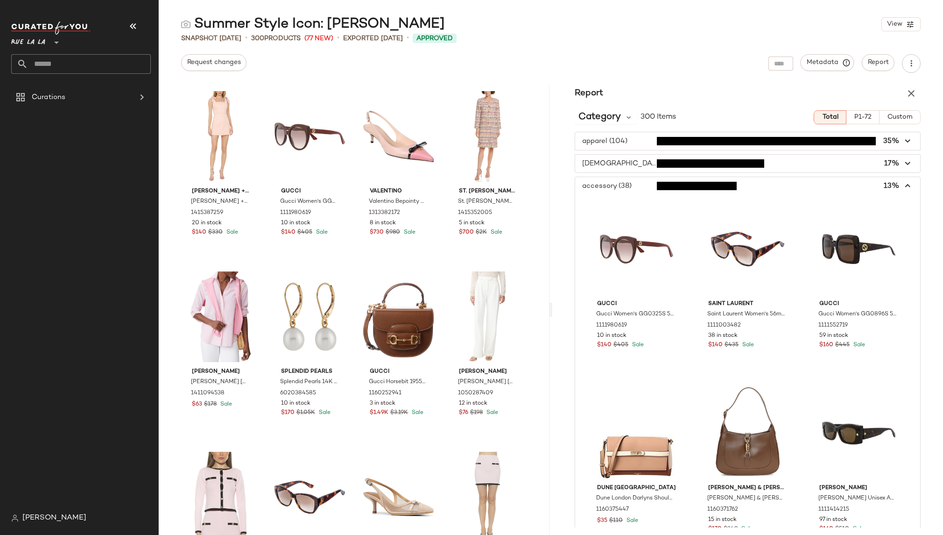
click at [630, 183] on span "button" at bounding box center [747, 186] width 345 height 18
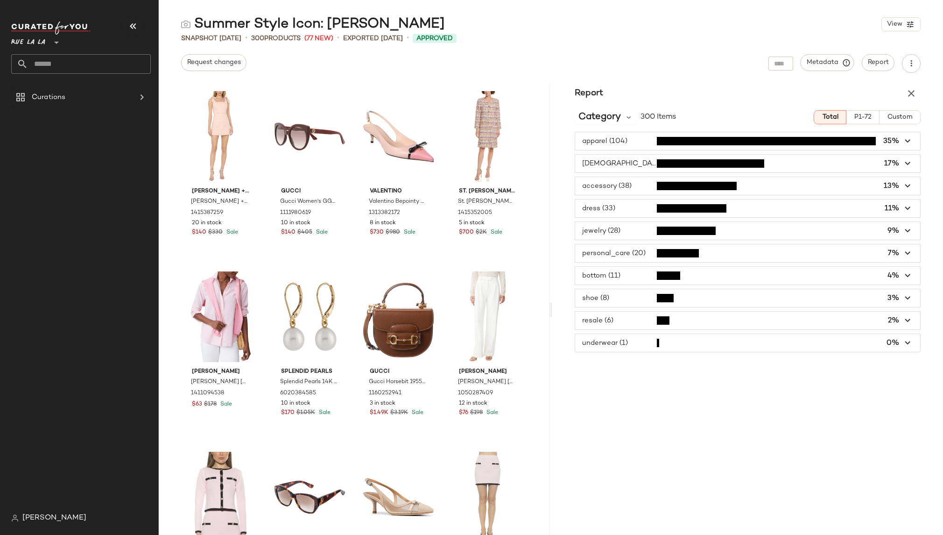
click at [35, 500] on span "[PERSON_NAME]" at bounding box center [54, 517] width 64 height 11
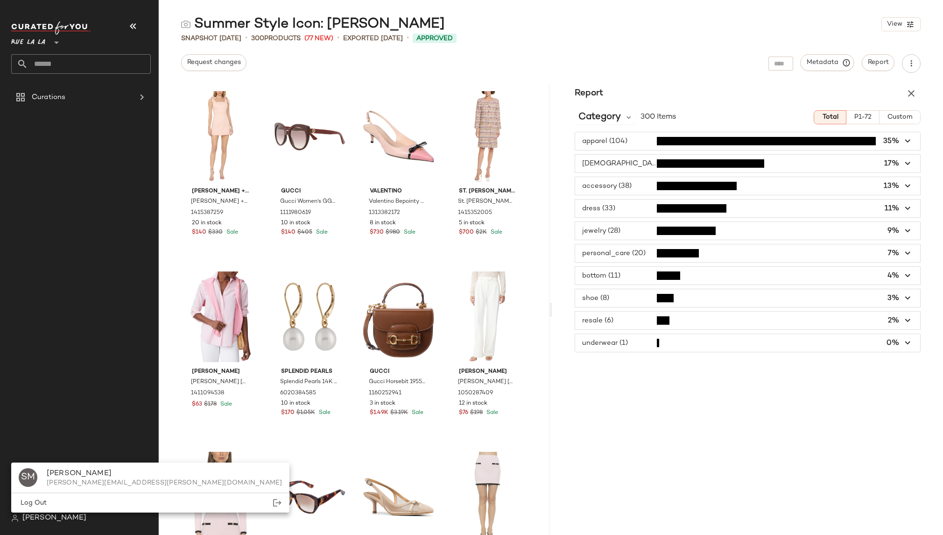
click at [19, 500] on div "[PERSON_NAME]" at bounding box center [48, 517] width 75 height 11
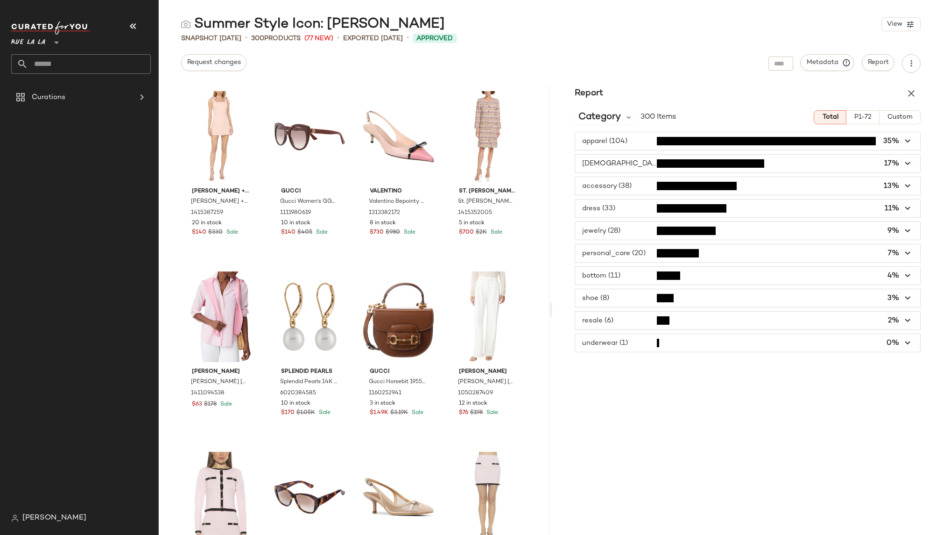
click at [19, 500] on div "[PERSON_NAME]" at bounding box center [48, 517] width 75 height 11
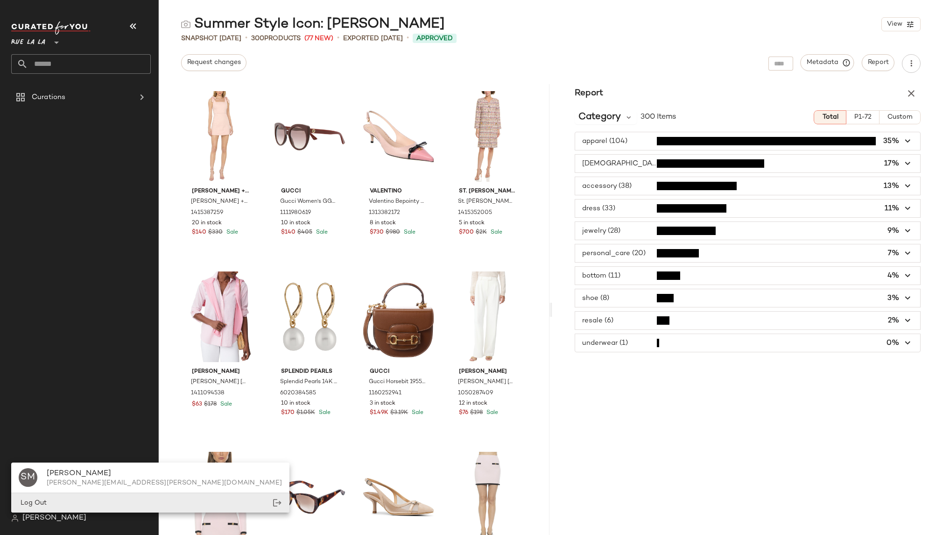
click at [33, 500] on span "Log Out" at bounding box center [33, 502] width 28 height 7
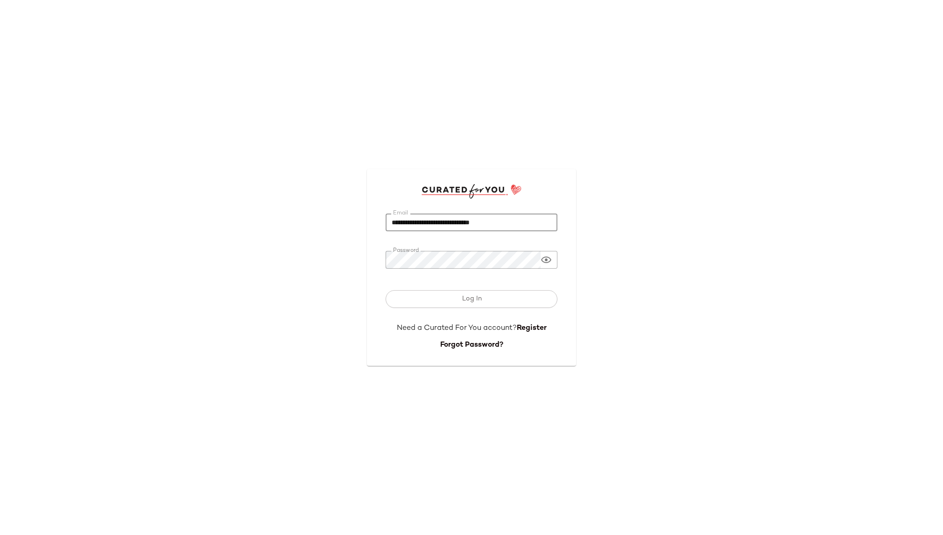
drag, startPoint x: 494, startPoint y: 222, endPoint x: 373, endPoint y: 222, distance: 121.0
click at [373, 222] on div "**********" at bounding box center [471, 267] width 209 height 196
paste input "***"
type input "**********"
click at [607, 278] on div "**********" at bounding box center [471, 267] width 943 height 535
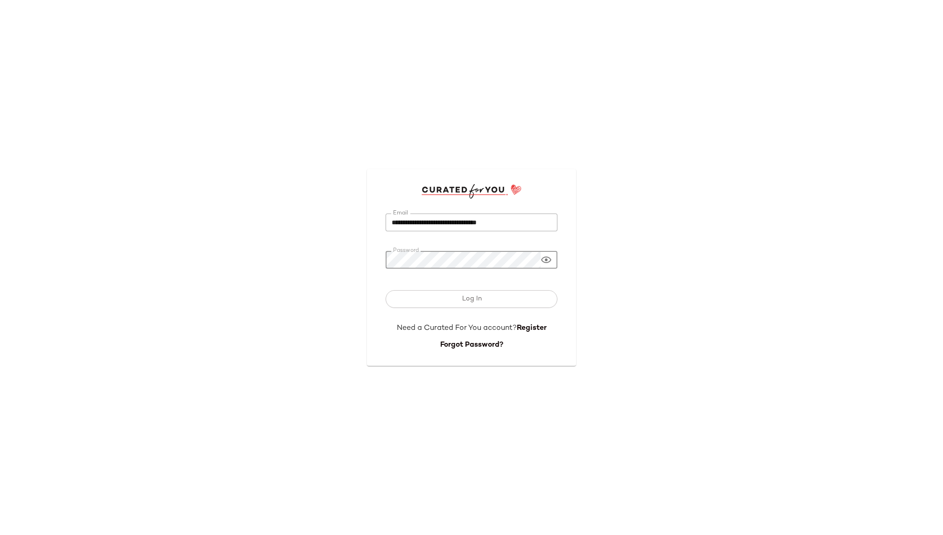
click at [386, 290] on button "Log In" at bounding box center [472, 299] width 172 height 18
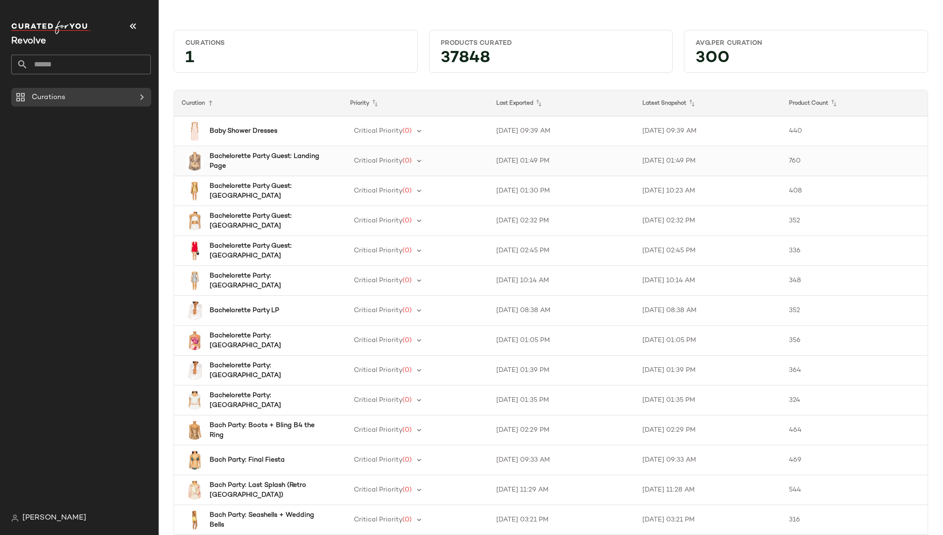
click at [287, 159] on b "Bachelorette Party Guest: Landing Page" at bounding box center [268, 161] width 116 height 20
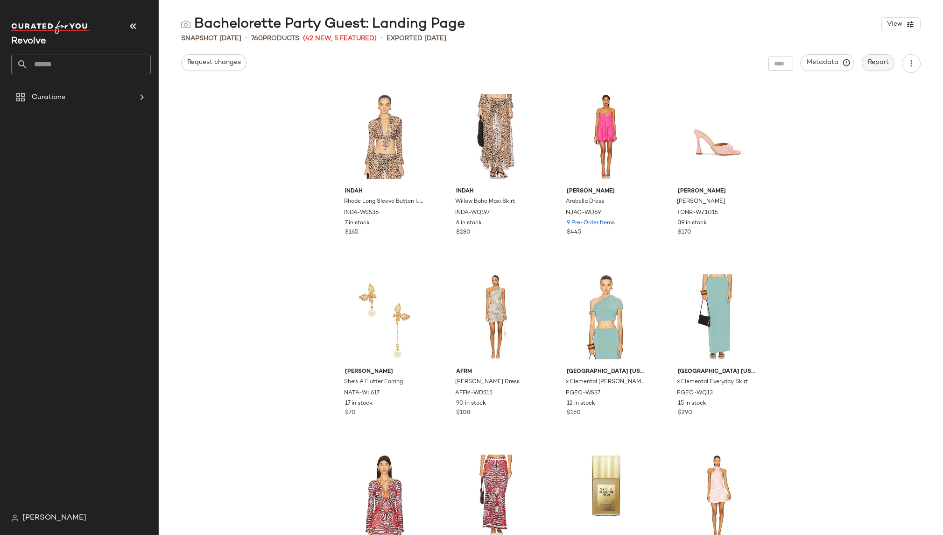
click at [885, 61] on span "Report" at bounding box center [878, 62] width 21 height 7
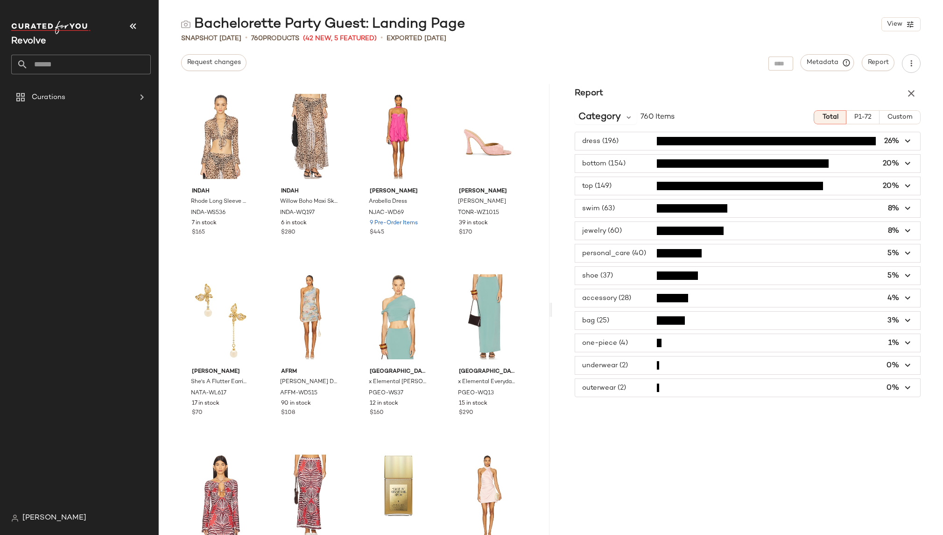
click at [902, 120] on span "Custom" at bounding box center [900, 116] width 26 height 7
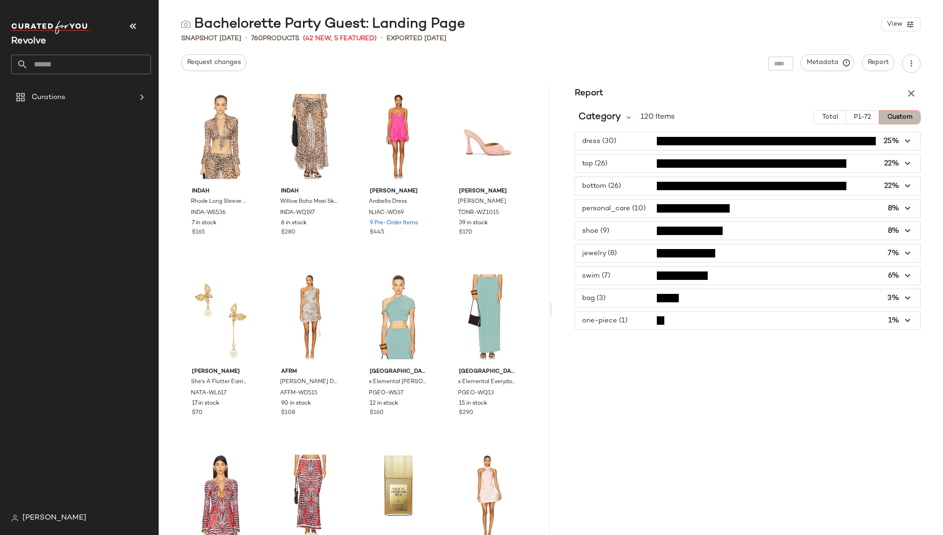
click at [902, 119] on span "Custom" at bounding box center [900, 116] width 26 height 7
click at [901, 119] on span "Custom" at bounding box center [900, 116] width 26 height 7
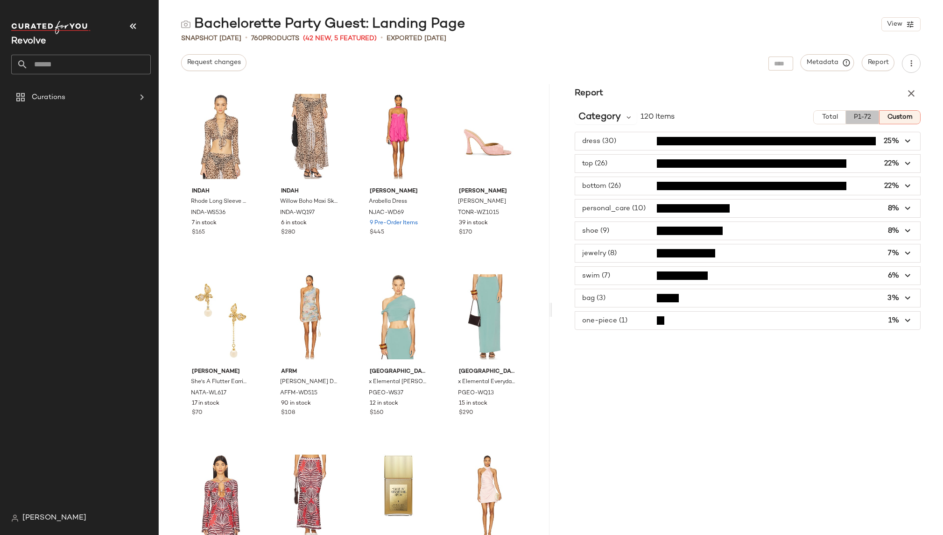
click at [860, 117] on span "P1-72" at bounding box center [863, 116] width 18 height 7
click at [900, 116] on span "Custom" at bounding box center [900, 116] width 26 height 7
click at [865, 116] on span "P1-72" at bounding box center [863, 116] width 18 height 7
click at [840, 116] on button "Total" at bounding box center [830, 117] width 32 height 14
click at [903, 97] on icon "button" at bounding box center [911, 93] width 11 height 11
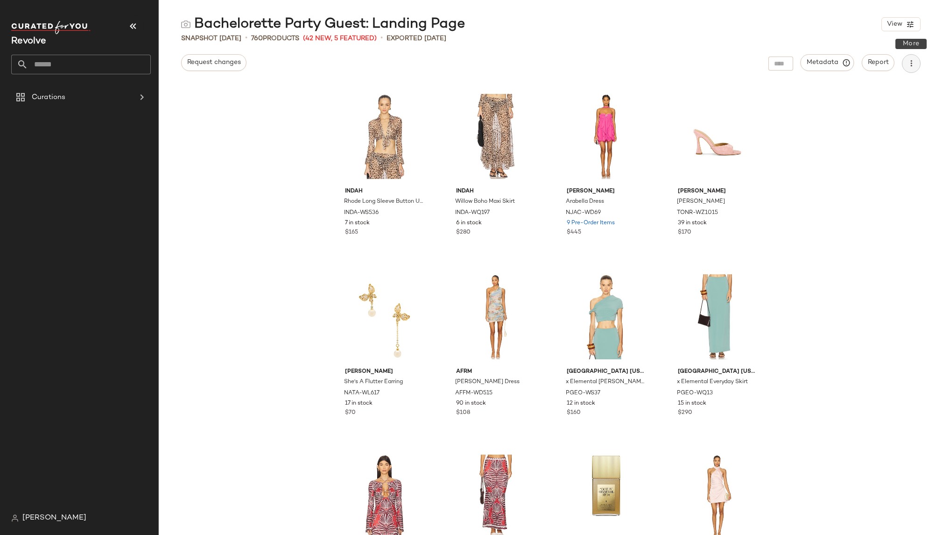
click at [903, 64] on icon "button" at bounding box center [911, 63] width 9 height 9
click at [903, 54] on div "Request changes Metadata Report" at bounding box center [551, 63] width 785 height 19
click at [823, 62] on span "Metadata" at bounding box center [828, 62] width 43 height 8
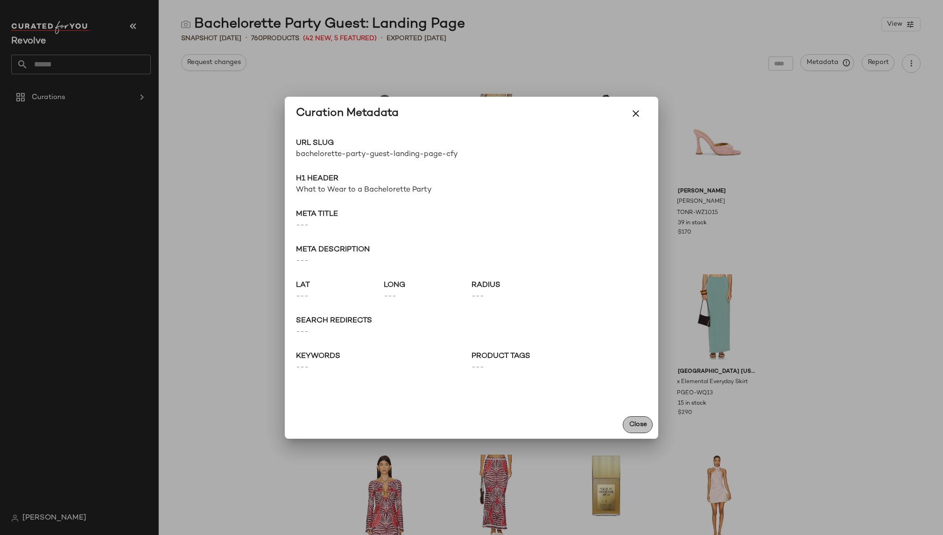
click at [641, 422] on span "Close" at bounding box center [638, 424] width 18 height 7
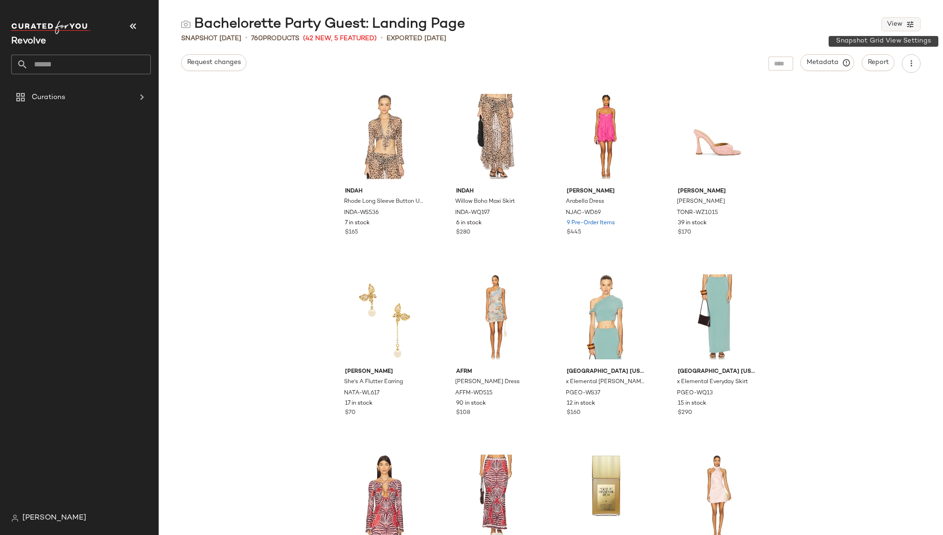
click at [901, 21] on span "View" at bounding box center [895, 24] width 16 height 7
click at [34, 500] on span "[PERSON_NAME]" at bounding box center [54, 517] width 64 height 11
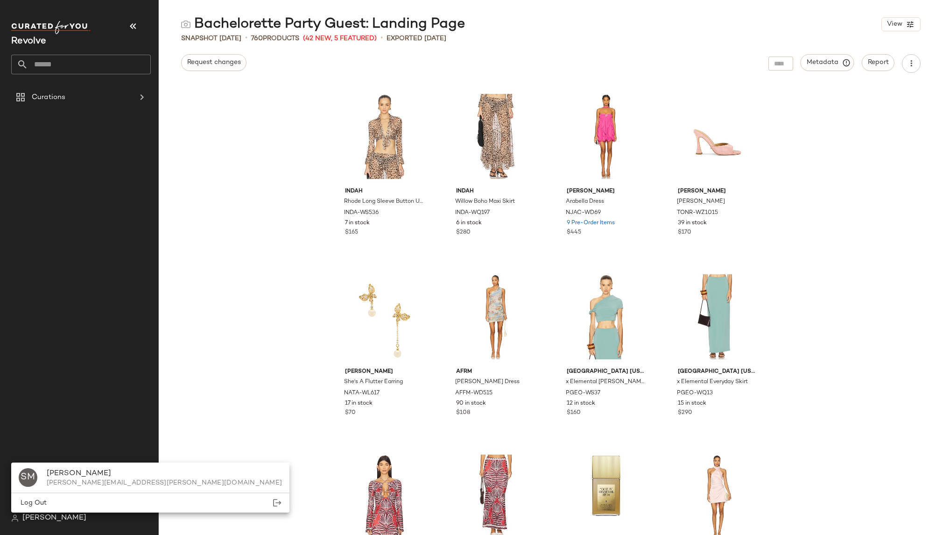
click at [103, 163] on div "Curations" at bounding box center [84, 298] width 147 height 421
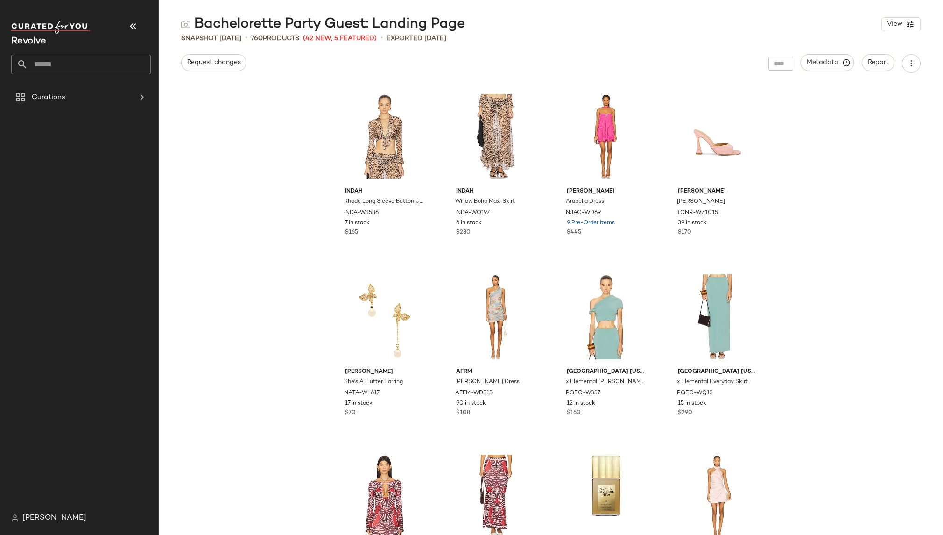
click at [43, 43] on span "Revolve" at bounding box center [28, 41] width 35 height 10
click at [47, 500] on span "[PERSON_NAME]" at bounding box center [54, 517] width 64 height 11
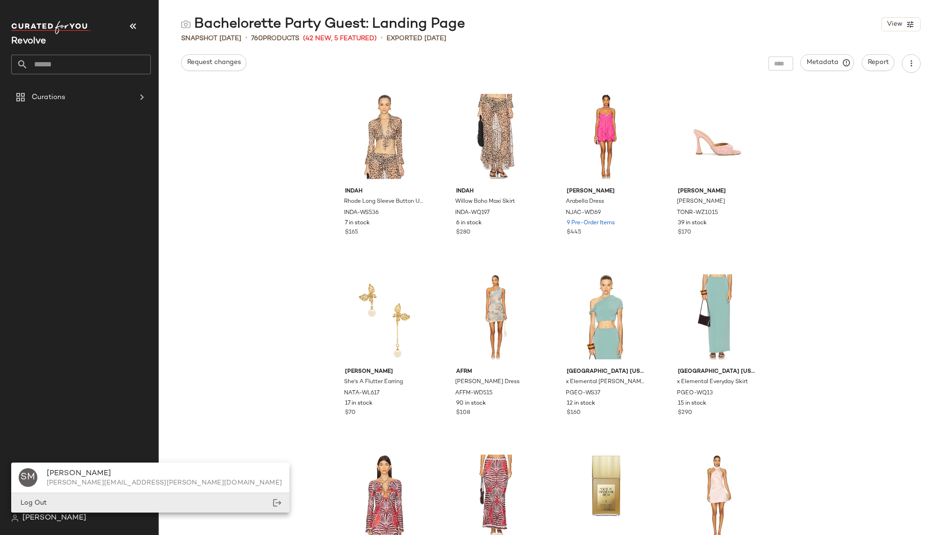
click at [34, 500] on span "Log Out" at bounding box center [33, 502] width 28 height 7
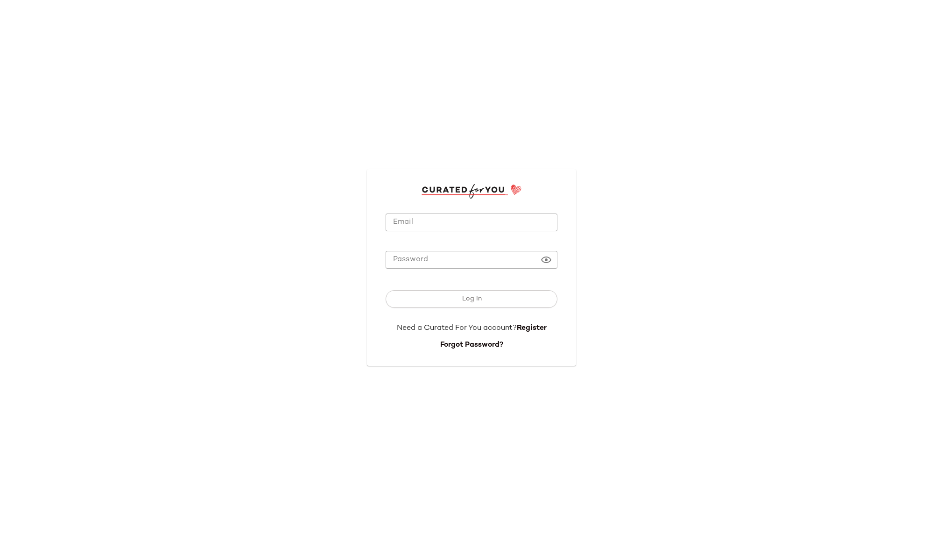
type input "**********"
